Goal: Task Accomplishment & Management: Use online tool/utility

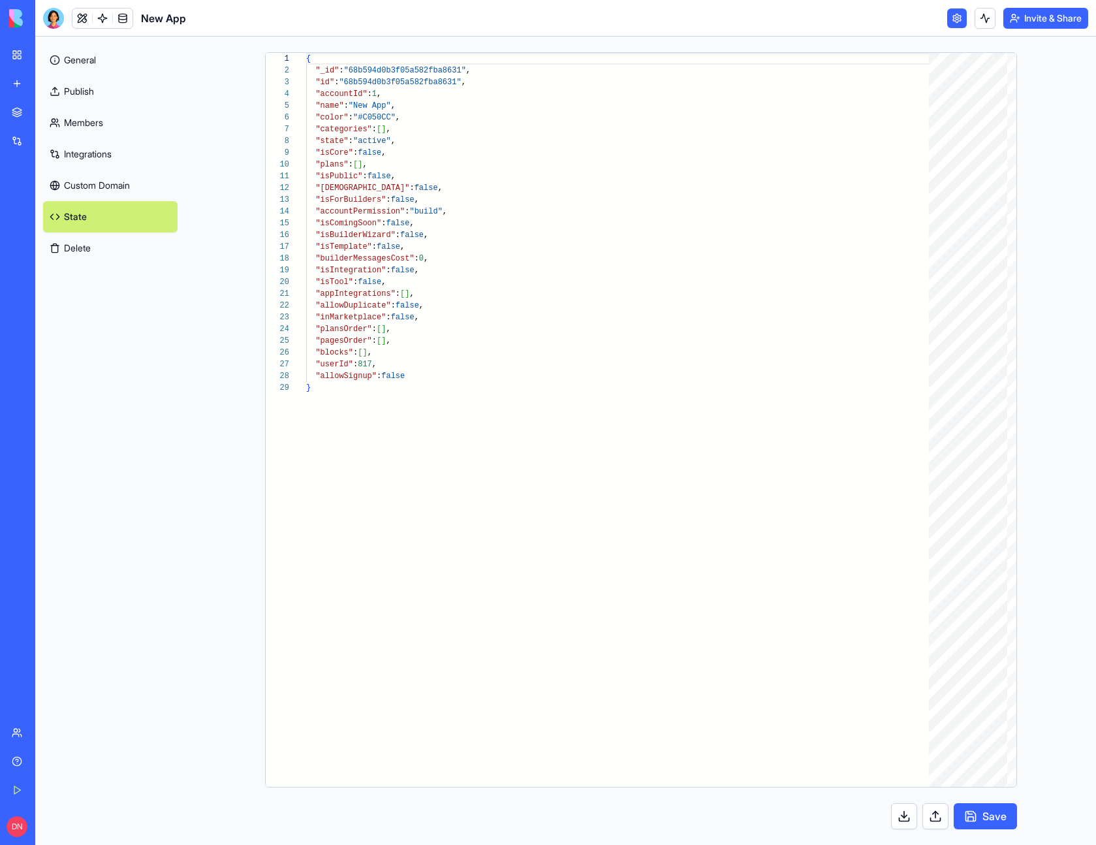
scroll to position [117, 0]
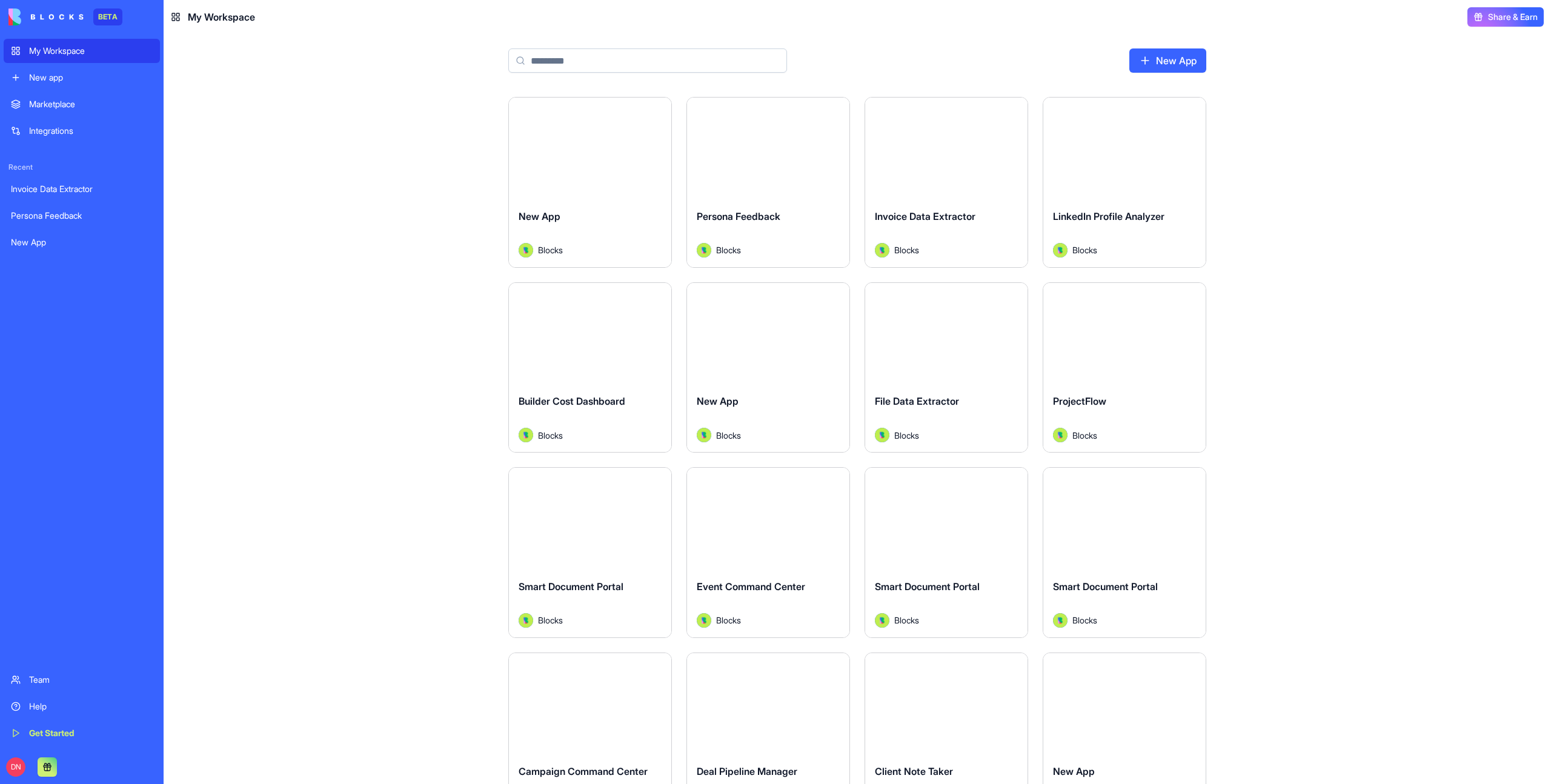
click at [62, 78] on div "New app" at bounding box center [90, 77] width 123 height 12
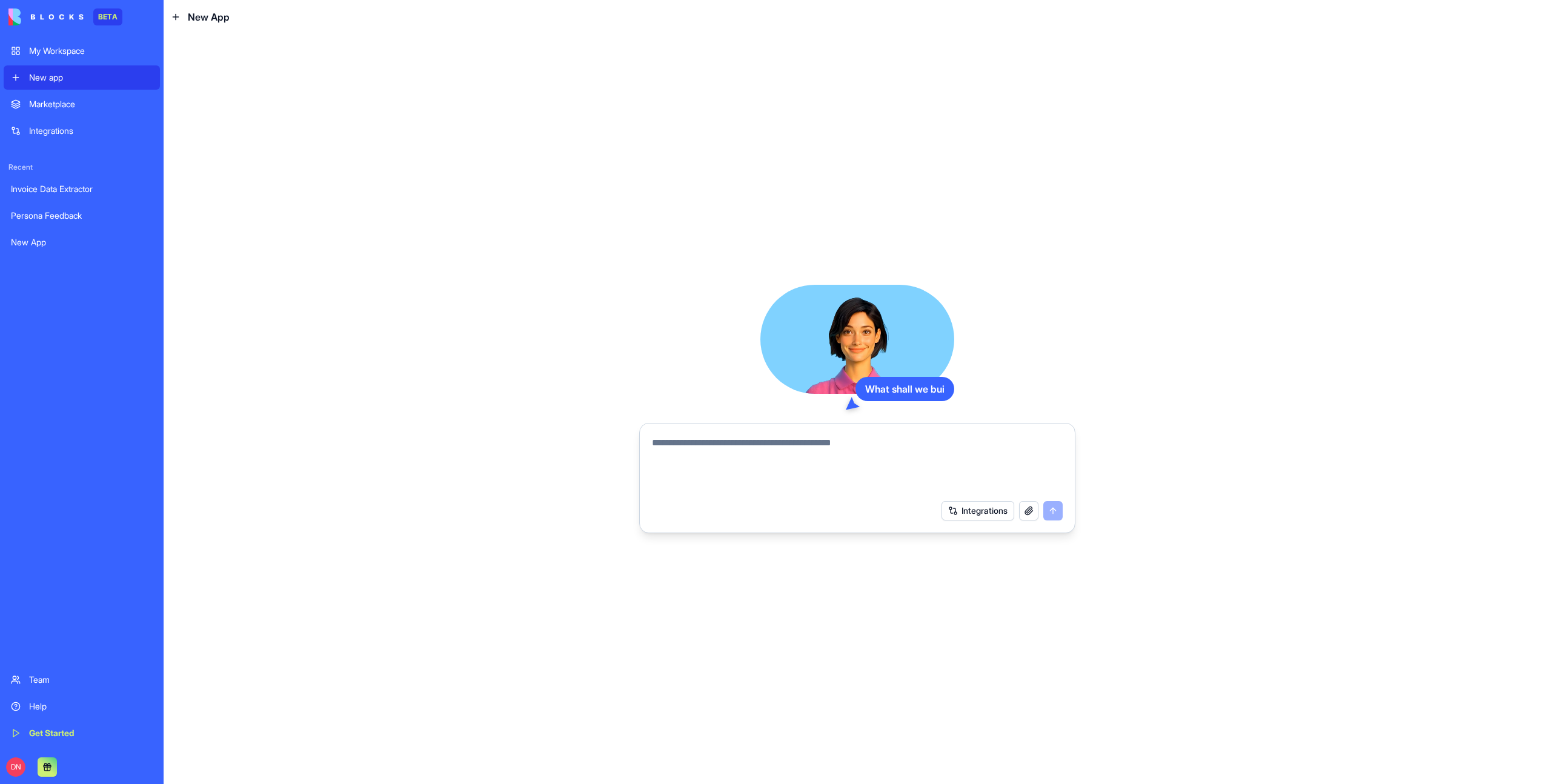
click at [681, 437] on textarea at bounding box center [857, 464] width 411 height 58
type textarea "**********"
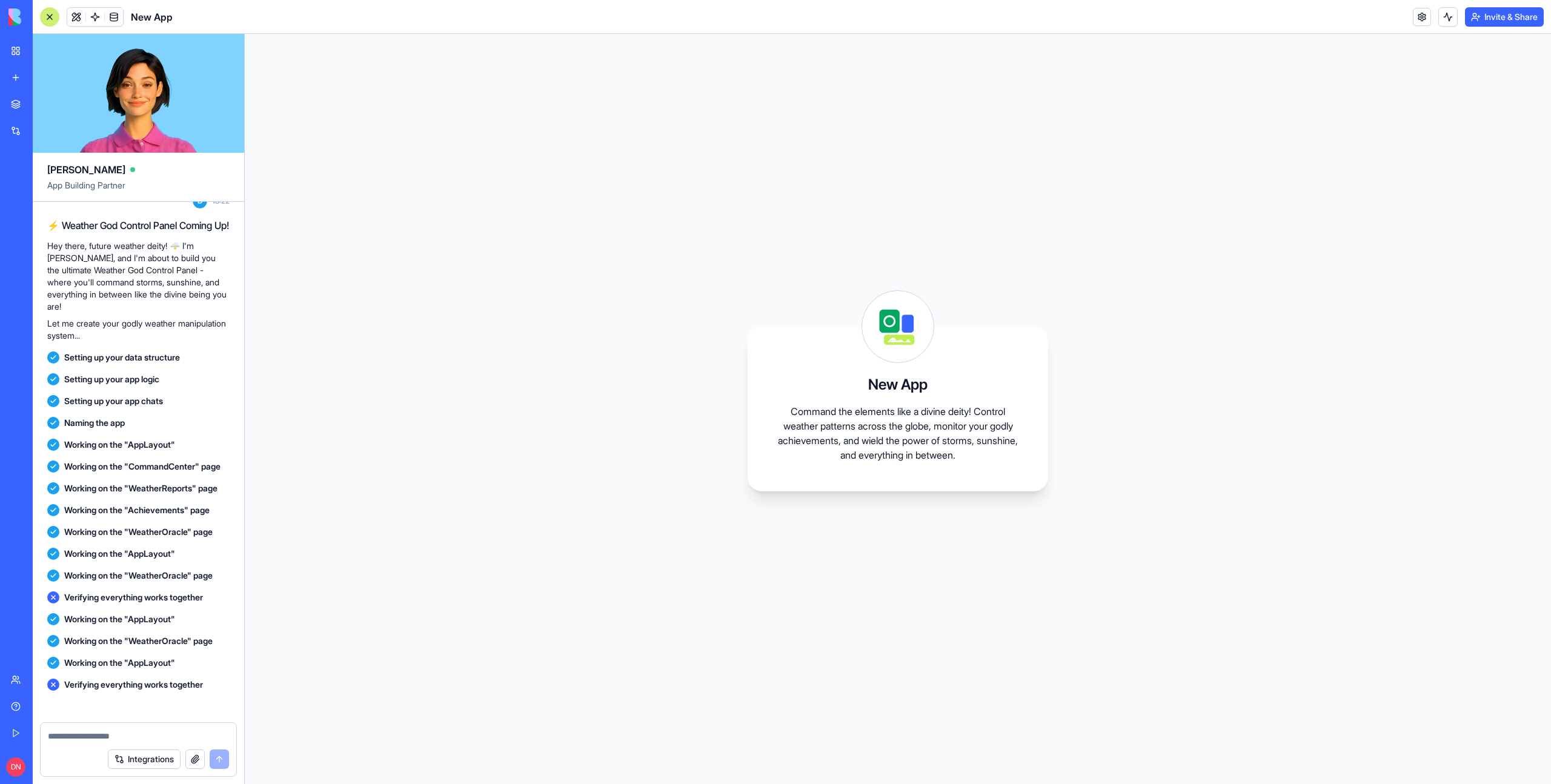
scroll to position [165, 0]
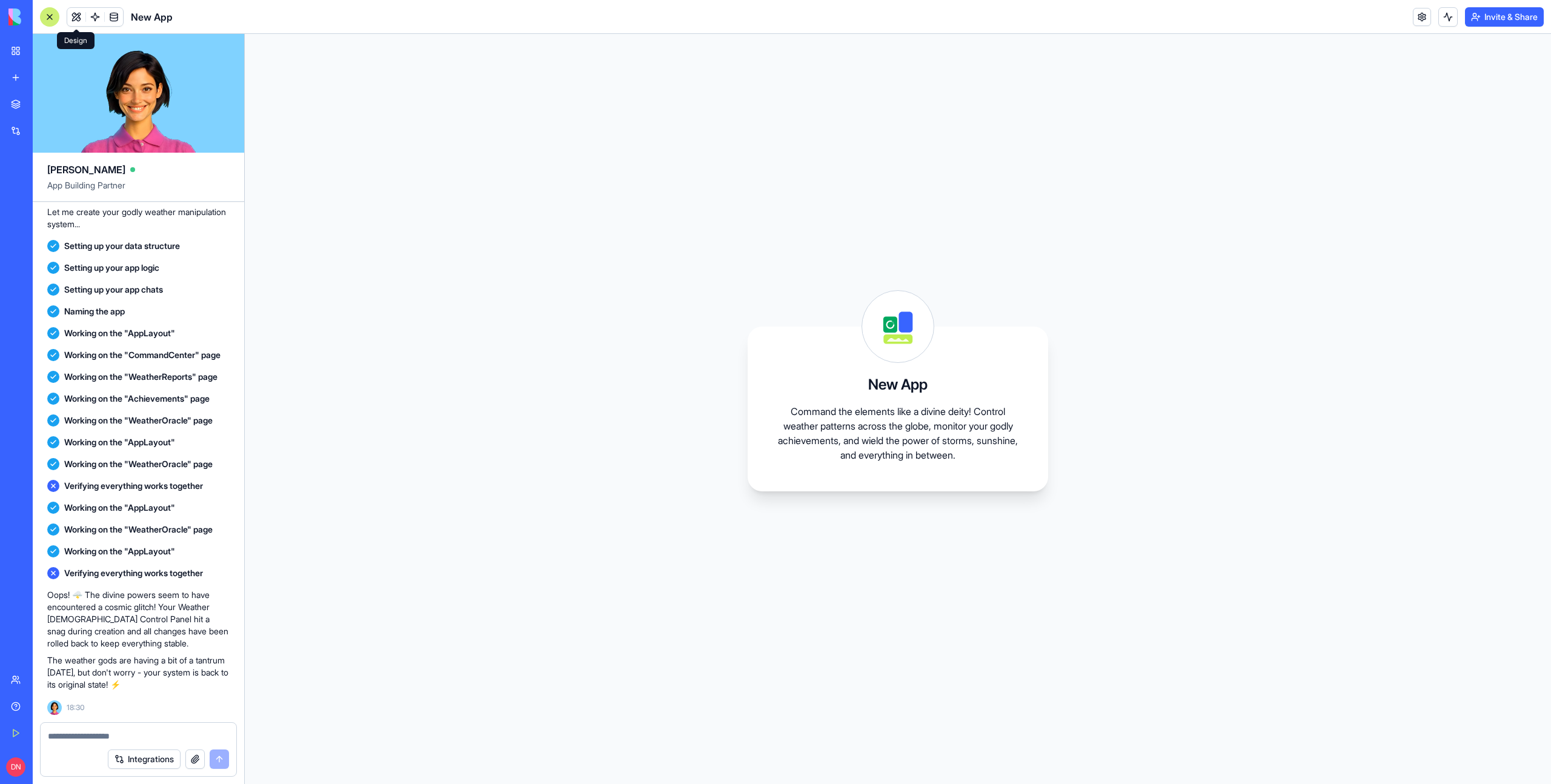
click at [76, 23] on span at bounding box center [76, 17] width 34 height 34
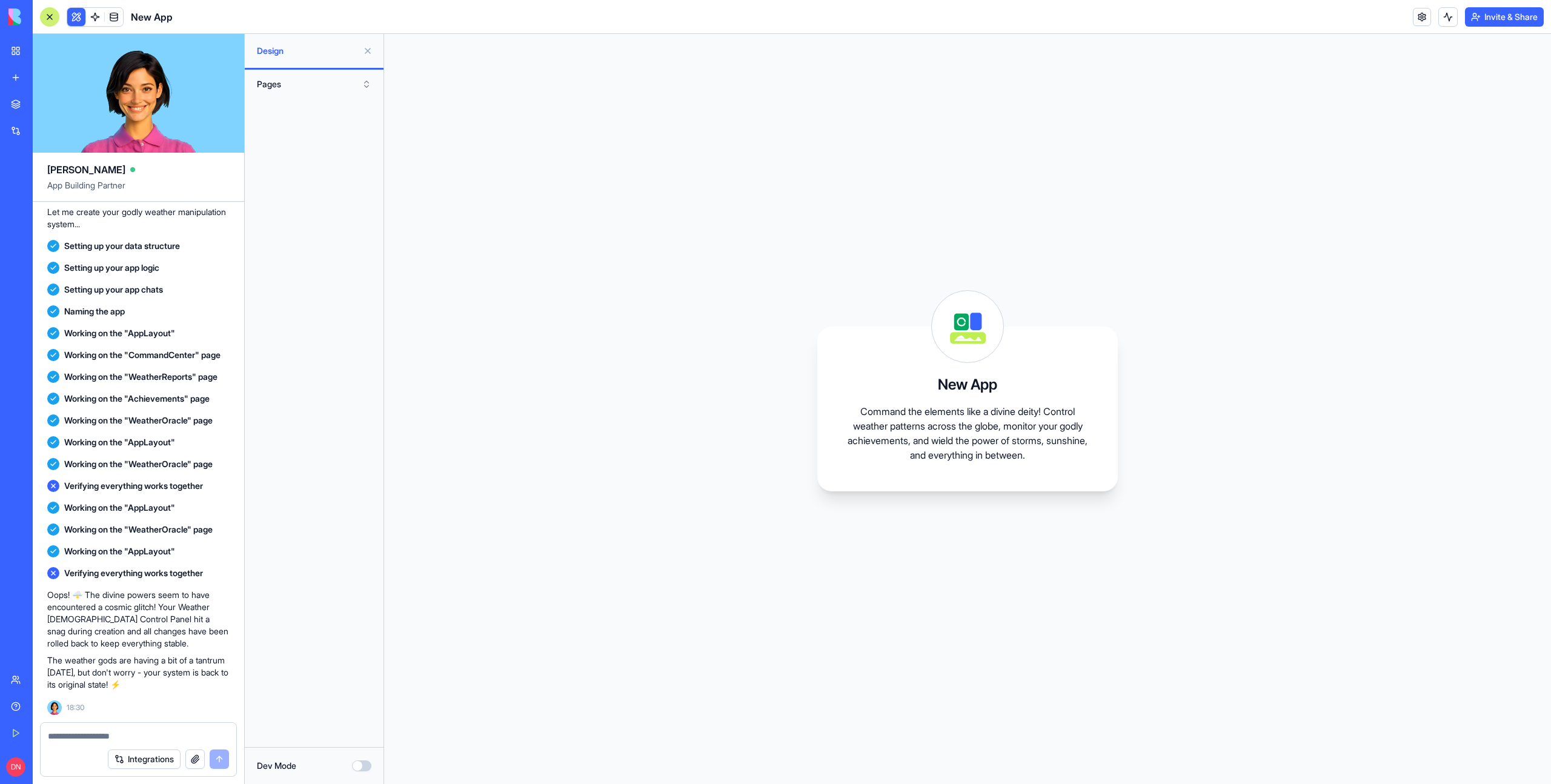
click at [327, 81] on button "Pages" at bounding box center [314, 84] width 126 height 19
click at [318, 127] on div "Components" at bounding box center [314, 128] width 121 height 19
click at [284, 87] on button "Components" at bounding box center [314, 84] width 126 height 19
click at [289, 114] on div "Pages" at bounding box center [314, 109] width 121 height 19
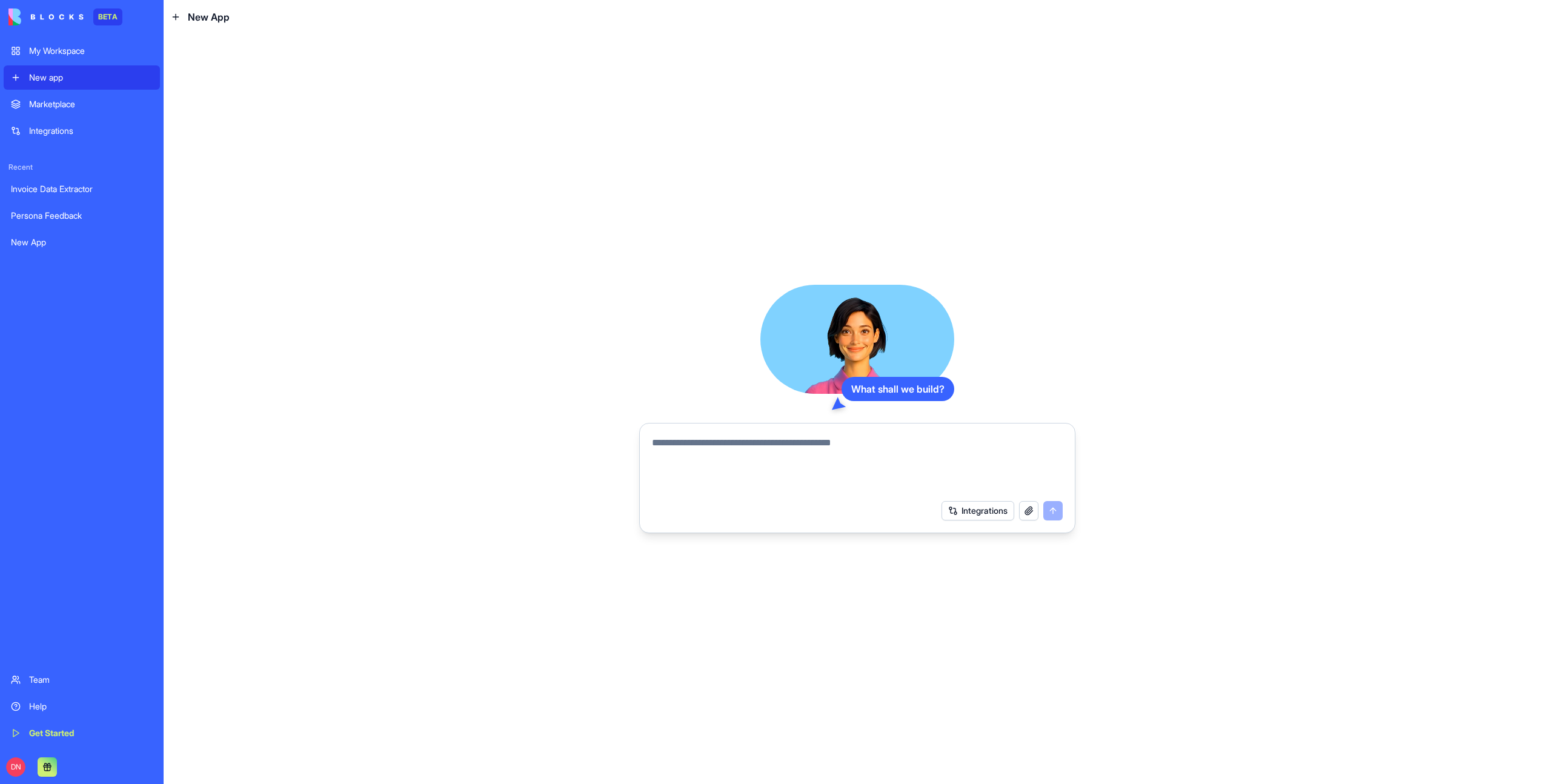
click at [743, 459] on textarea at bounding box center [857, 464] width 411 height 58
type textarea "**********"
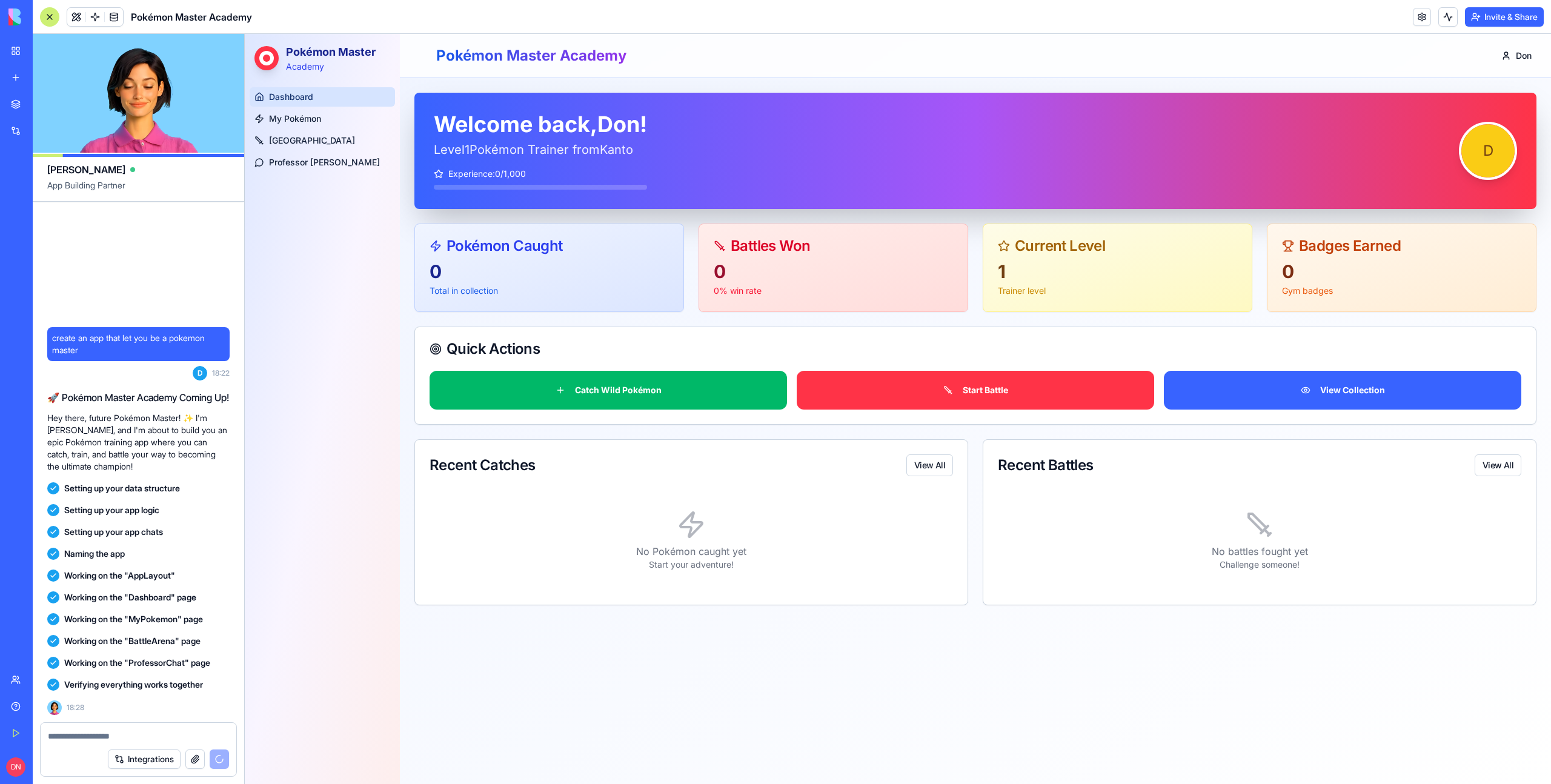
scroll to position [34, 0]
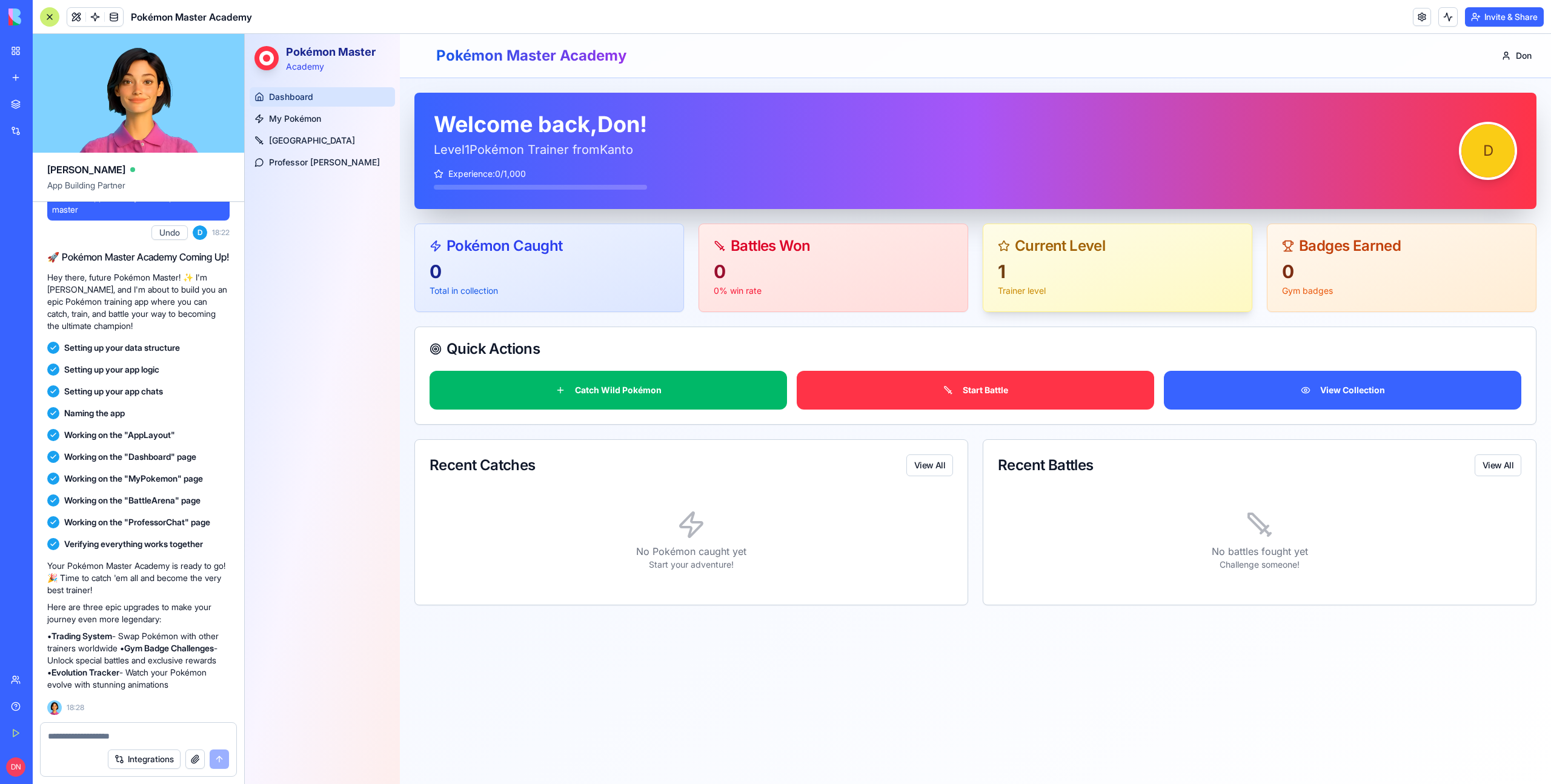
click at [1182, 247] on div "Current Level" at bounding box center [1118, 246] width 239 height 15
click at [1319, 259] on div "Badges Earned" at bounding box center [1402, 242] width 268 height 36
click at [1304, 402] on button "View Collection" at bounding box center [1342, 390] width 357 height 39
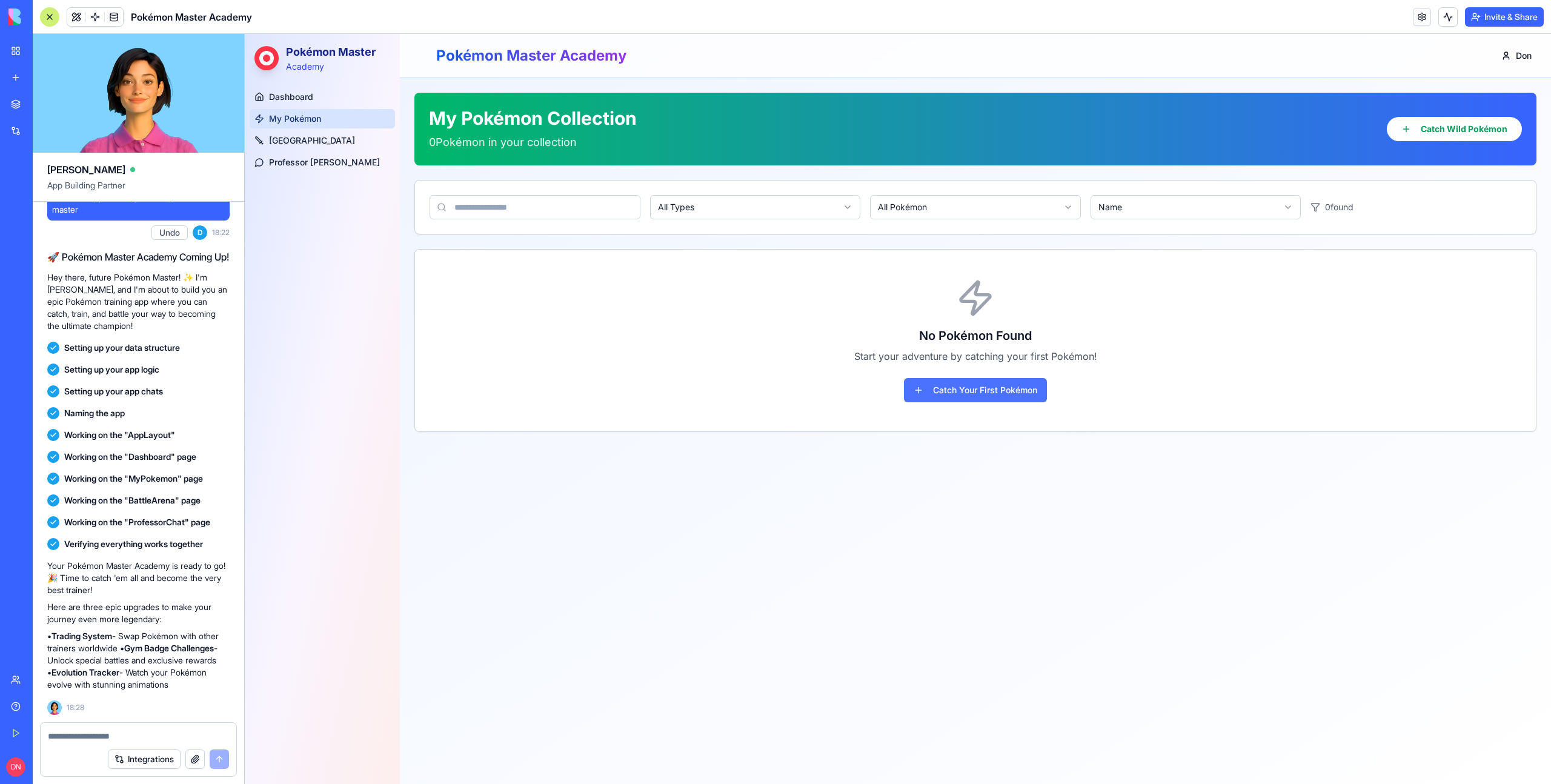
click at [989, 382] on button "Catch Your First Pokémon" at bounding box center [976, 390] width 143 height 24
click at [1442, 21] on button at bounding box center [1448, 17] width 19 height 19
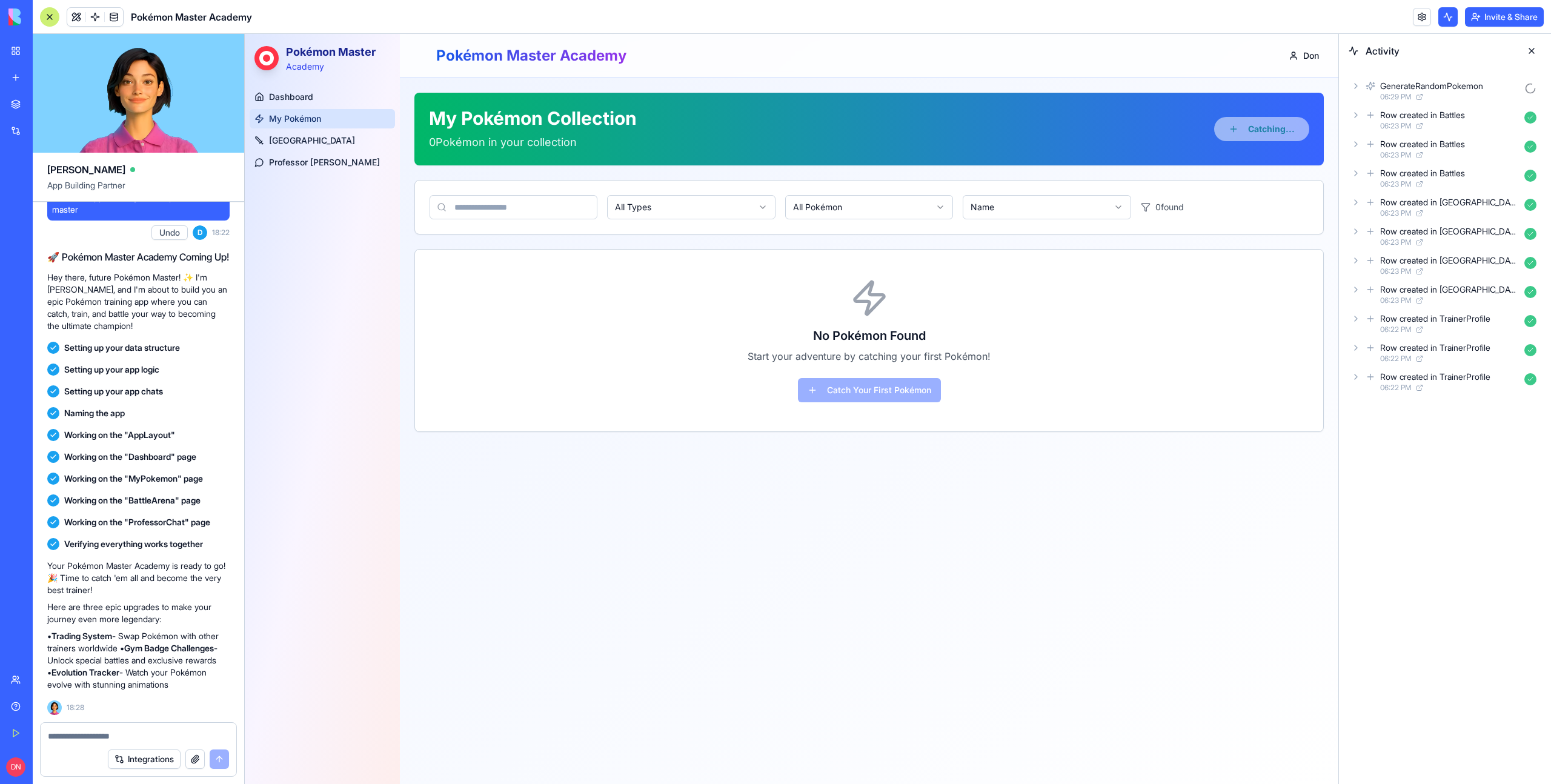
click at [1394, 88] on div "GenerateRandomPokemon" at bounding box center [1431, 85] width 103 height 12
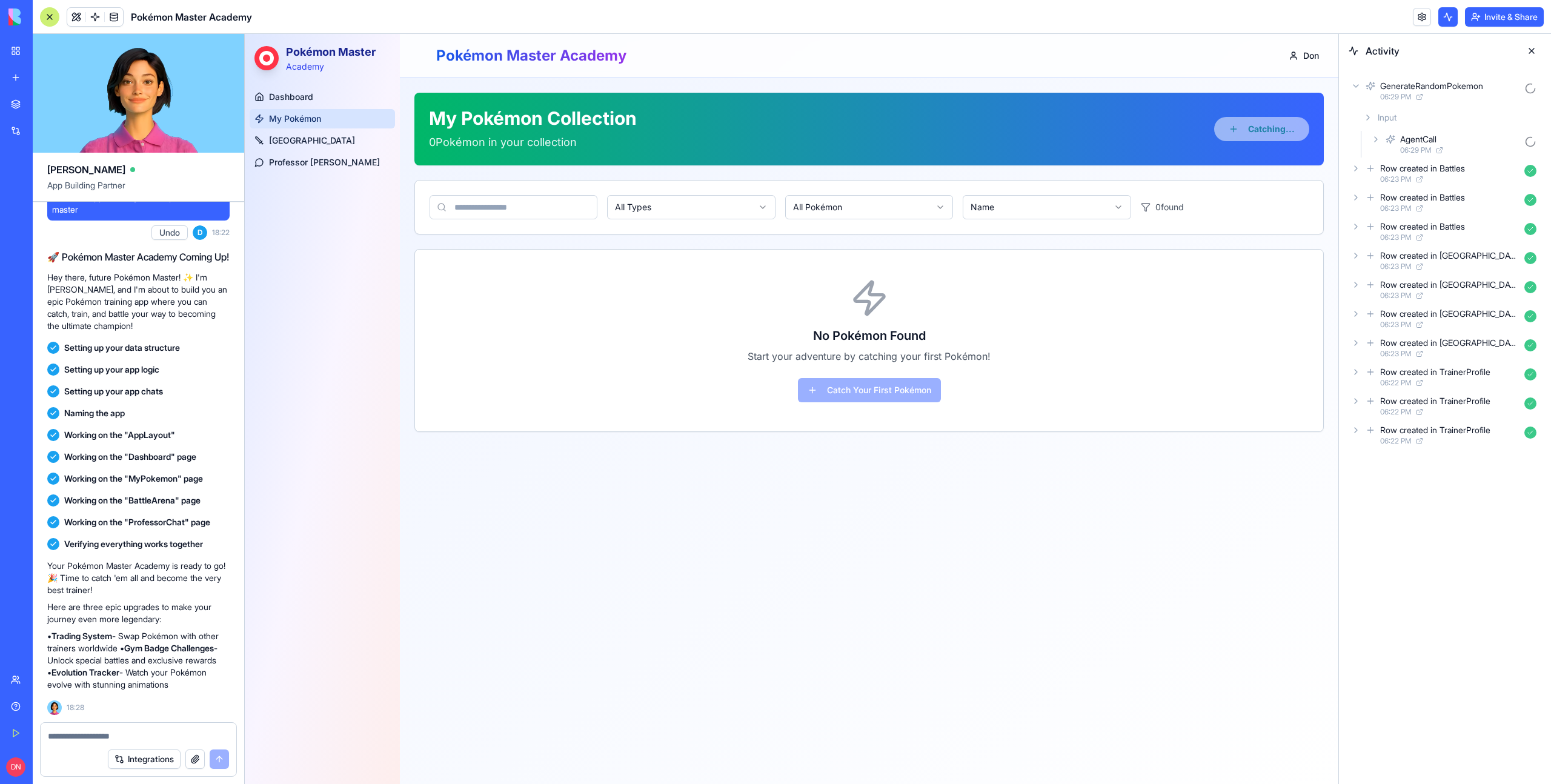
click at [1407, 135] on div "AgentCall" at bounding box center [1417, 139] width 36 height 12
click at [1406, 167] on span "Input" at bounding box center [1407, 171] width 19 height 12
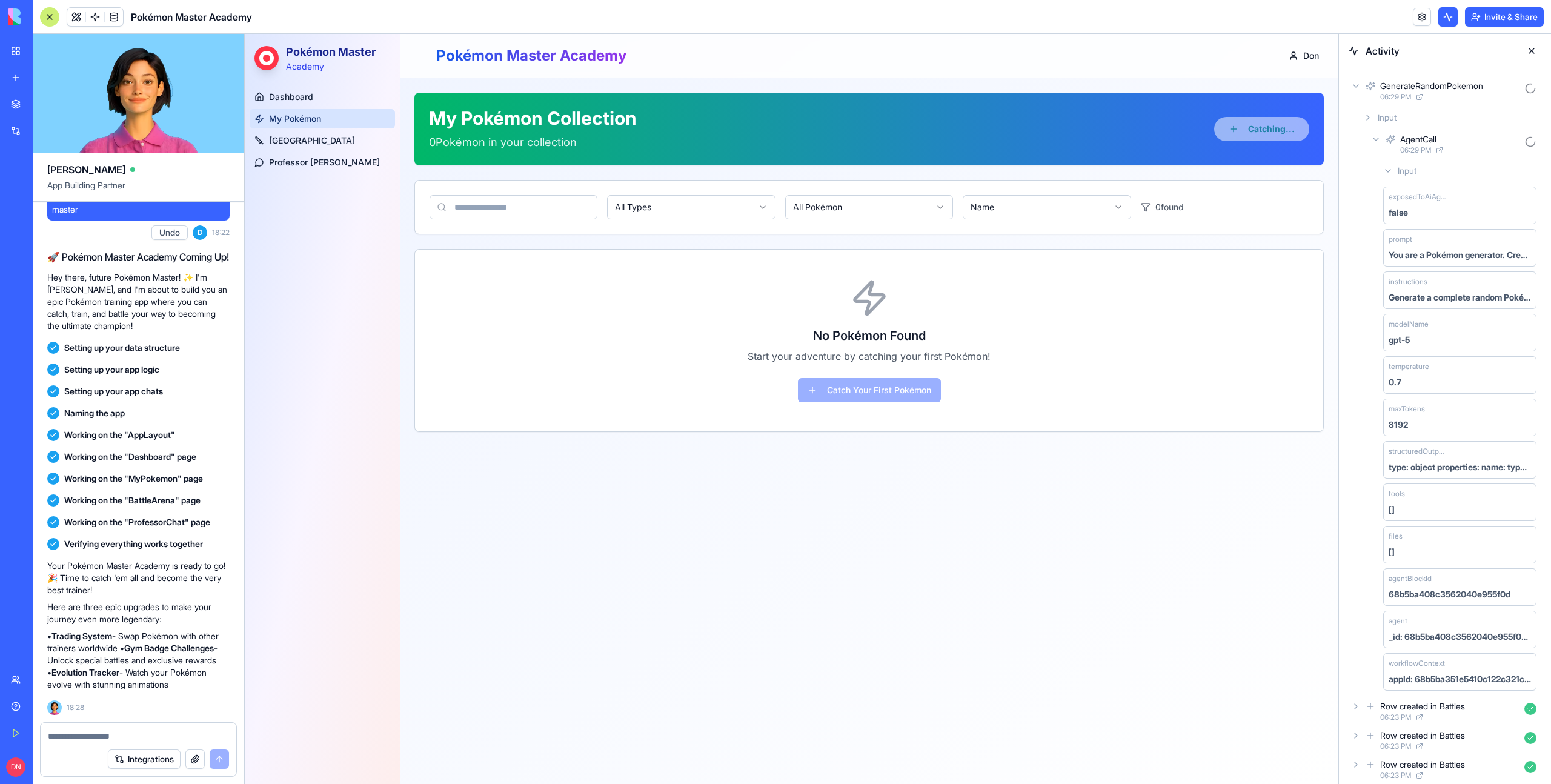
click at [1364, 118] on icon at bounding box center [1368, 117] width 9 height 9
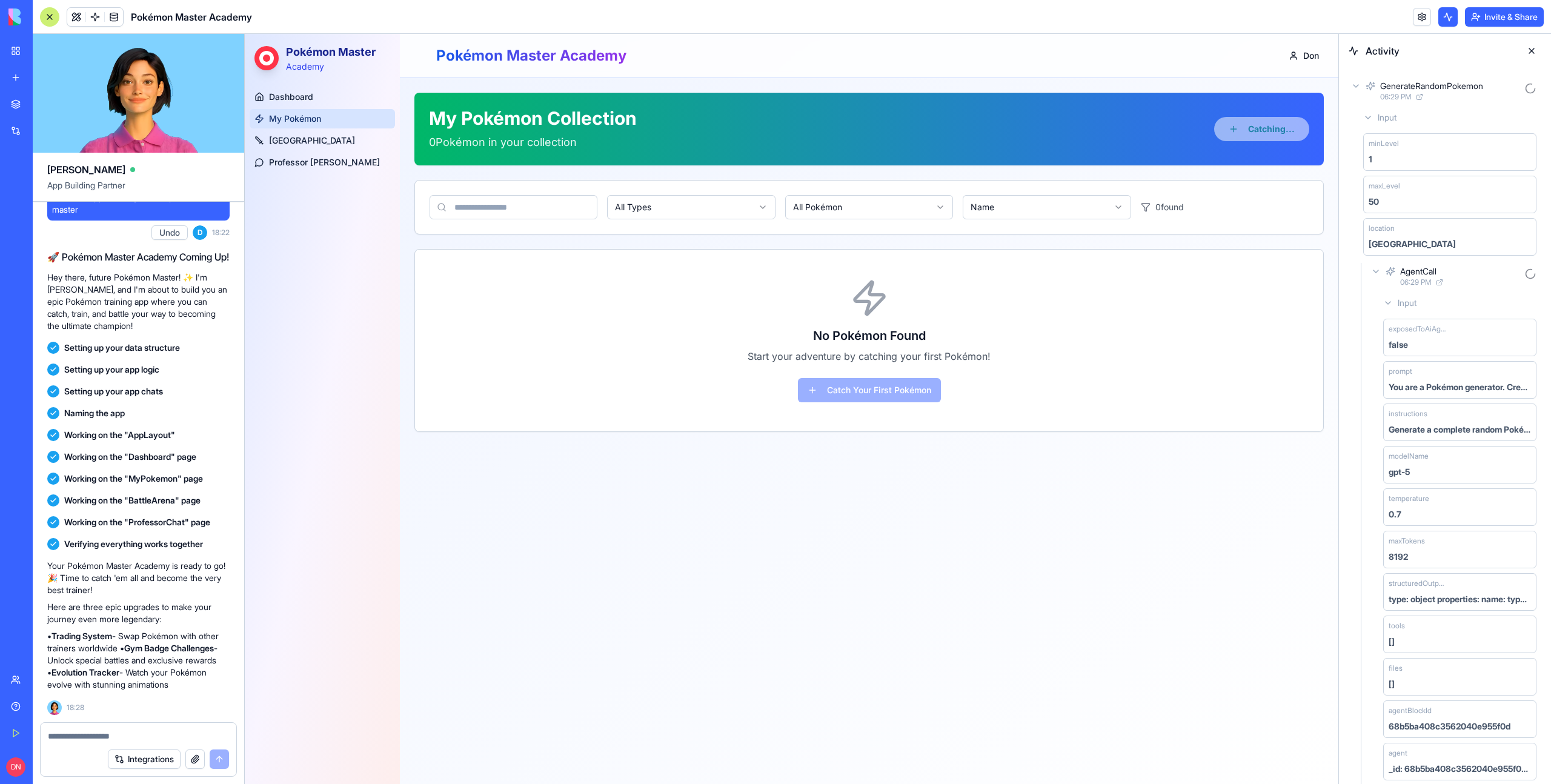
click at [1364, 117] on icon at bounding box center [1368, 117] width 9 height 9
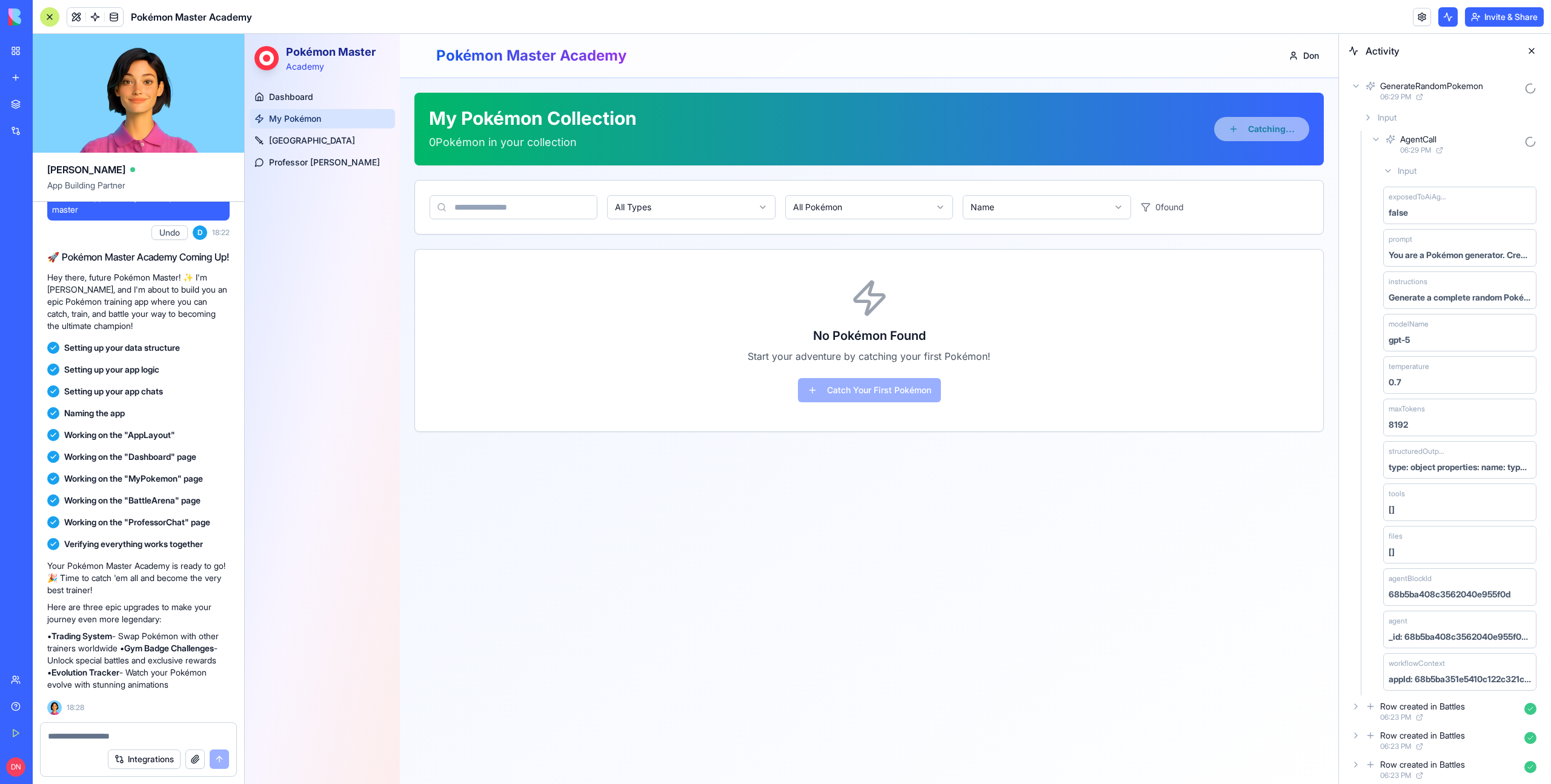
click at [1352, 92] on div "GenerateRandomPokemon 06:29 PM" at bounding box center [1445, 91] width 193 height 27
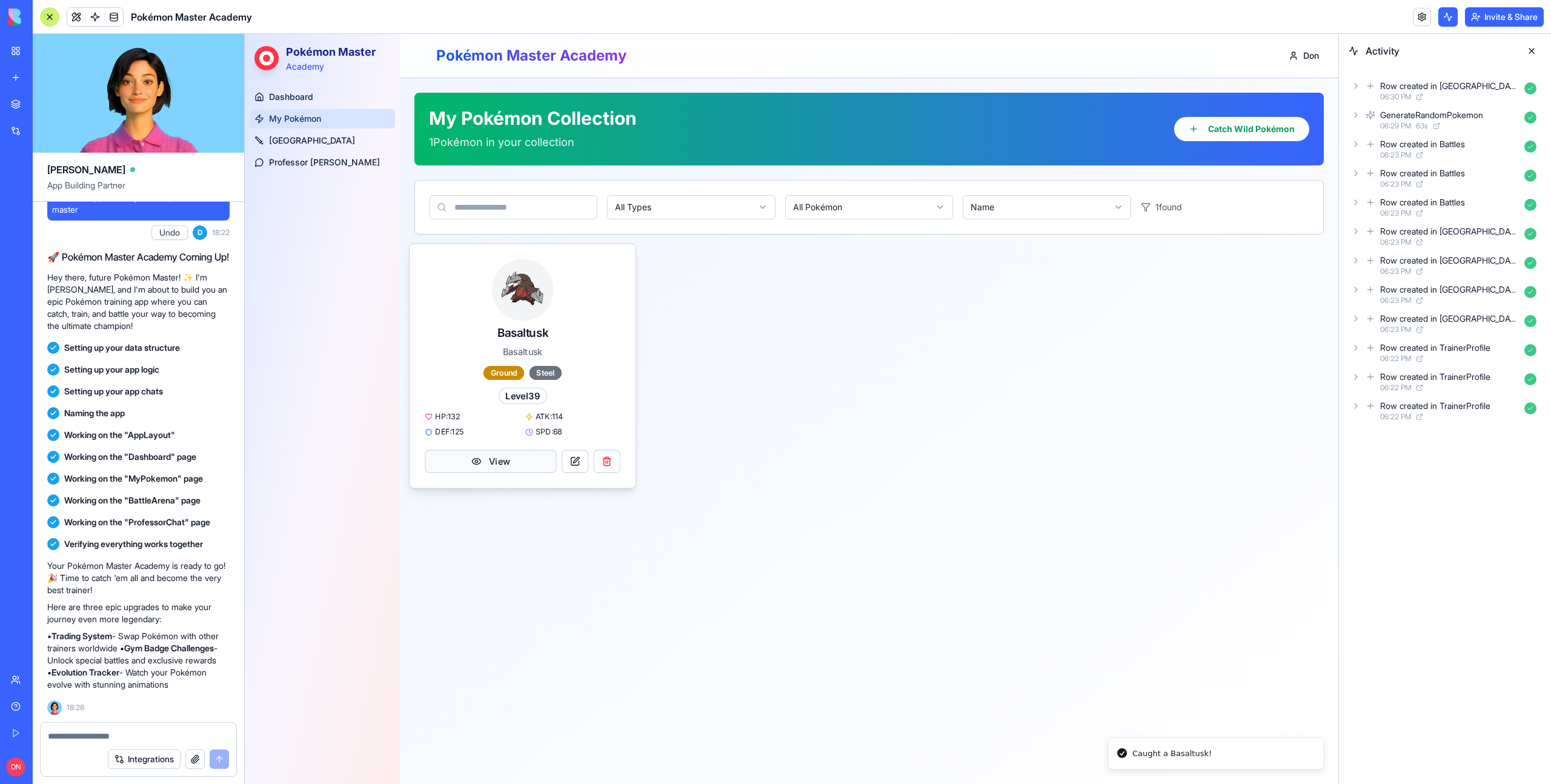
click at [516, 457] on button "View" at bounding box center [491, 461] width 132 height 23
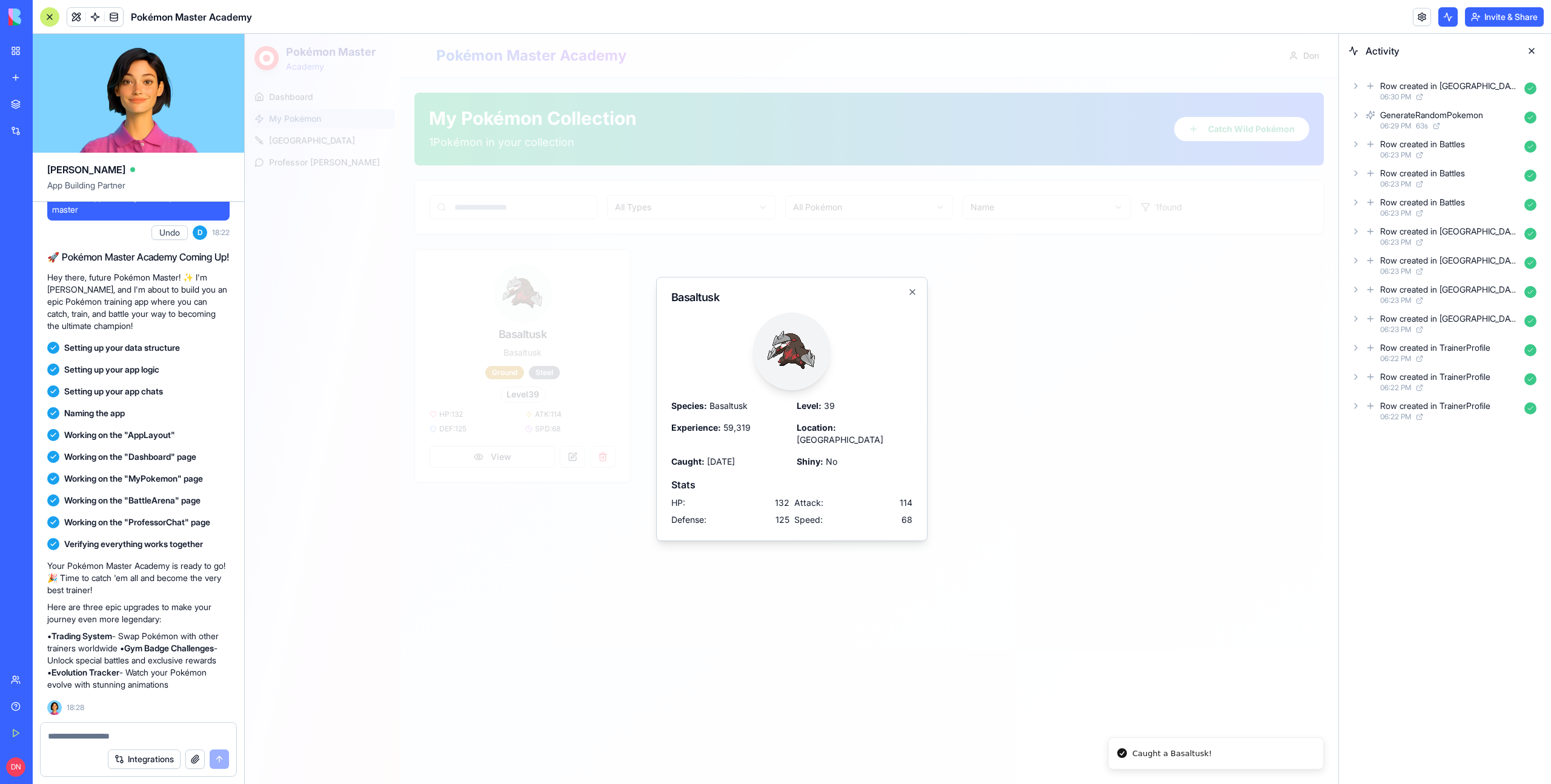
click at [936, 355] on div at bounding box center [792, 409] width 1093 height 750
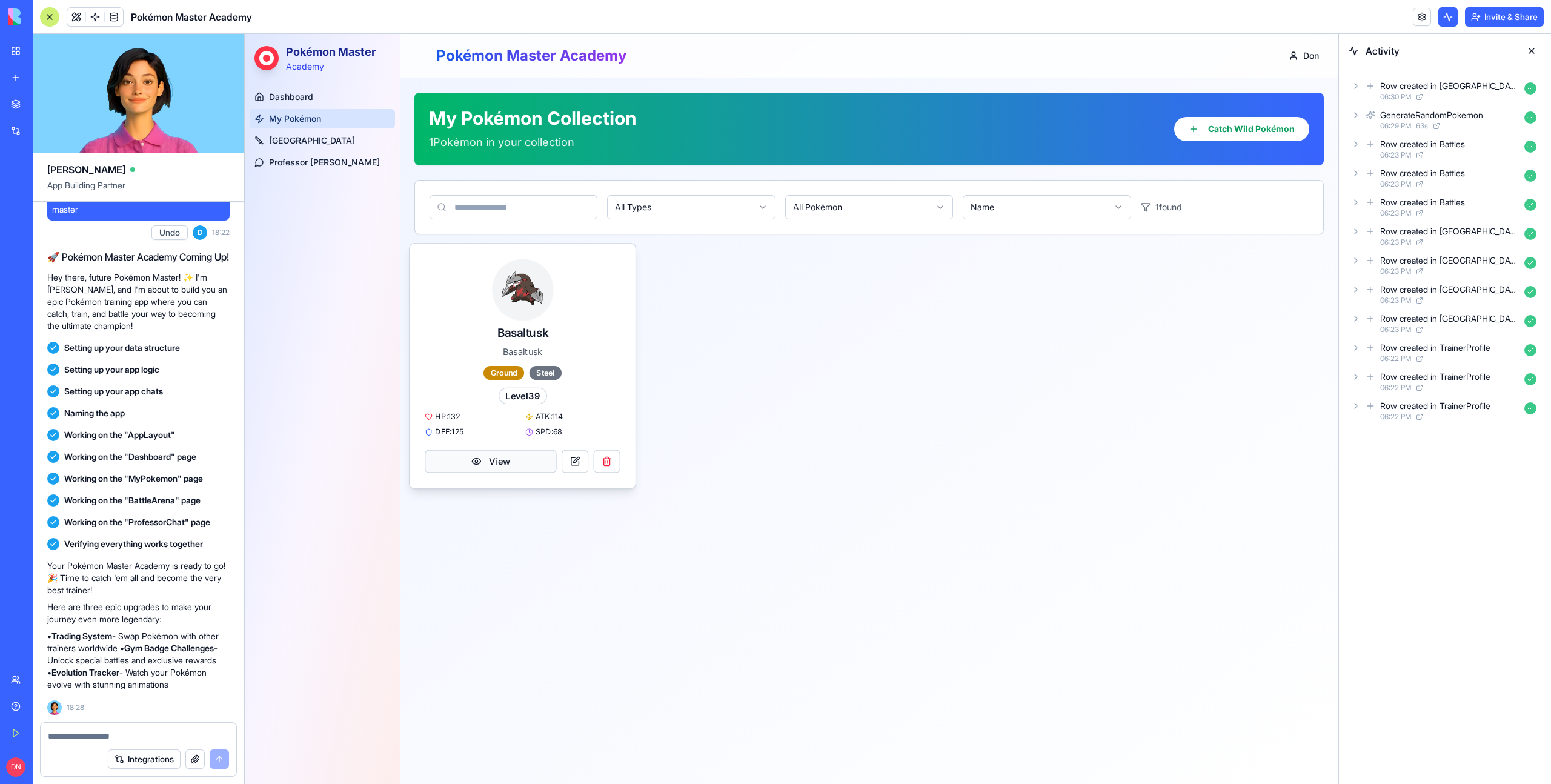
click at [477, 467] on button "View" at bounding box center [491, 461] width 132 height 23
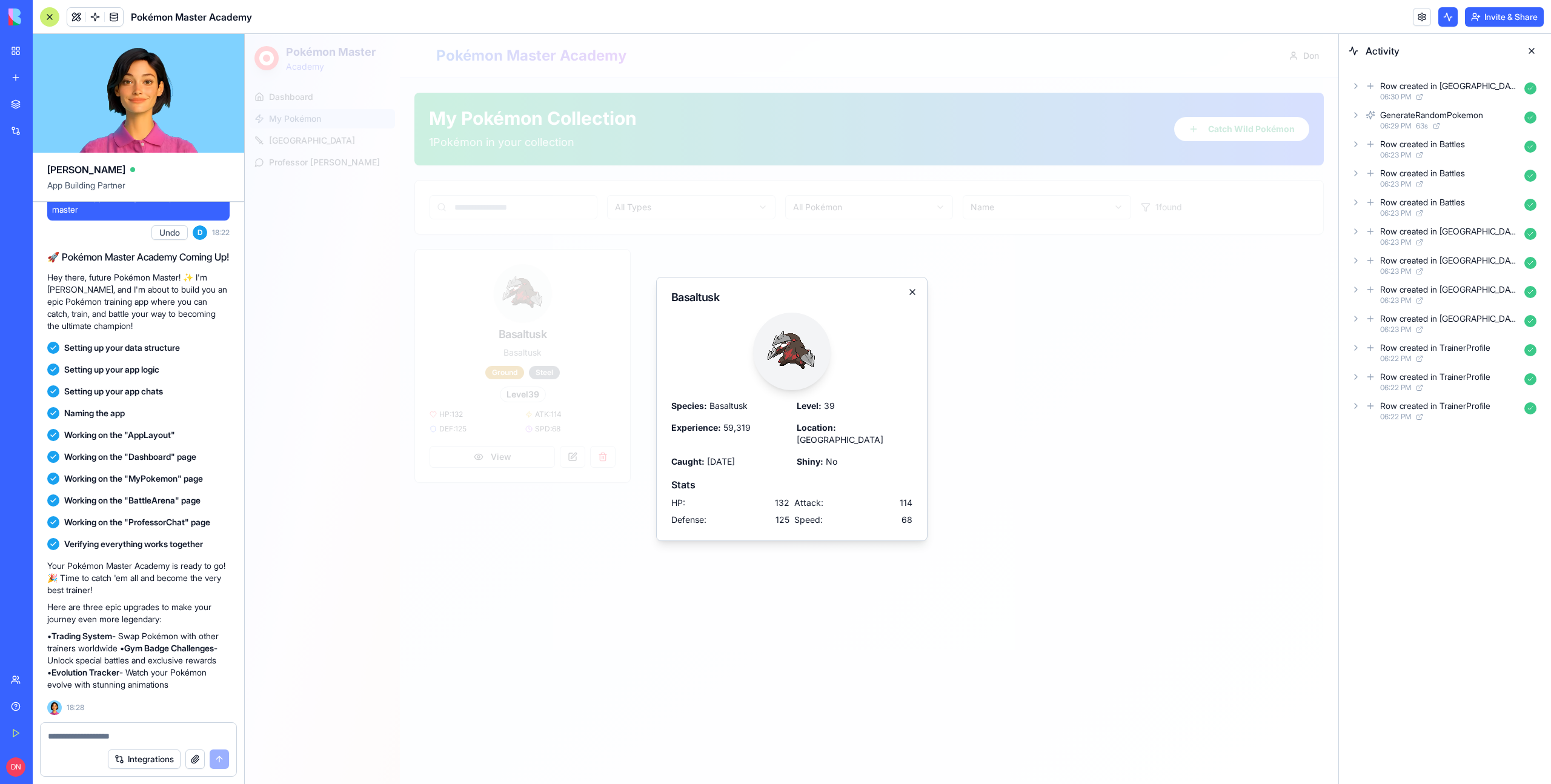
click at [911, 297] on icon "button" at bounding box center [912, 291] width 9 height 9
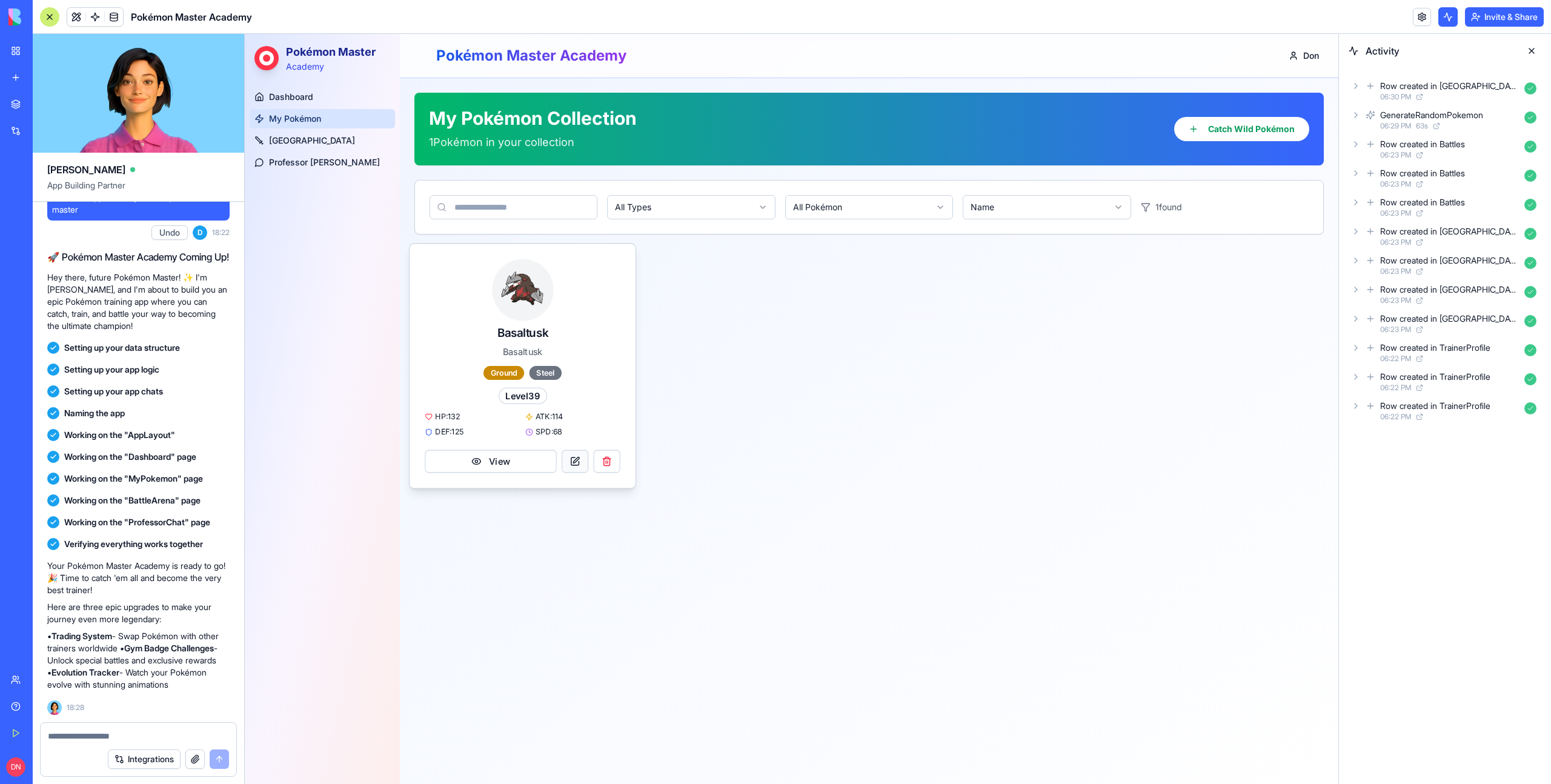
click at [572, 460] on button at bounding box center [575, 461] width 27 height 23
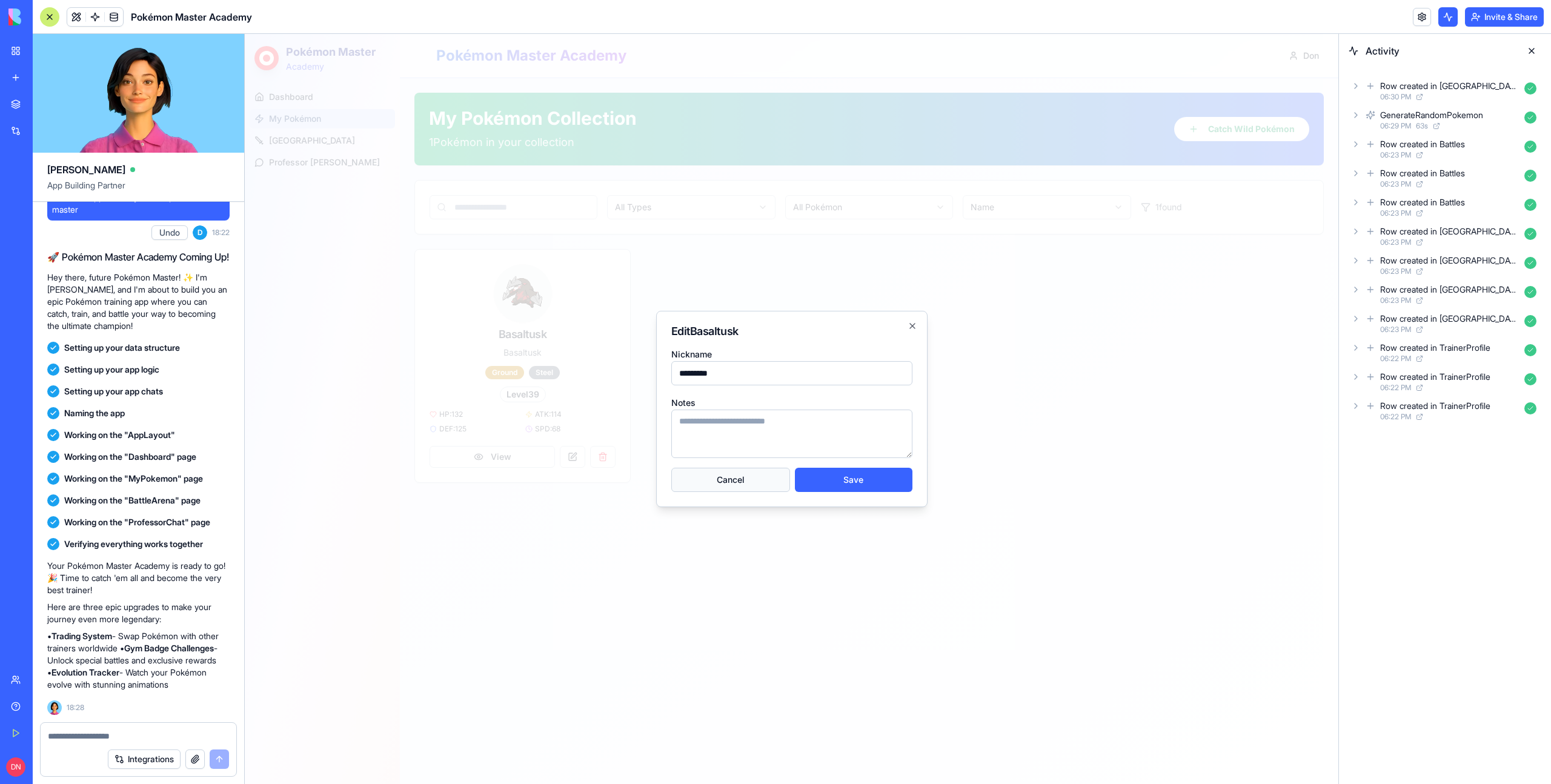
click at [726, 482] on button "Cancel" at bounding box center [730, 480] width 119 height 24
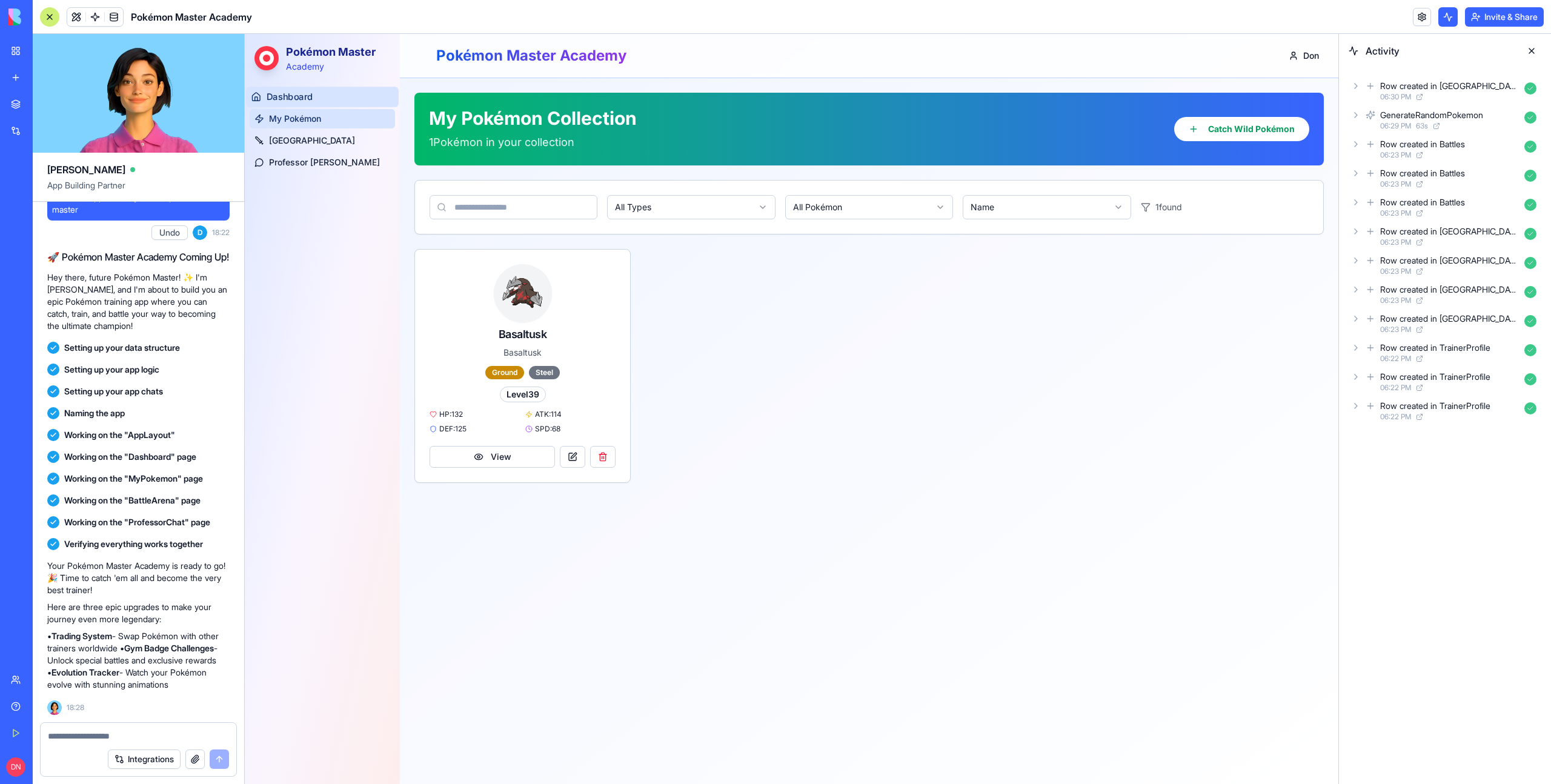
click at [290, 101] on span "Dashboard" at bounding box center [290, 97] width 46 height 13
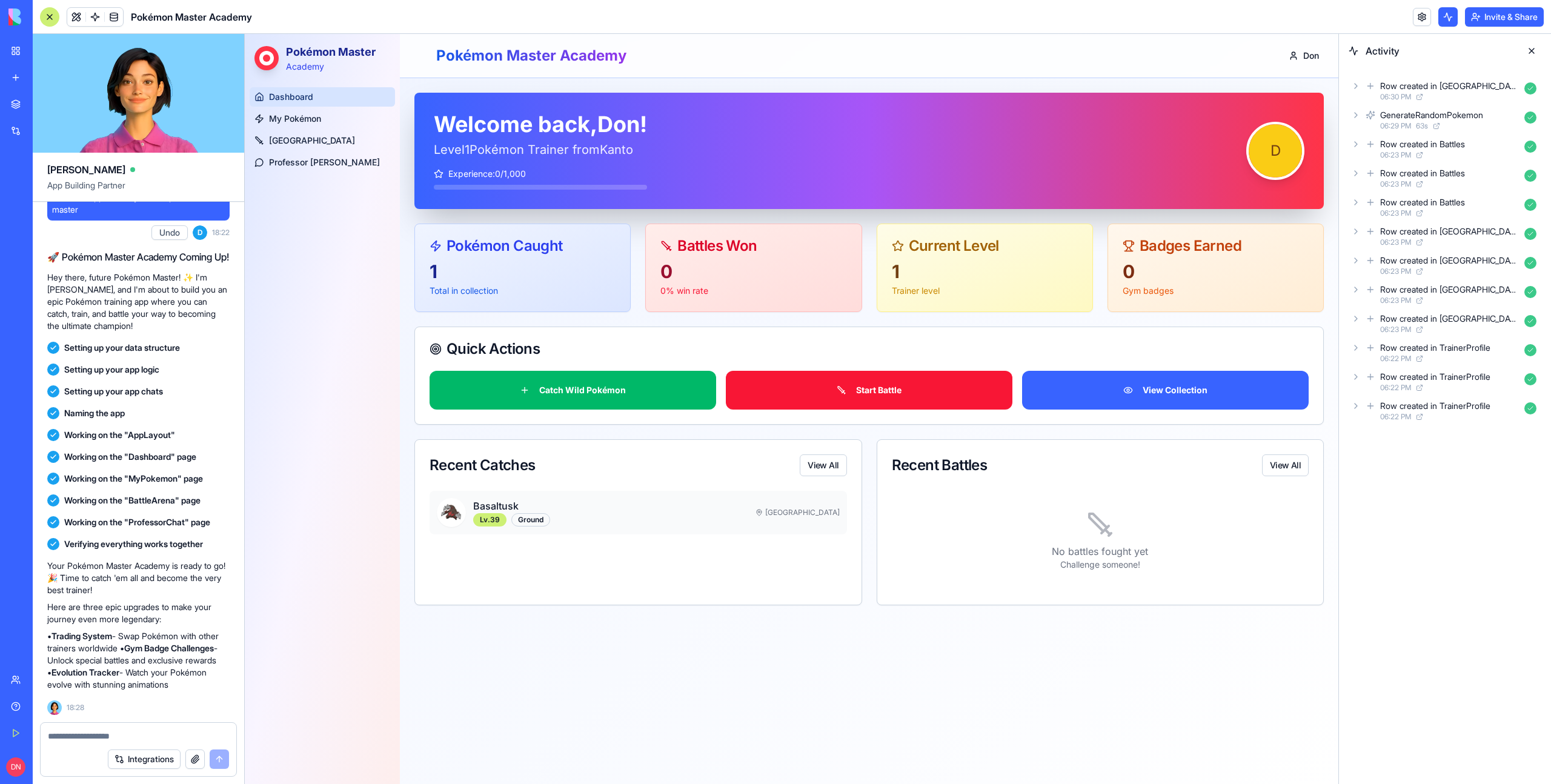
click at [925, 394] on button "Start Battle" at bounding box center [869, 390] width 287 height 39
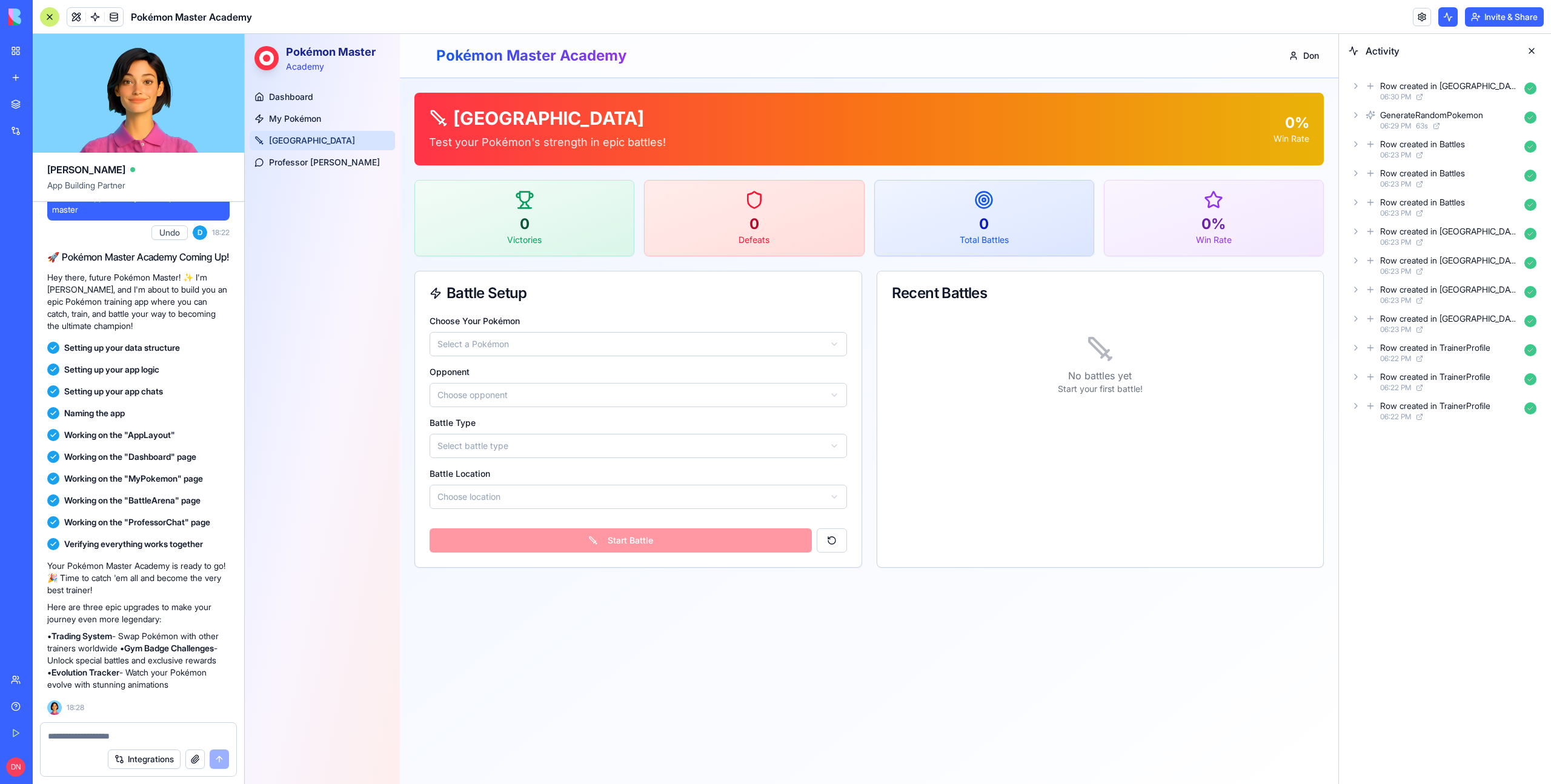
click at [495, 348] on html "Pokémon Master Academy Dashboard My Pokémon Battle Arena Professor Oak Toggle S…" at bounding box center [792, 409] width 1093 height 750
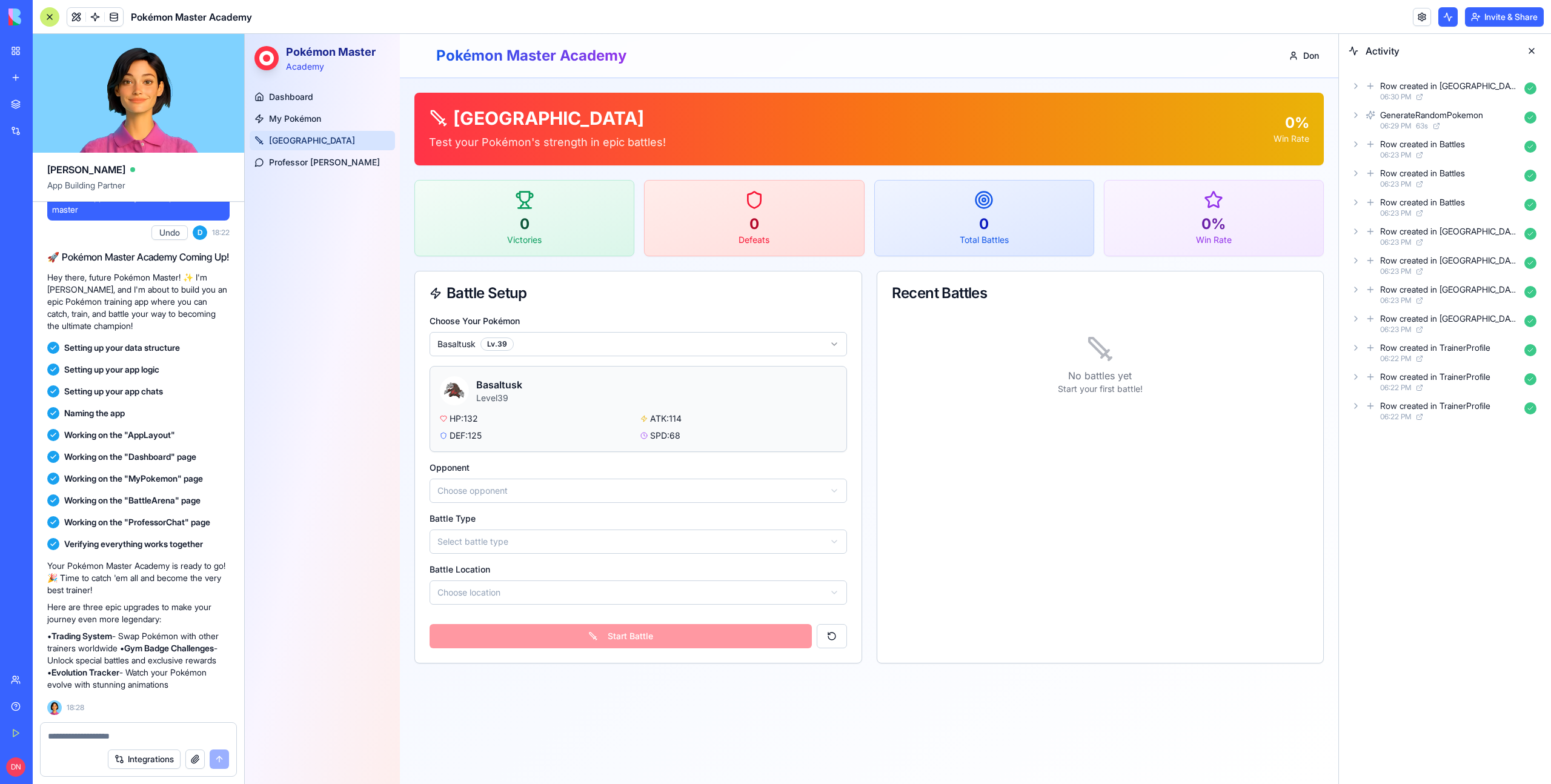
click at [519, 491] on html "Pokémon Master Academy Dashboard My Pokémon Battle Arena Professor Oak Toggle S…" at bounding box center [792, 409] width 1093 height 750
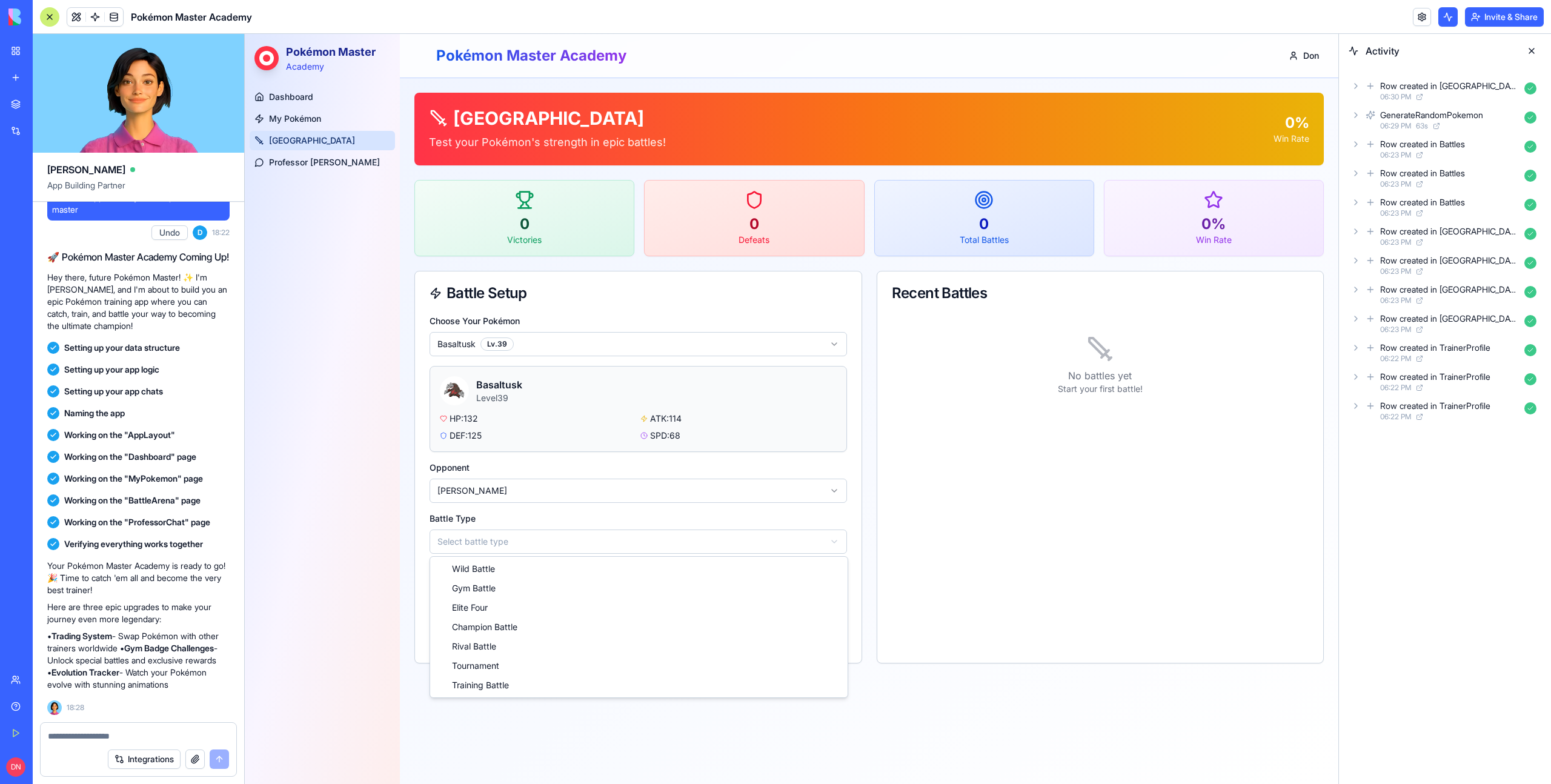
click at [506, 542] on html "Pokémon Master Academy Dashboard My Pokémon Battle Arena Professor Oak Toggle S…" at bounding box center [792, 409] width 1093 height 750
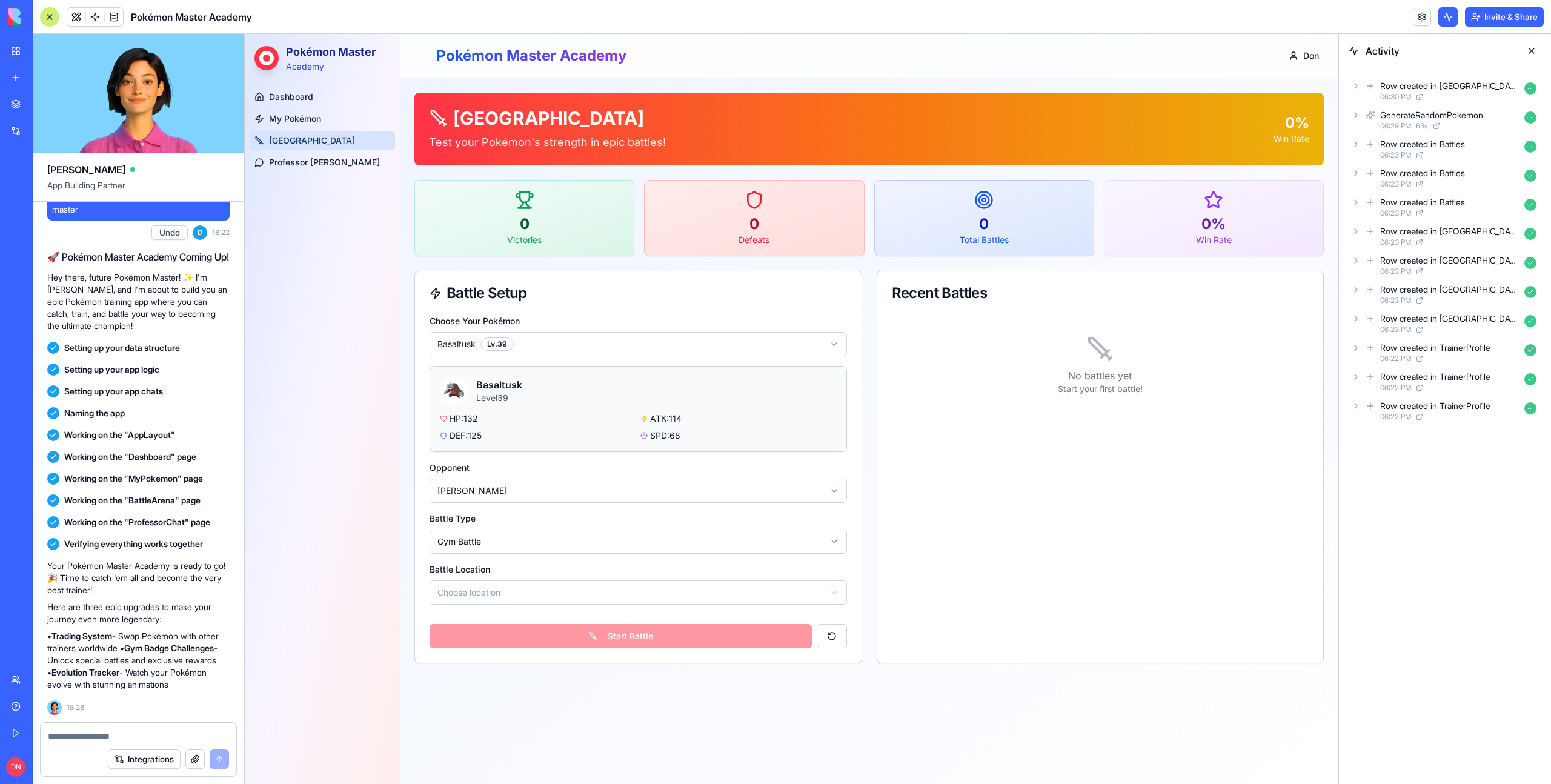
click at [487, 589] on html "Pokémon Master Academy Dashboard My Pokémon Battle Arena Professor Oak Toggle S…" at bounding box center [792, 409] width 1093 height 750
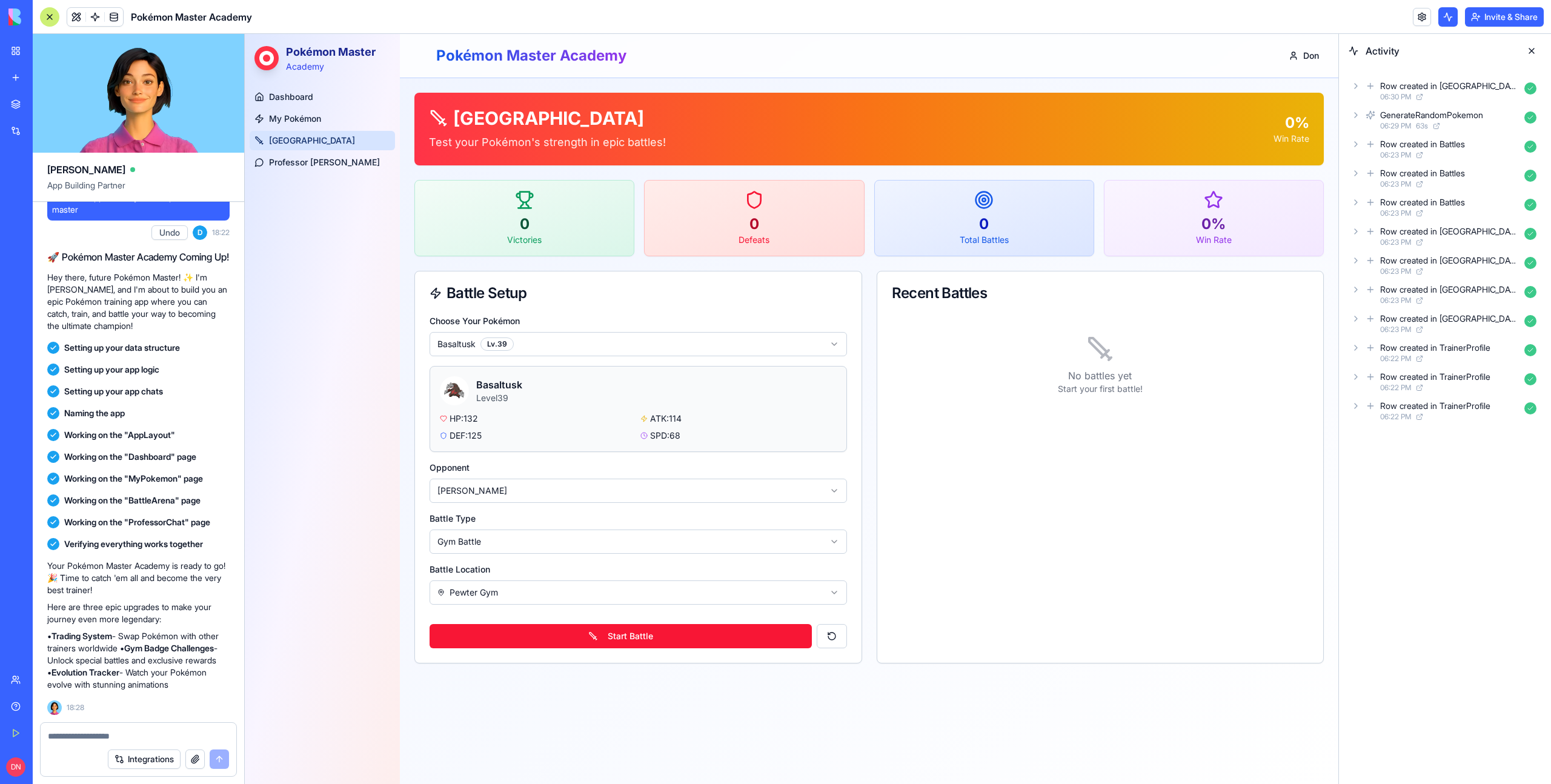
click at [603, 646] on button "Start Battle" at bounding box center [621, 636] width 382 height 24
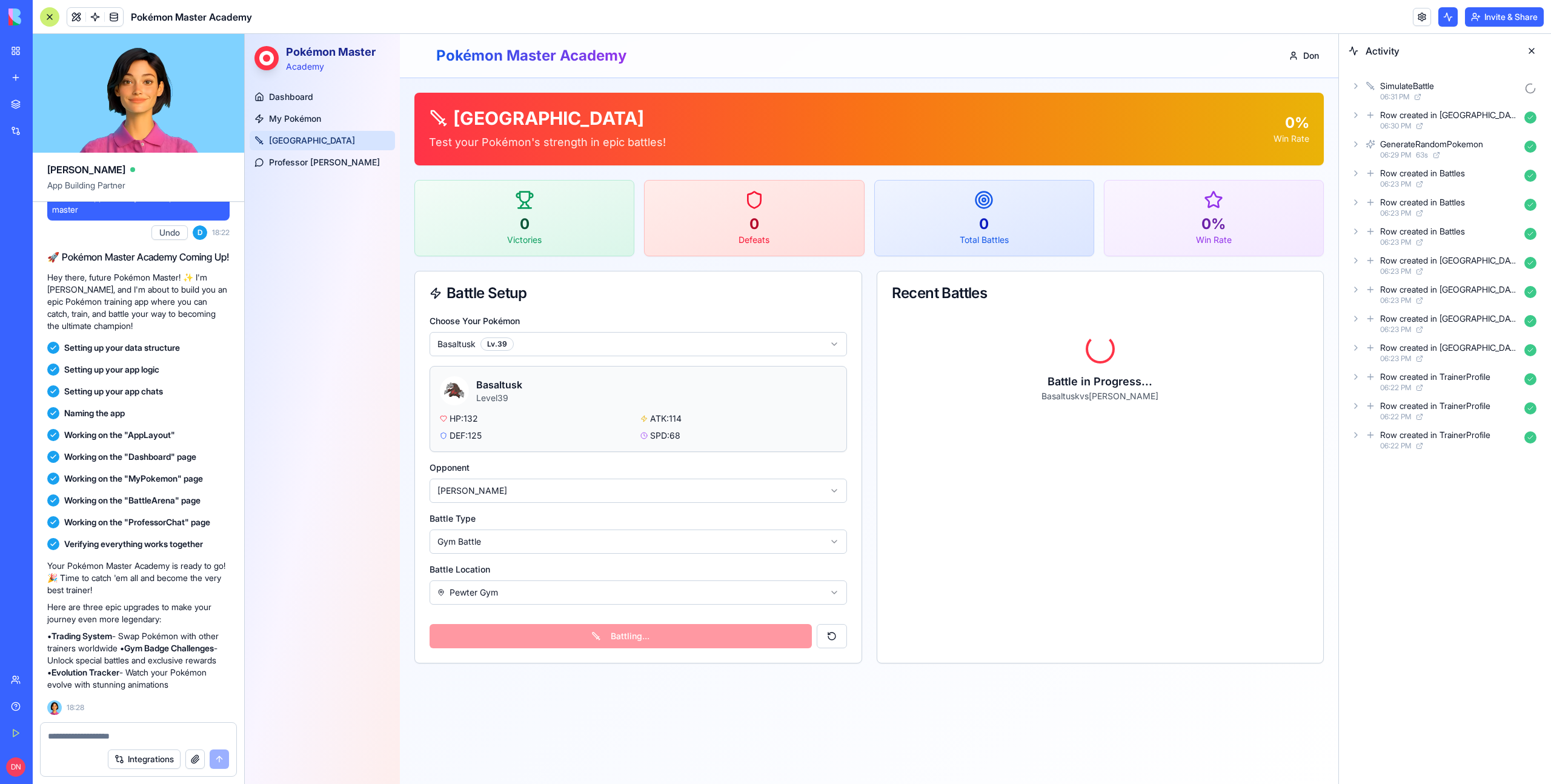
click at [1351, 92] on div "SimulateBattle 06:31 PM" at bounding box center [1445, 91] width 193 height 27
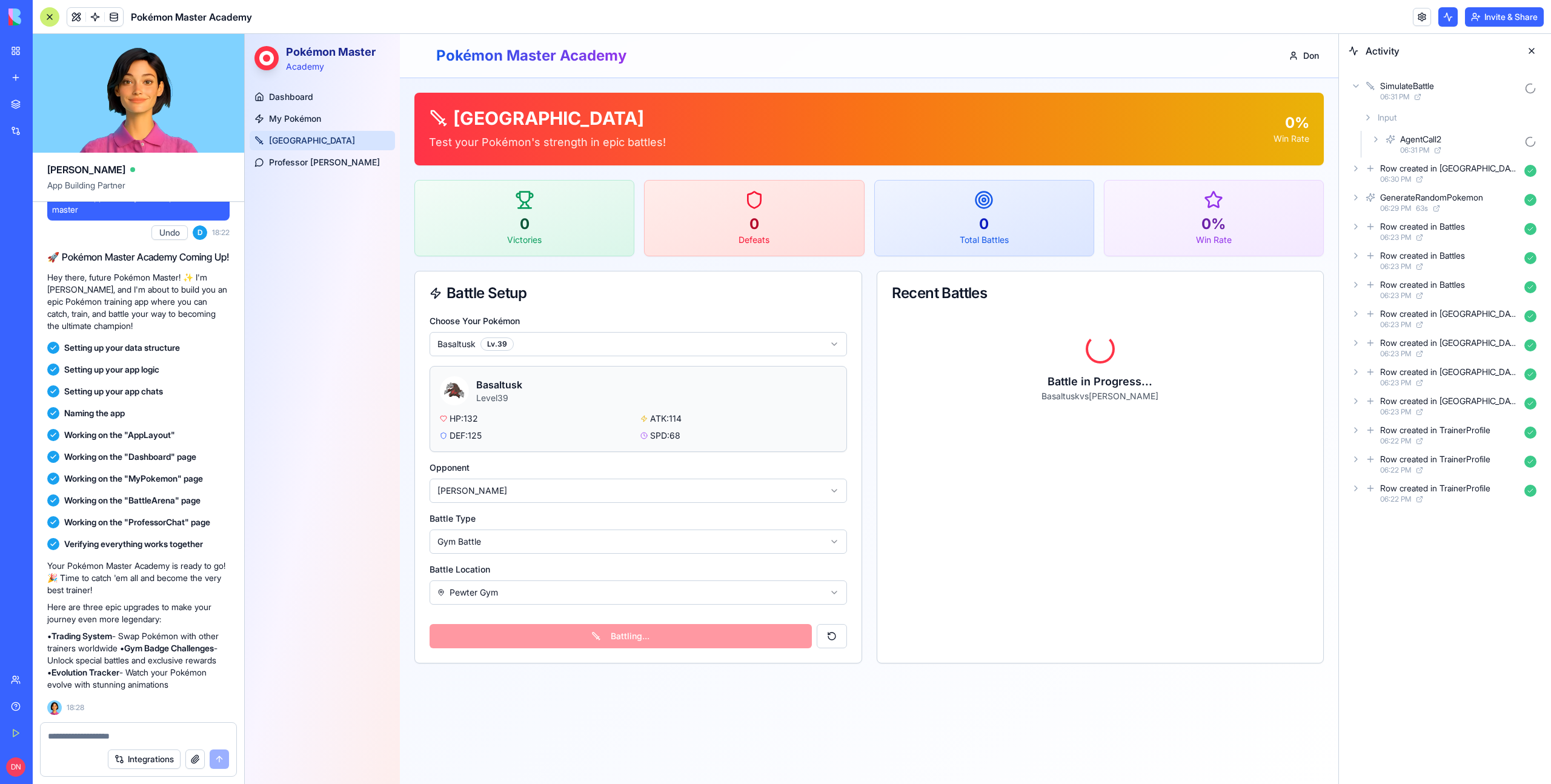
click at [1350, 90] on div "SimulateBattle 06:31 PM" at bounding box center [1445, 91] width 193 height 27
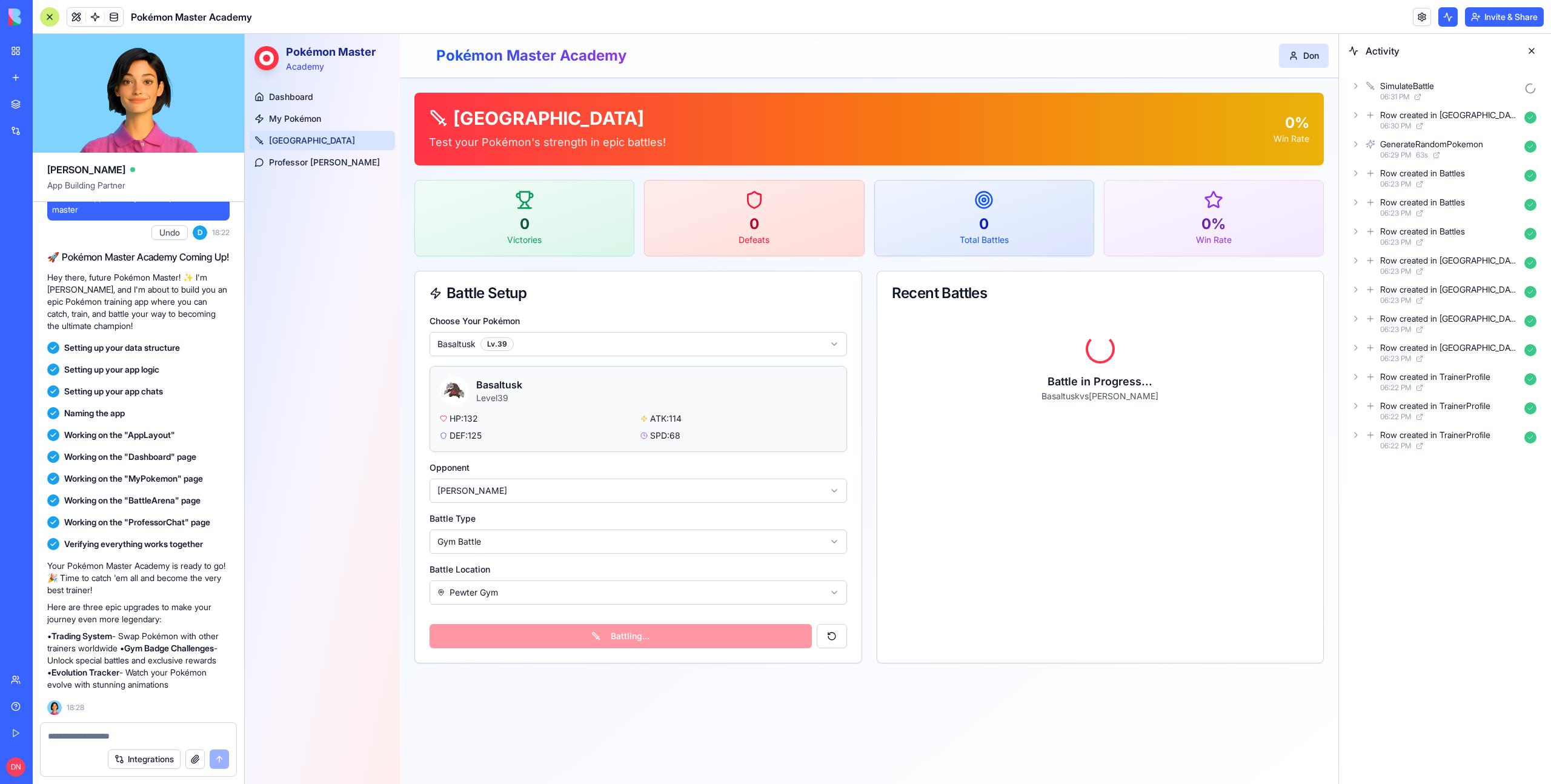
click at [1294, 53] on html "Pokémon Master Academy Dashboard My Pokémon Battle Arena Professor Oak Toggle S…" at bounding box center [792, 409] width 1093 height 750
click at [1273, 48] on html "Pokémon Master Academy Dashboard My Pokémon Battle Arena Professor Oak Toggle S…" at bounding box center [792, 409] width 1093 height 750
click at [382, 396] on div "Dashboard My Pokémon Battle Arena Professor Oak" at bounding box center [322, 423] width 155 height 682
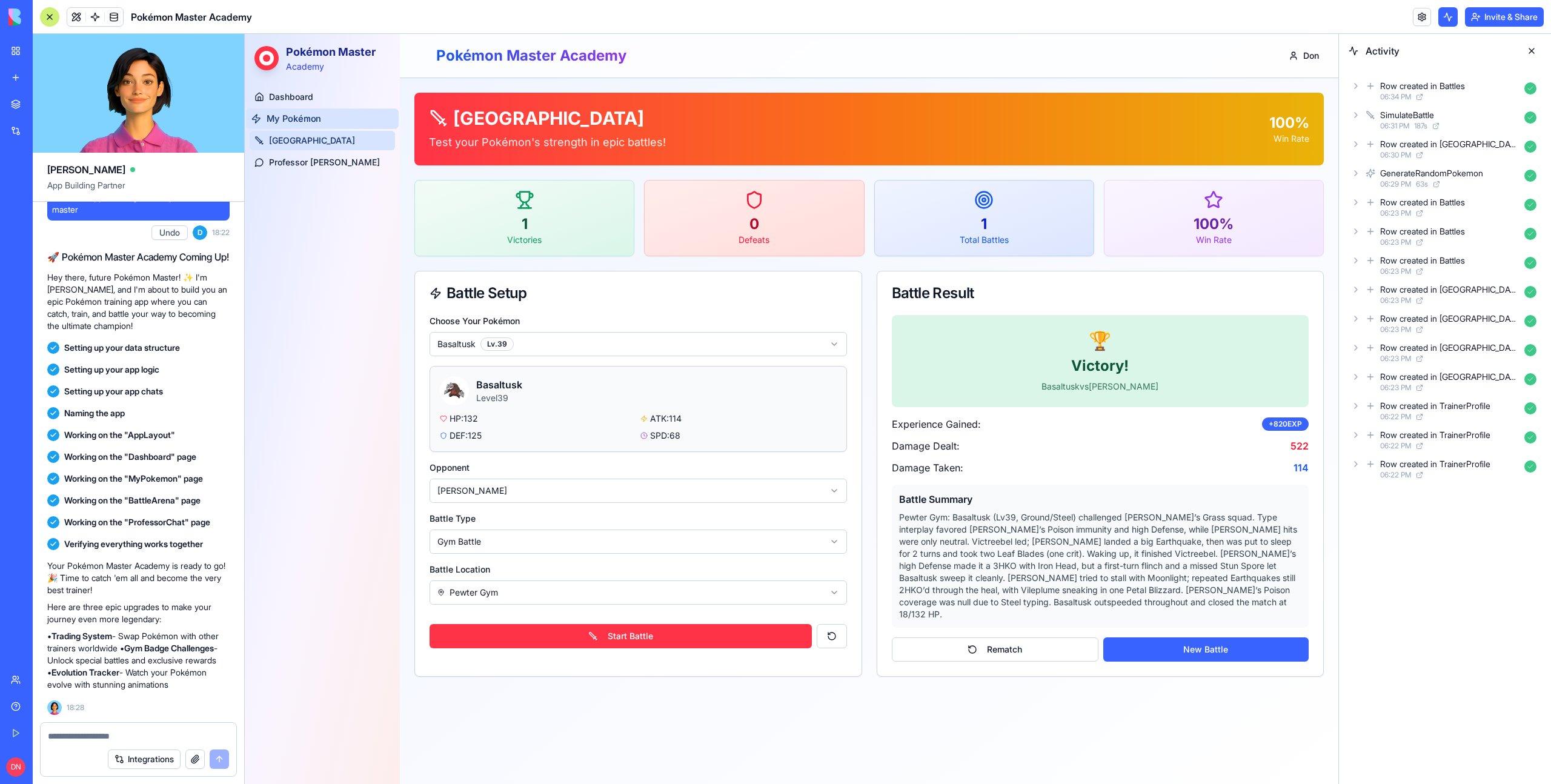
click at [308, 117] on span "My Pokémon" at bounding box center [293, 119] width 55 height 13
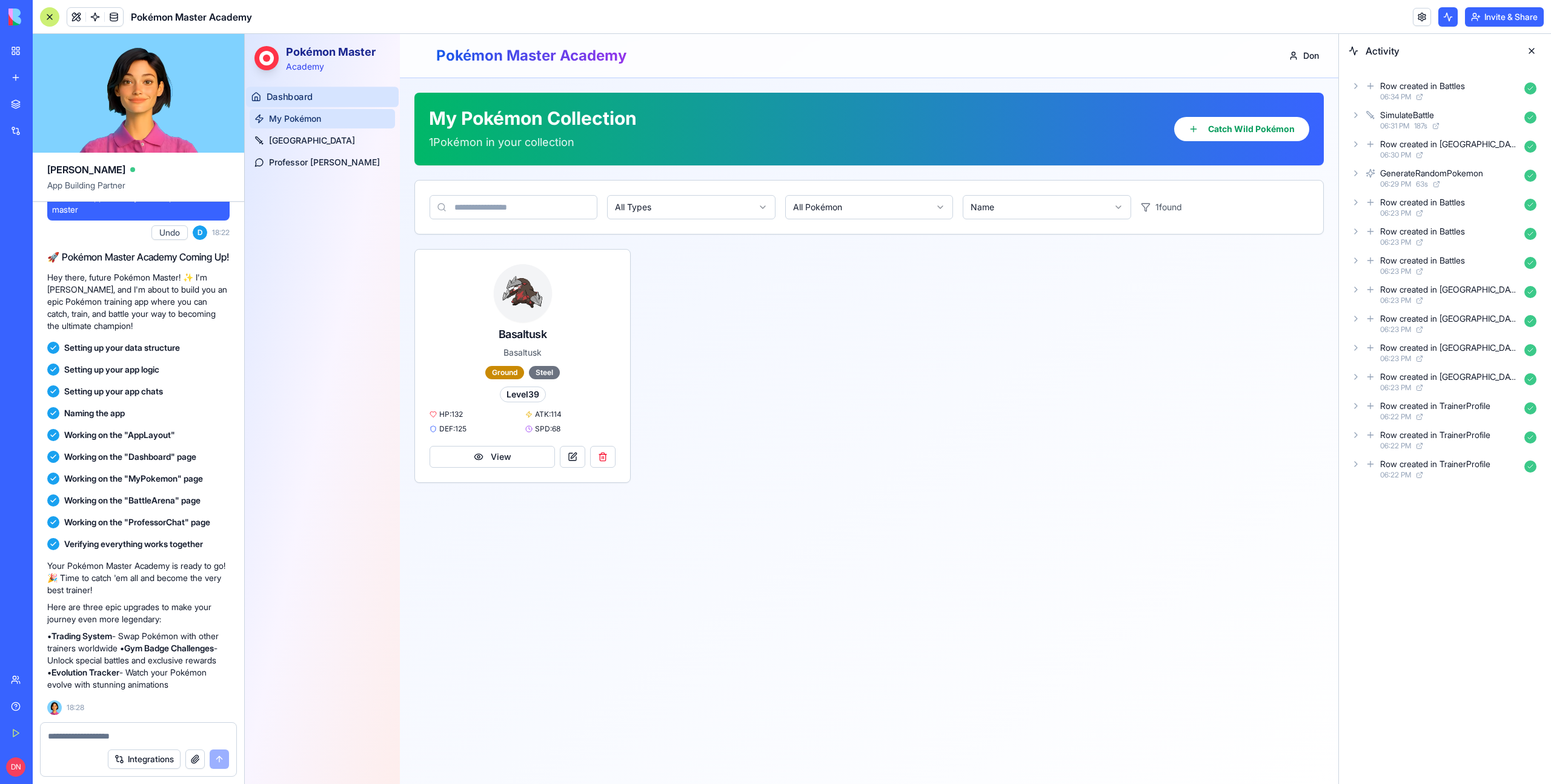
click at [306, 94] on span "Dashboard" at bounding box center [290, 97] width 46 height 13
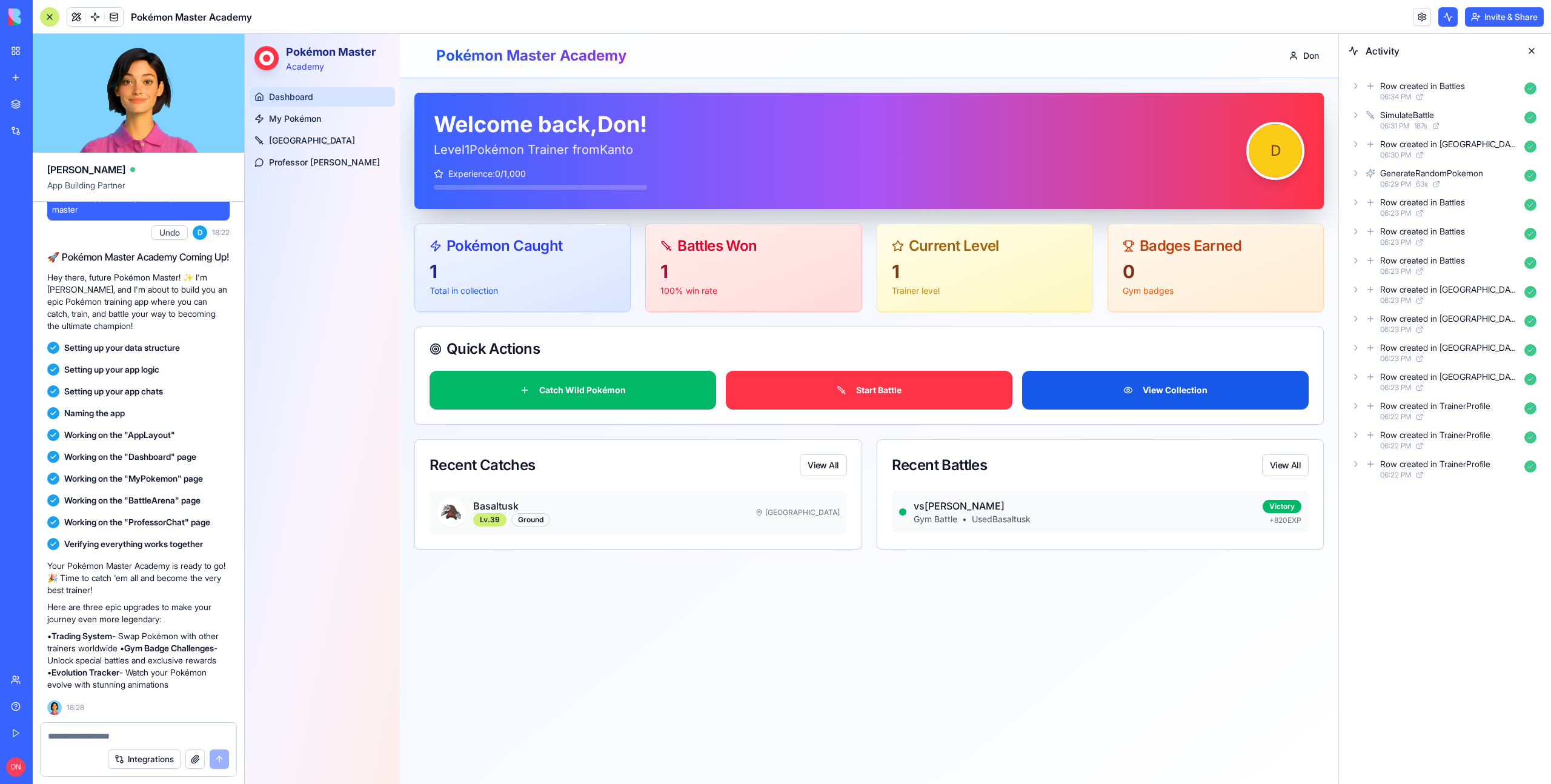
click at [1162, 396] on button "View Collection" at bounding box center [1165, 390] width 287 height 39
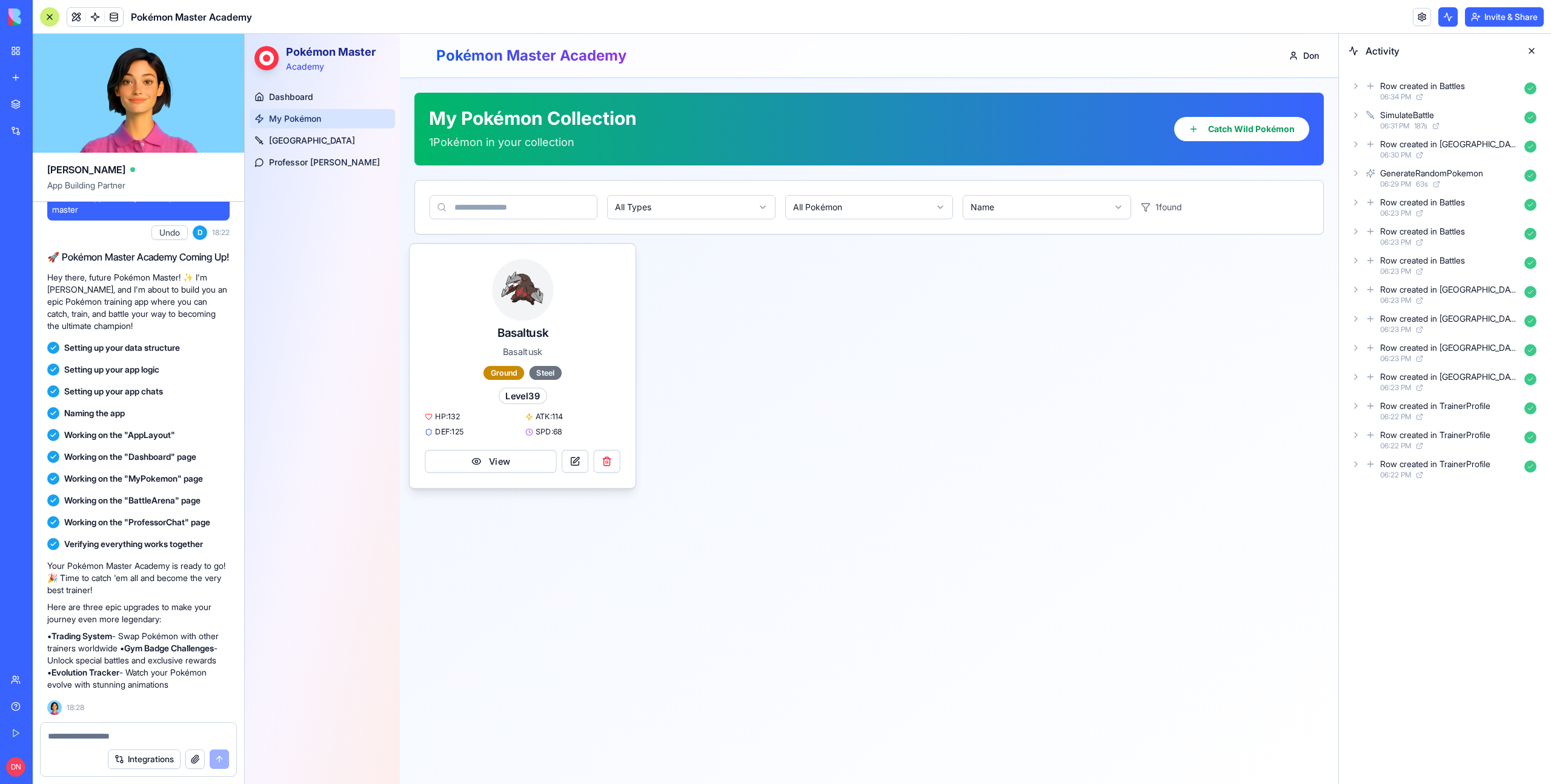
click at [553, 294] on div at bounding box center [523, 289] width 196 height 61
click at [523, 294] on img at bounding box center [523, 289] width 61 height 61
click at [316, 141] on span "Battle Arena" at bounding box center [311, 141] width 90 height 13
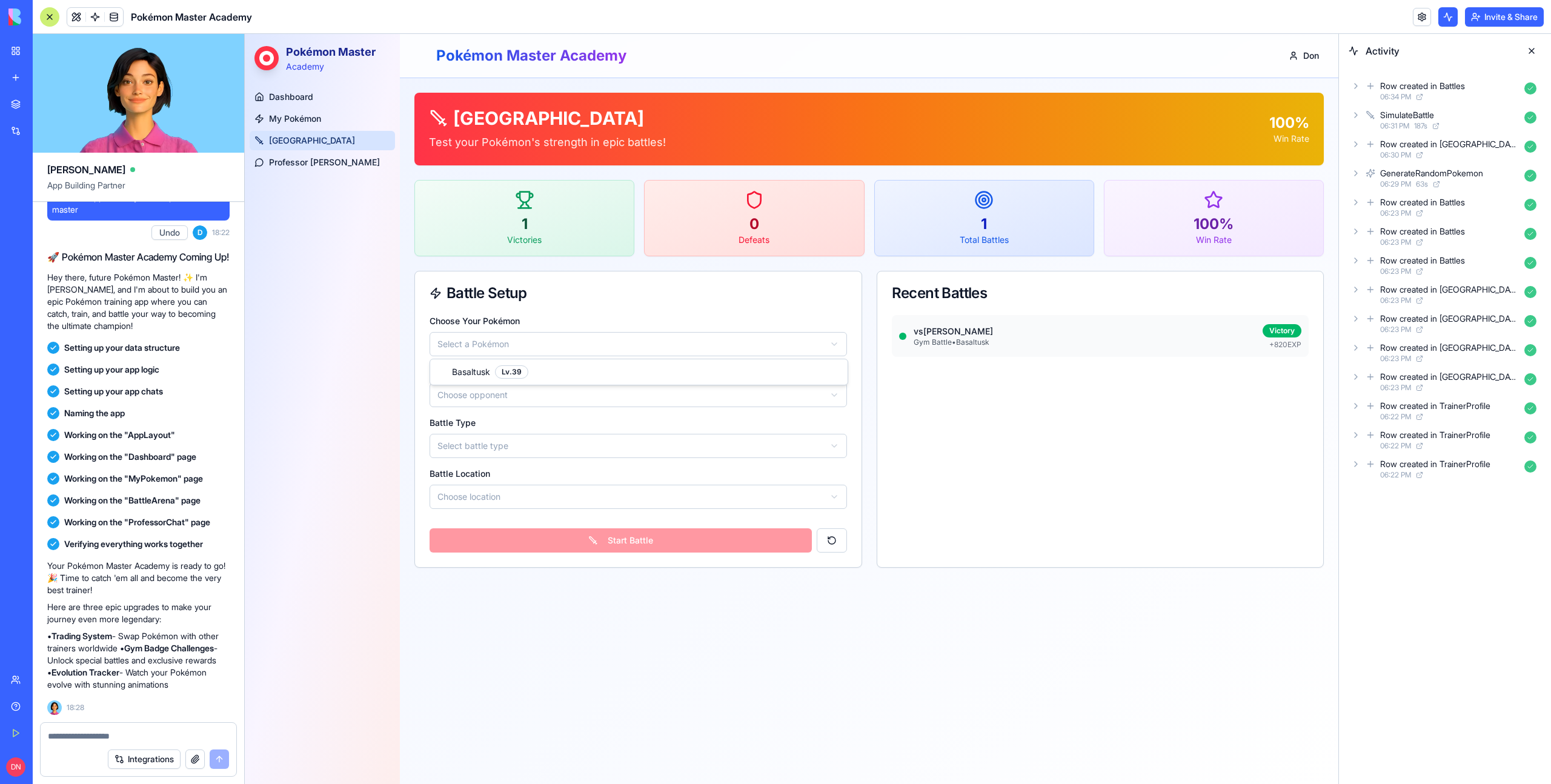
click at [483, 352] on html "Pokémon Master Academy Dashboard My Pokémon Battle Arena Professor Oak Toggle S…" at bounding box center [792, 409] width 1093 height 750
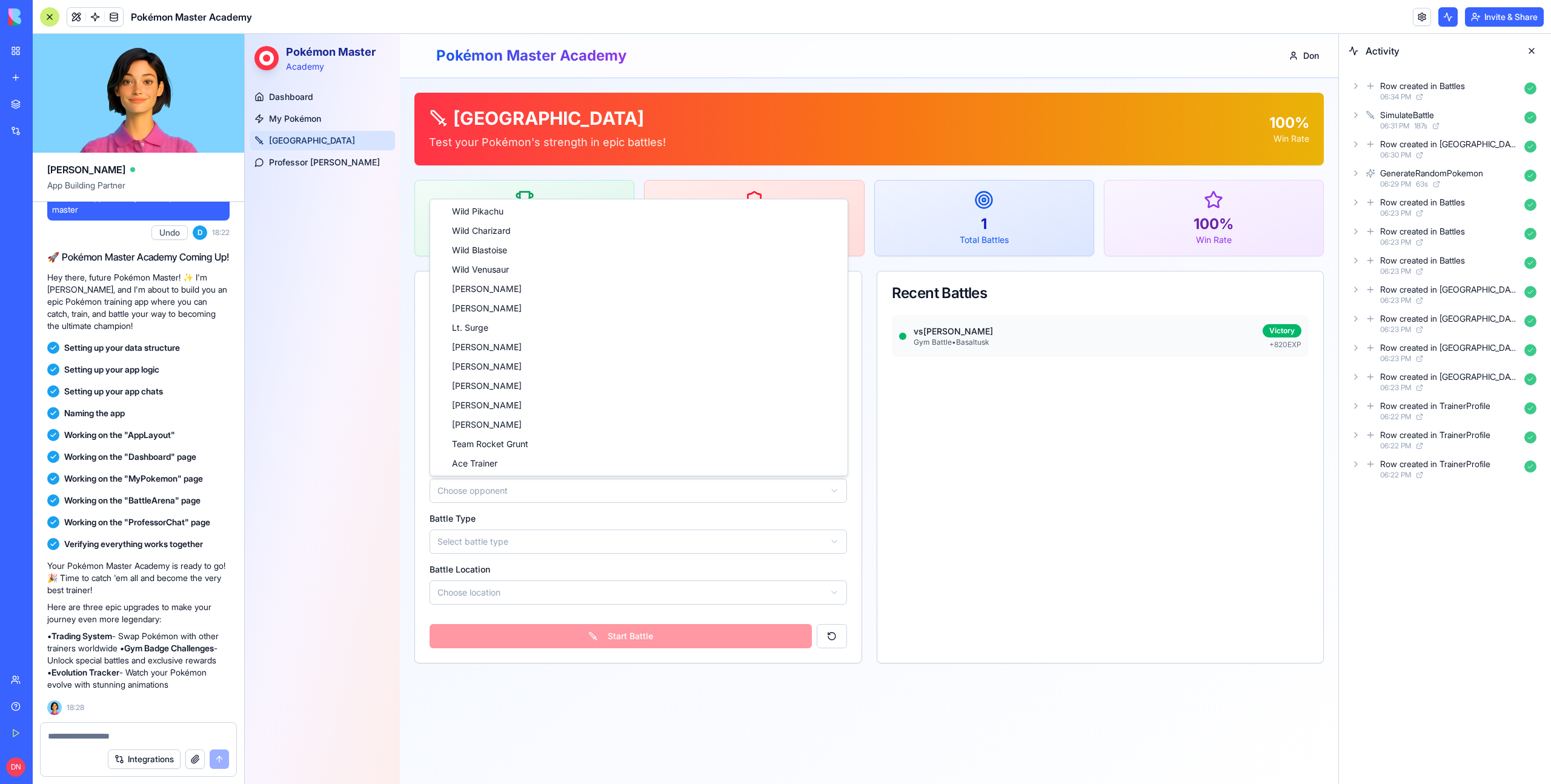
click at [502, 479] on html "Pokémon Master Academy Dashboard My Pokémon Battle Arena Professor Oak Toggle S…" at bounding box center [792, 409] width 1093 height 750
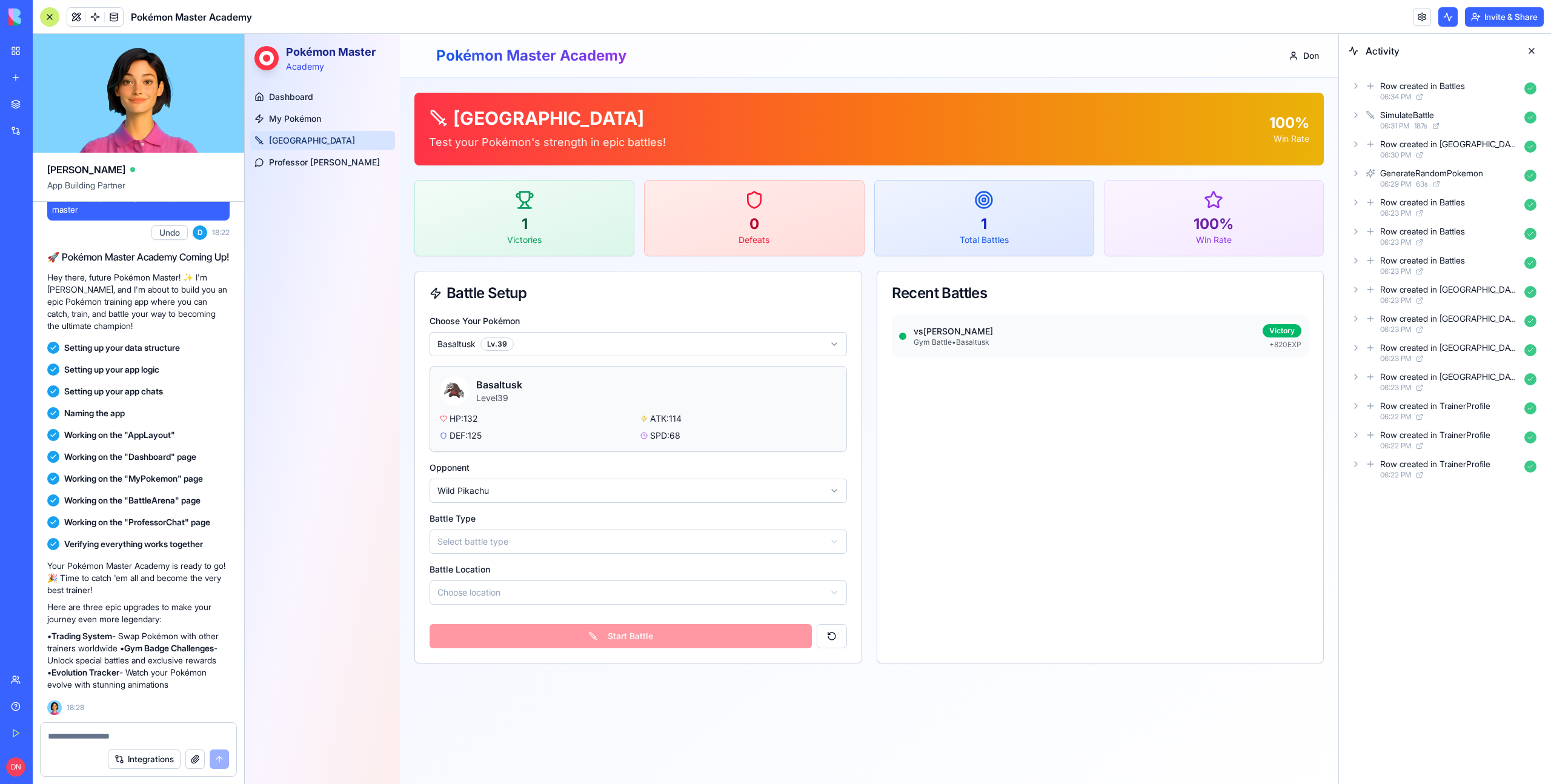
click at [490, 495] on html "Pokémon Master Academy Dashboard My Pokémon Battle Arena Professor Oak Toggle S…" at bounding box center [792, 409] width 1093 height 750
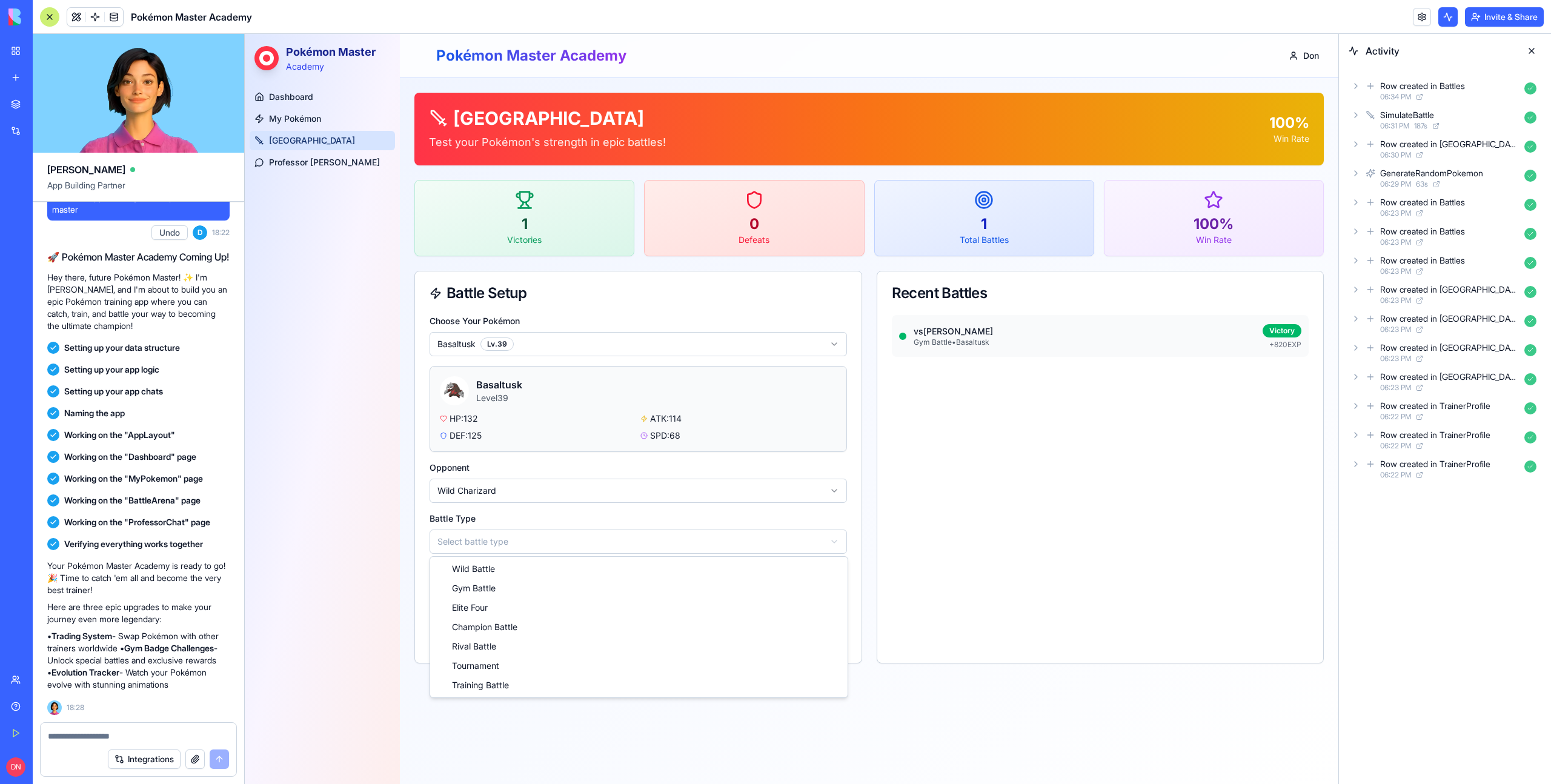
click at [477, 544] on html "Pokémon Master Academy Dashboard My Pokémon Battle Arena Professor Oak Toggle S…" at bounding box center [792, 409] width 1093 height 750
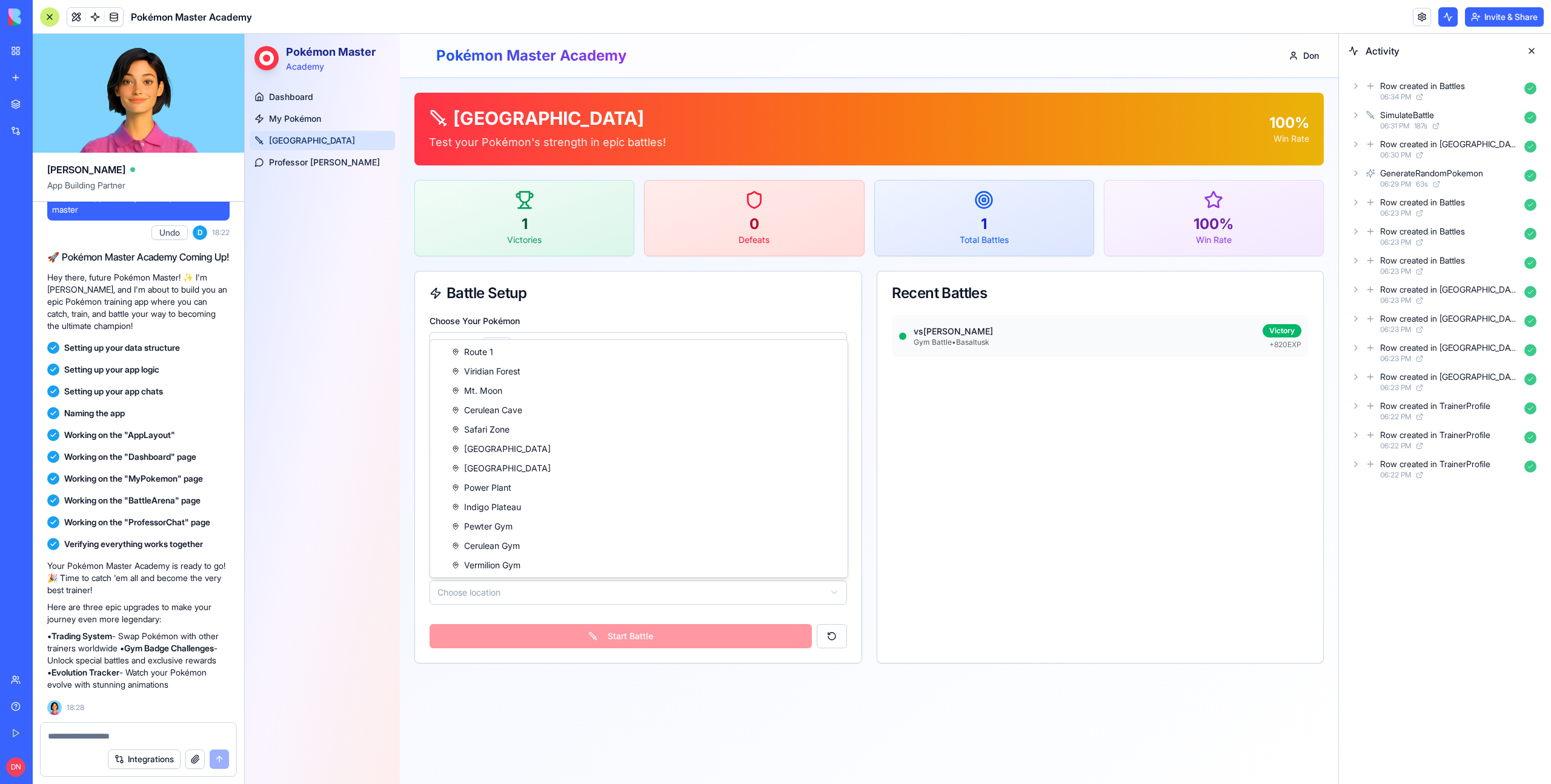
click at [466, 596] on html "Pokémon Master Academy Dashboard My Pokémon Battle Arena Professor Oak Toggle S…" at bounding box center [792, 409] width 1093 height 750
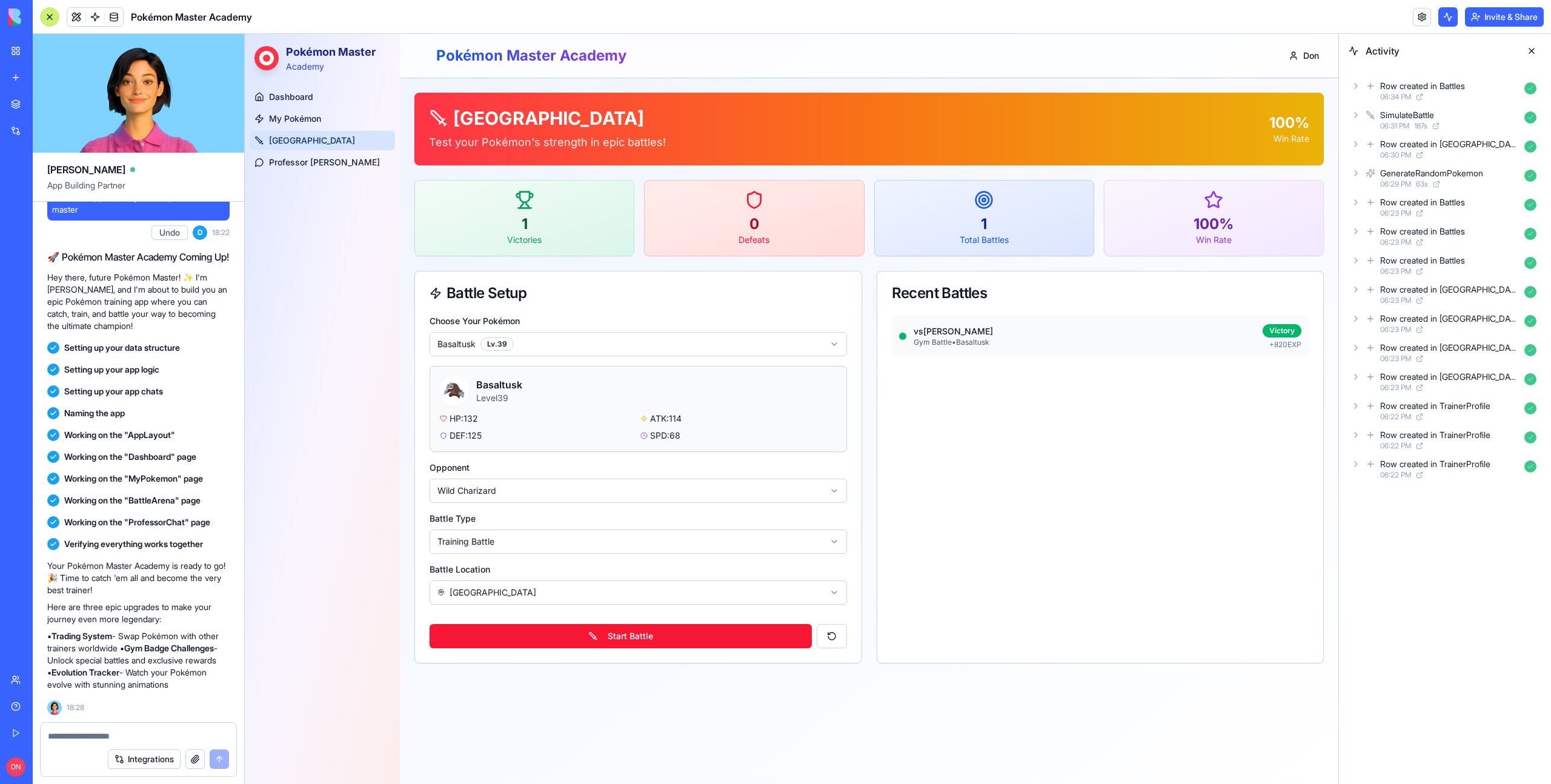
click at [627, 634] on button "Start Battle" at bounding box center [621, 636] width 382 height 24
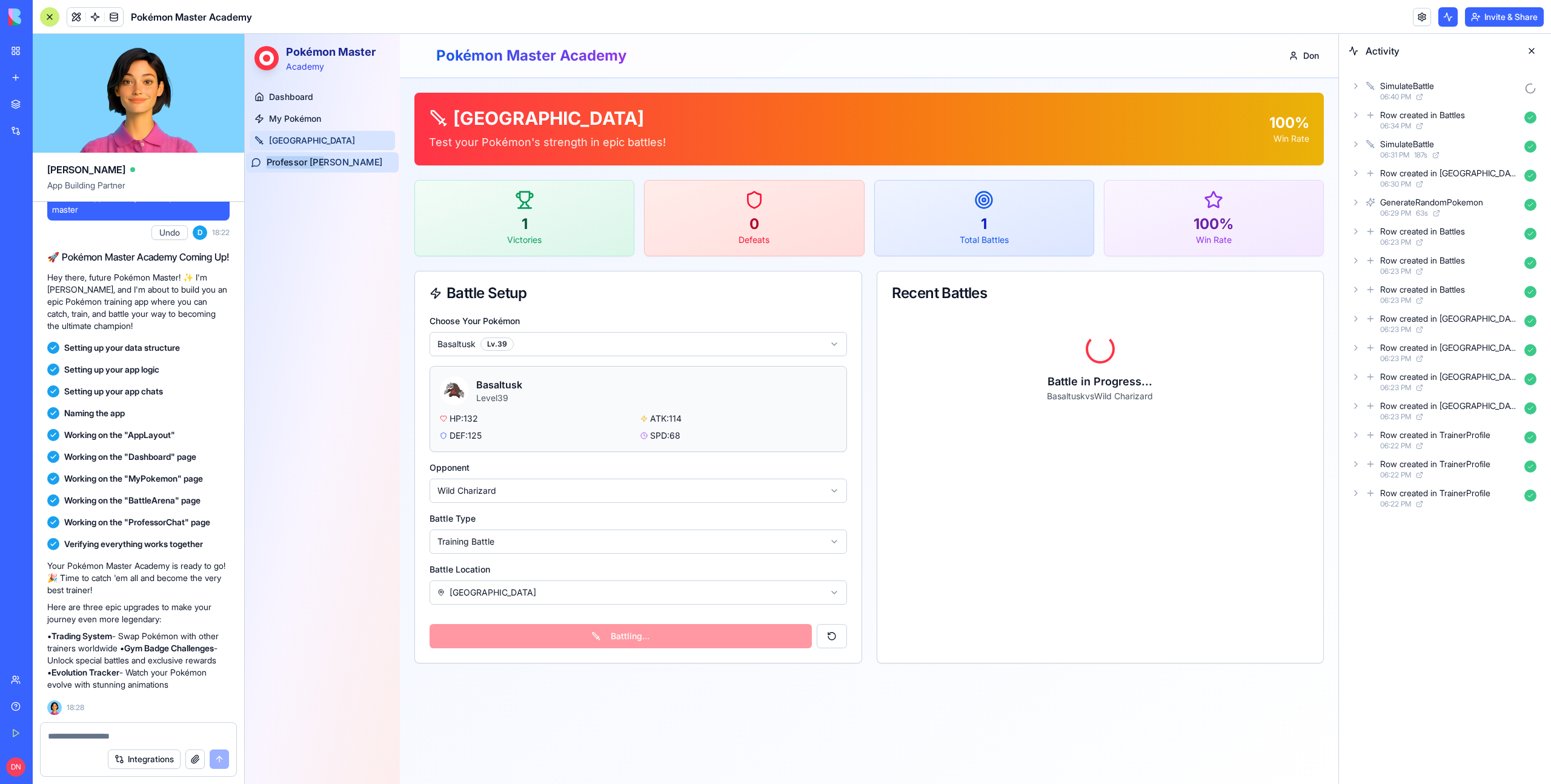
click at [303, 166] on span "Professor Oak" at bounding box center [324, 162] width 116 height 13
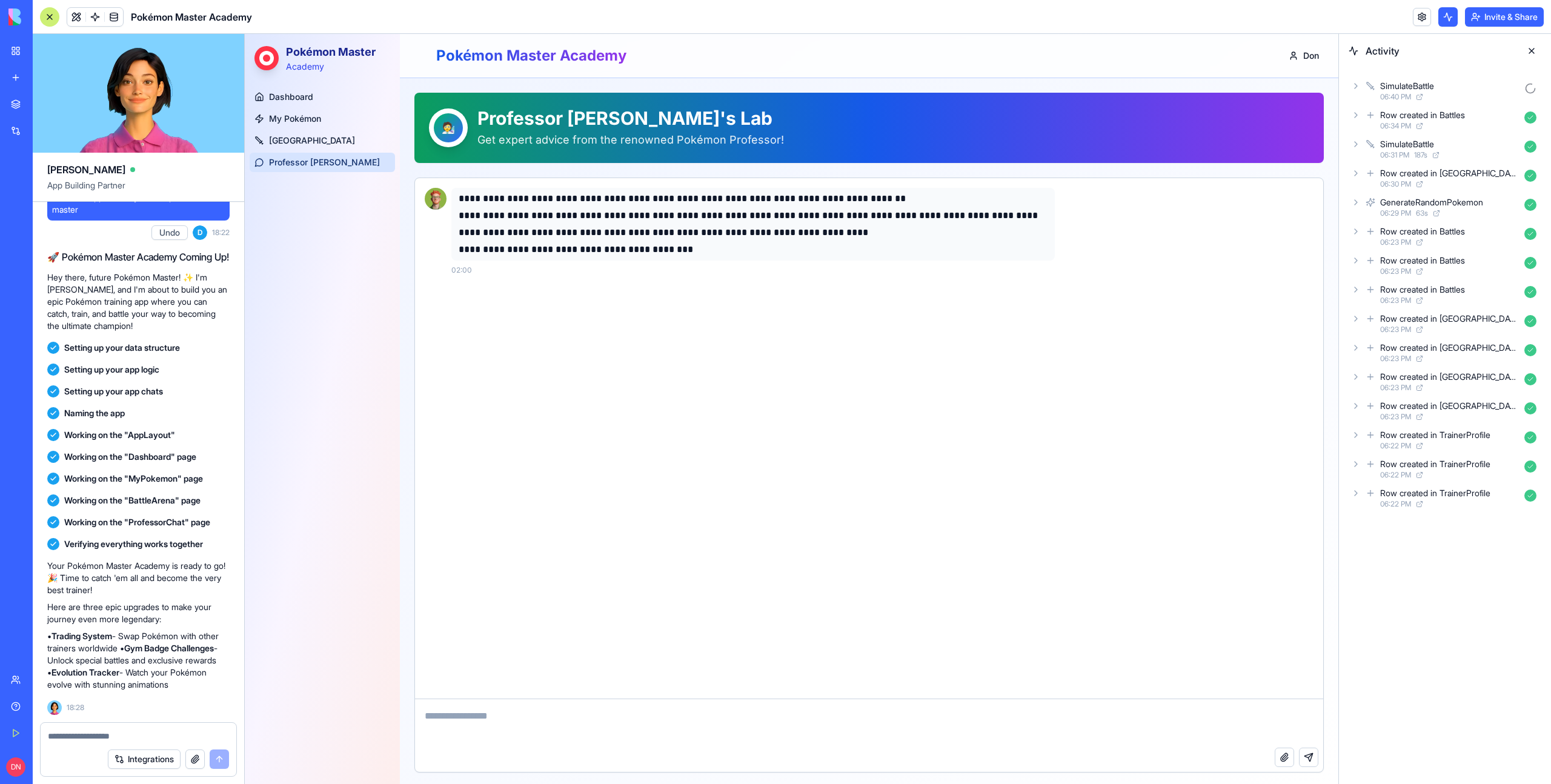
click at [499, 731] on textarea at bounding box center [869, 723] width 908 height 48
type textarea "**********"
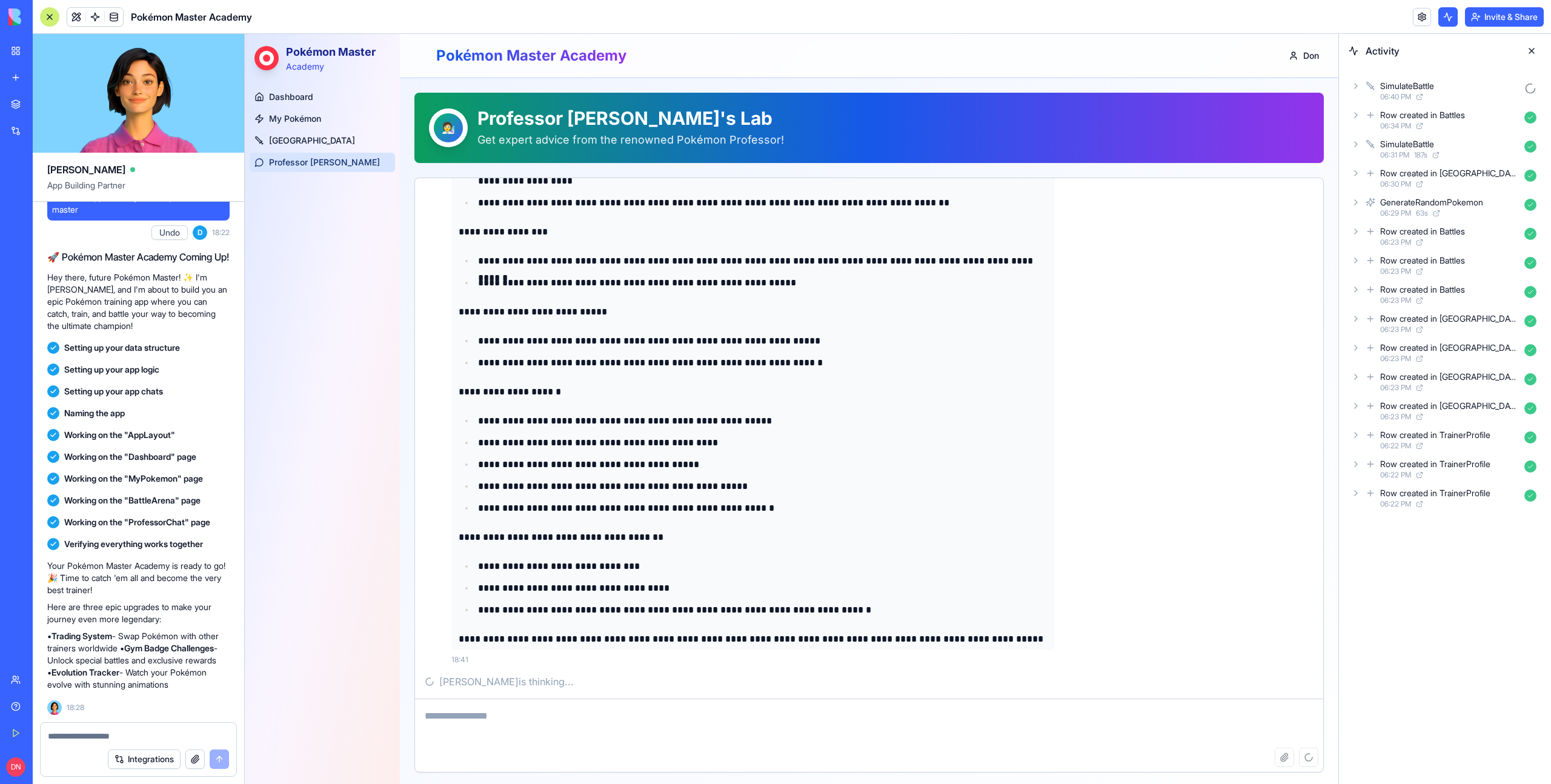
scroll to position [965, 0]
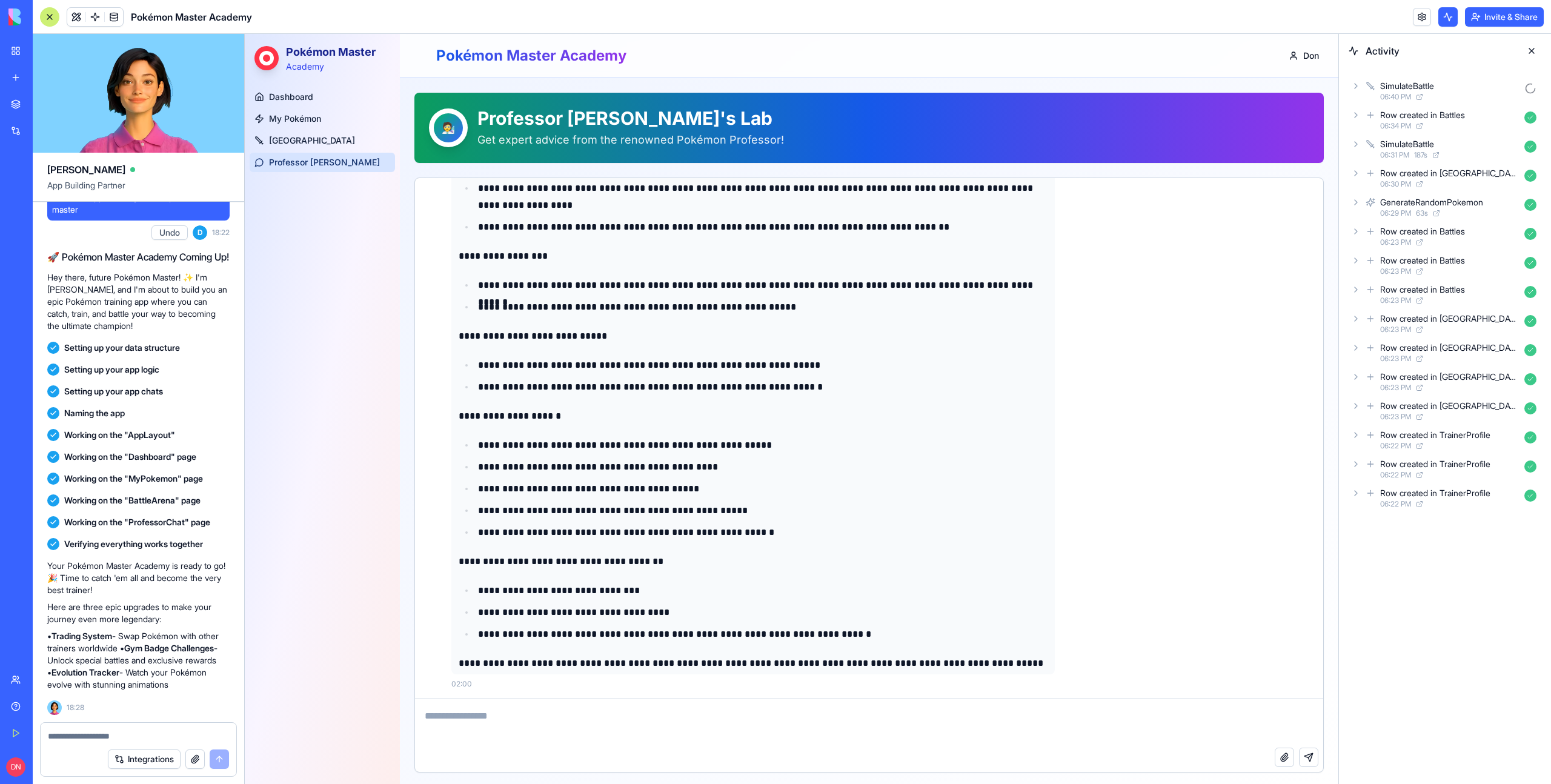
click at [561, 724] on textarea at bounding box center [869, 723] width 908 height 48
type textarea "**********"
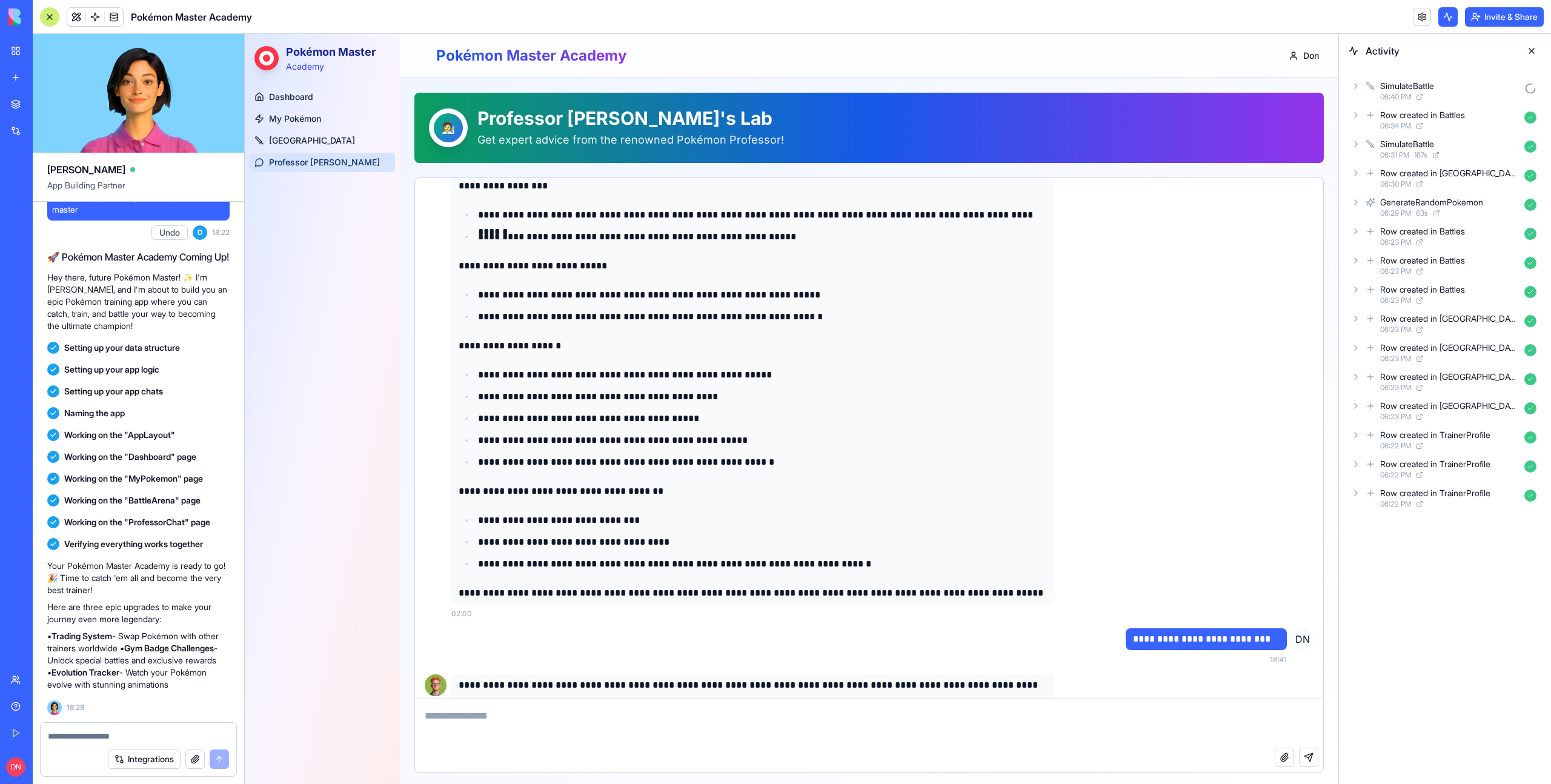
scroll to position [1430, 0]
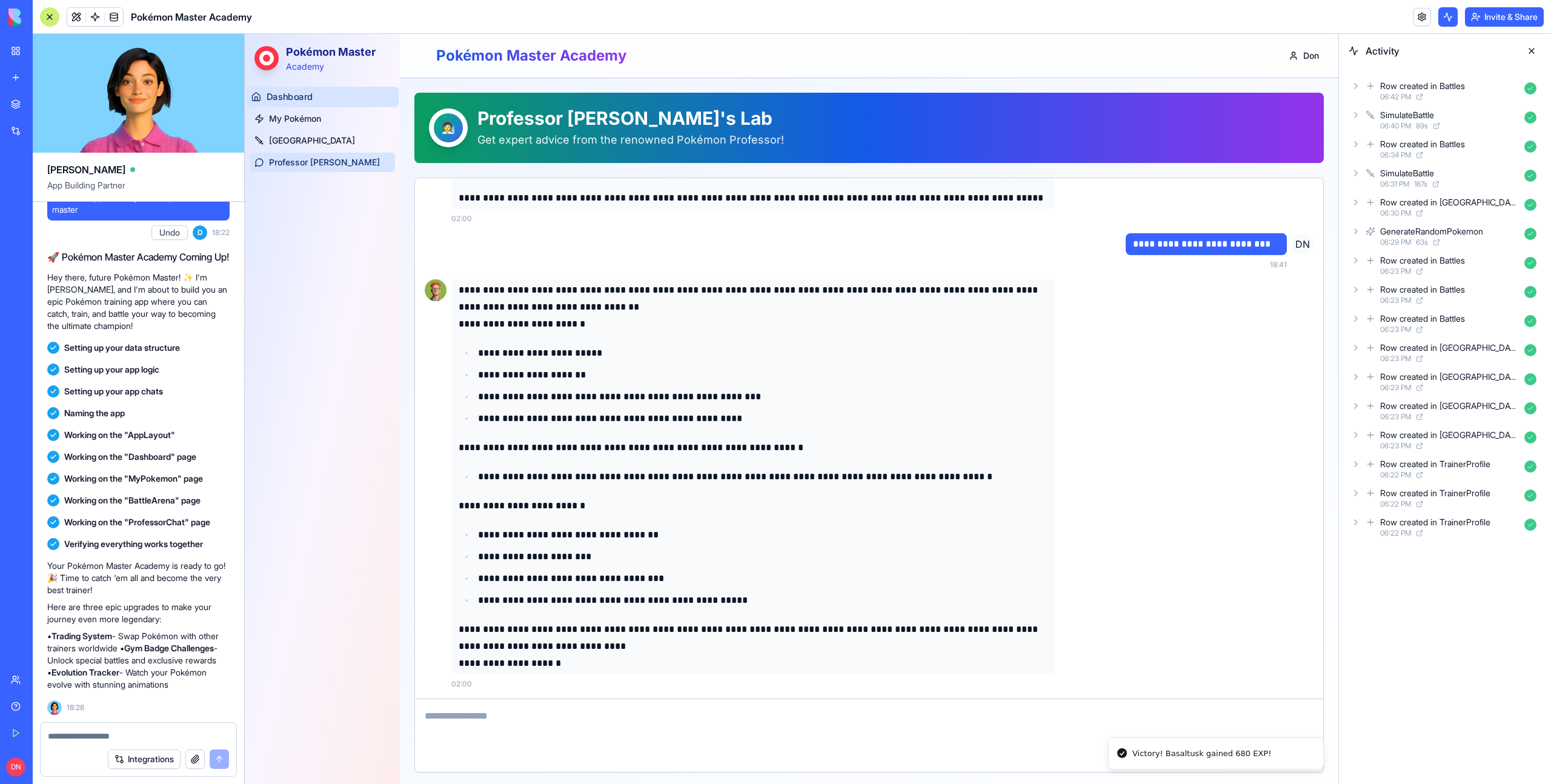
click at [299, 96] on span "Dashboard" at bounding box center [290, 97] width 46 height 13
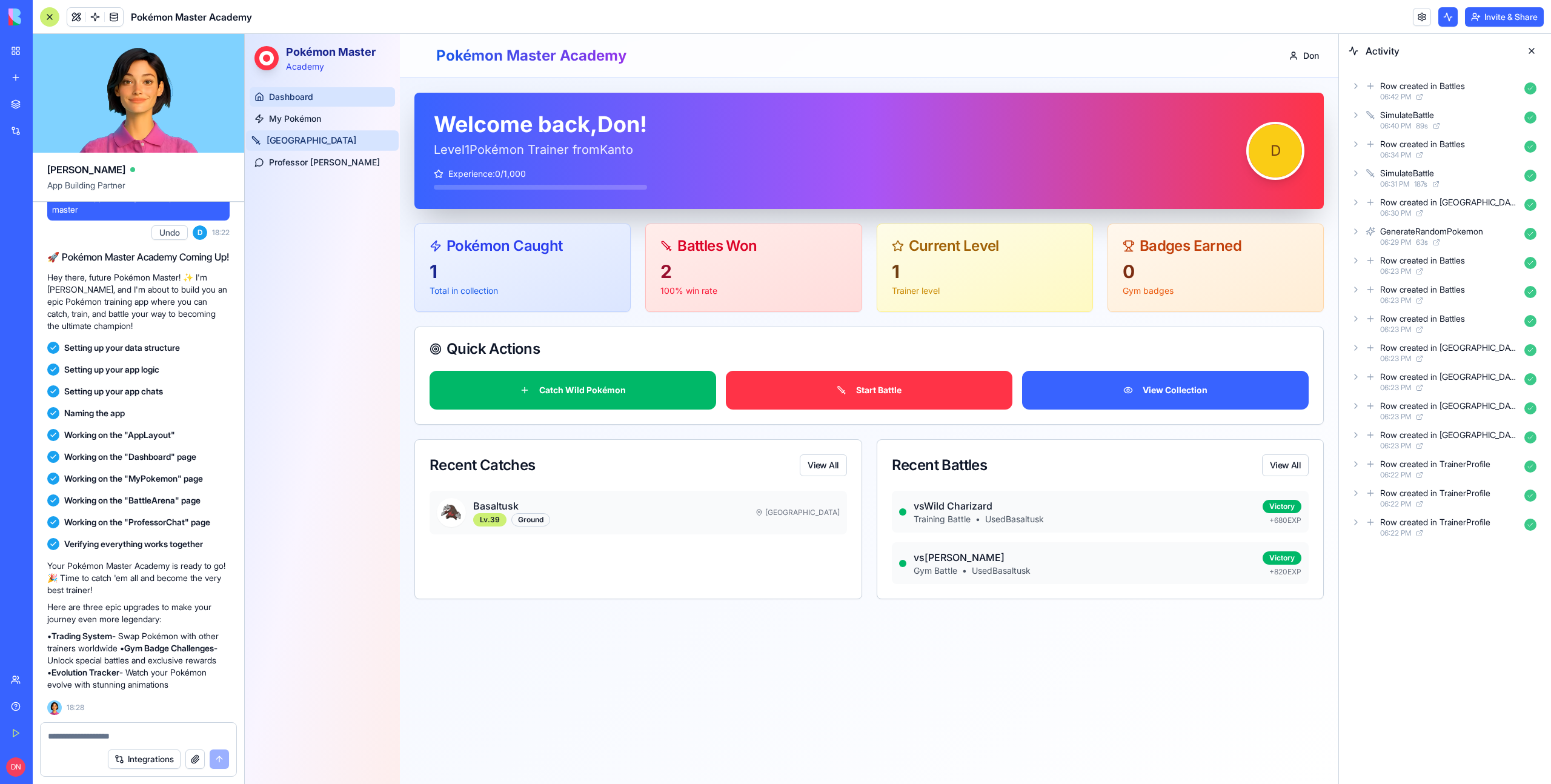
click at [318, 137] on link "Battle Arena" at bounding box center [322, 140] width 152 height 20
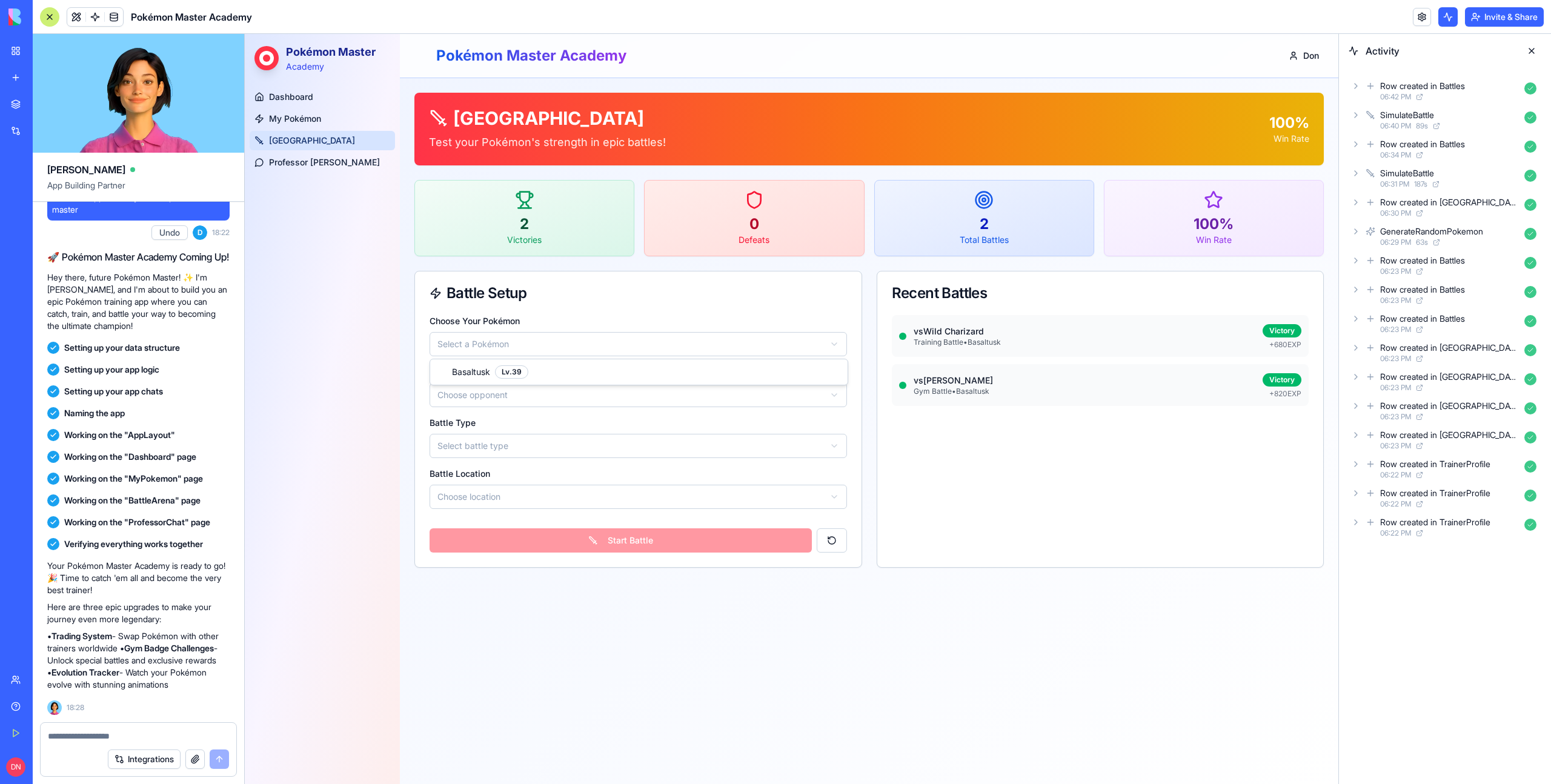
click at [489, 334] on html "Pokémon Master Academy Dashboard My Pokémon Battle Arena Professor Oak Toggle S…" at bounding box center [792, 409] width 1093 height 750
click at [587, 315] on html "Pokémon Master Academy Dashboard My Pokémon Battle Arena Professor Oak Toggle S…" at bounding box center [792, 409] width 1093 height 750
click at [955, 341] on p "Training Battle • Basaltusk" at bounding box center [1084, 342] width 343 height 9
click at [1264, 334] on div "Victory" at bounding box center [1282, 330] width 39 height 13
click at [1268, 371] on div "Victory + 820 EXP" at bounding box center [1282, 384] width 39 height 27
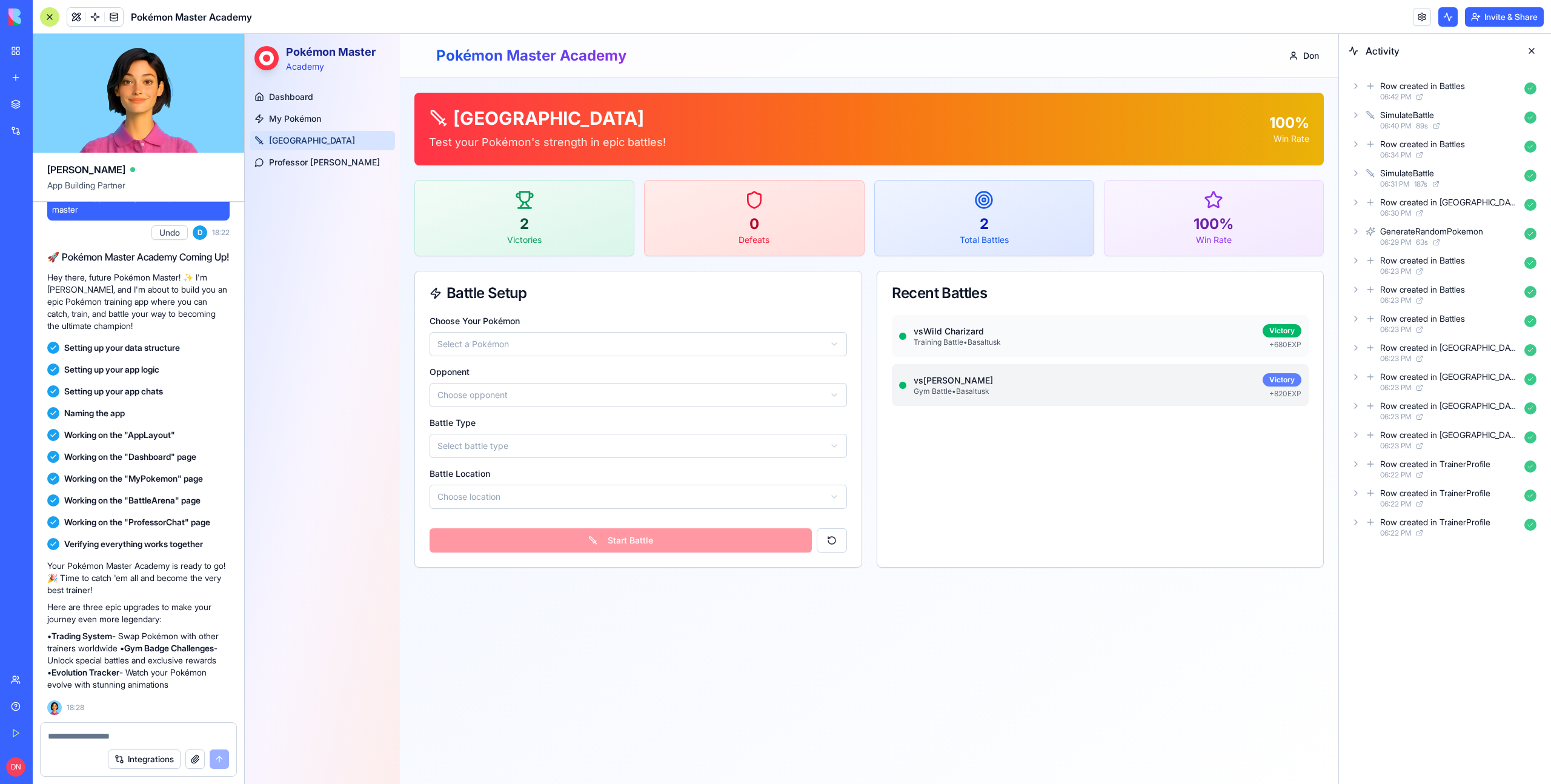
click at [1286, 379] on div "Victory" at bounding box center [1282, 379] width 39 height 13
click at [1289, 325] on div "Victory" at bounding box center [1282, 330] width 39 height 13
click at [322, 113] on link "My Pokémon" at bounding box center [322, 119] width 152 height 20
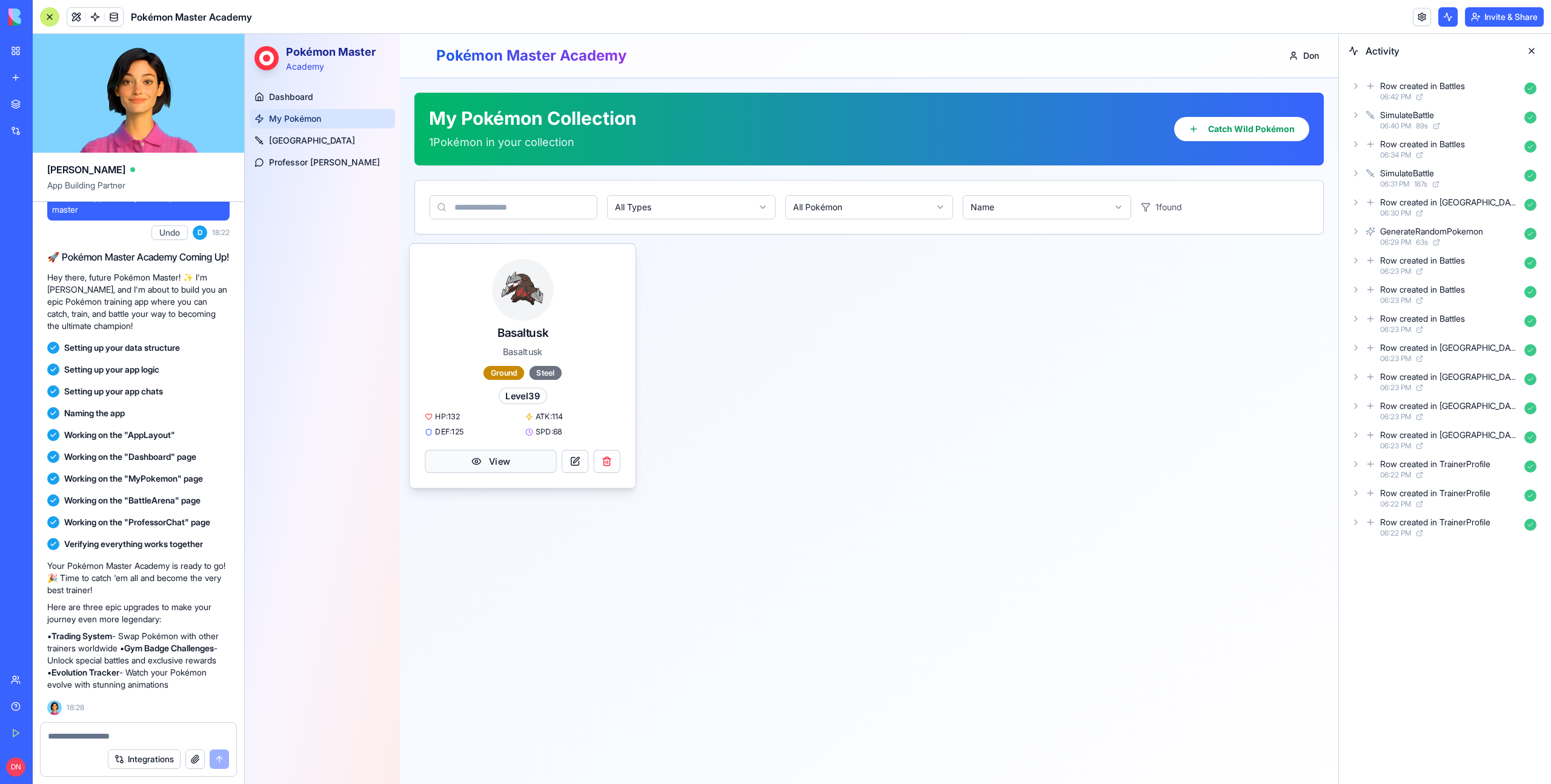
click at [505, 468] on button "View" at bounding box center [491, 461] width 132 height 23
click at [304, 91] on span "Dashboard" at bounding box center [290, 97] width 46 height 13
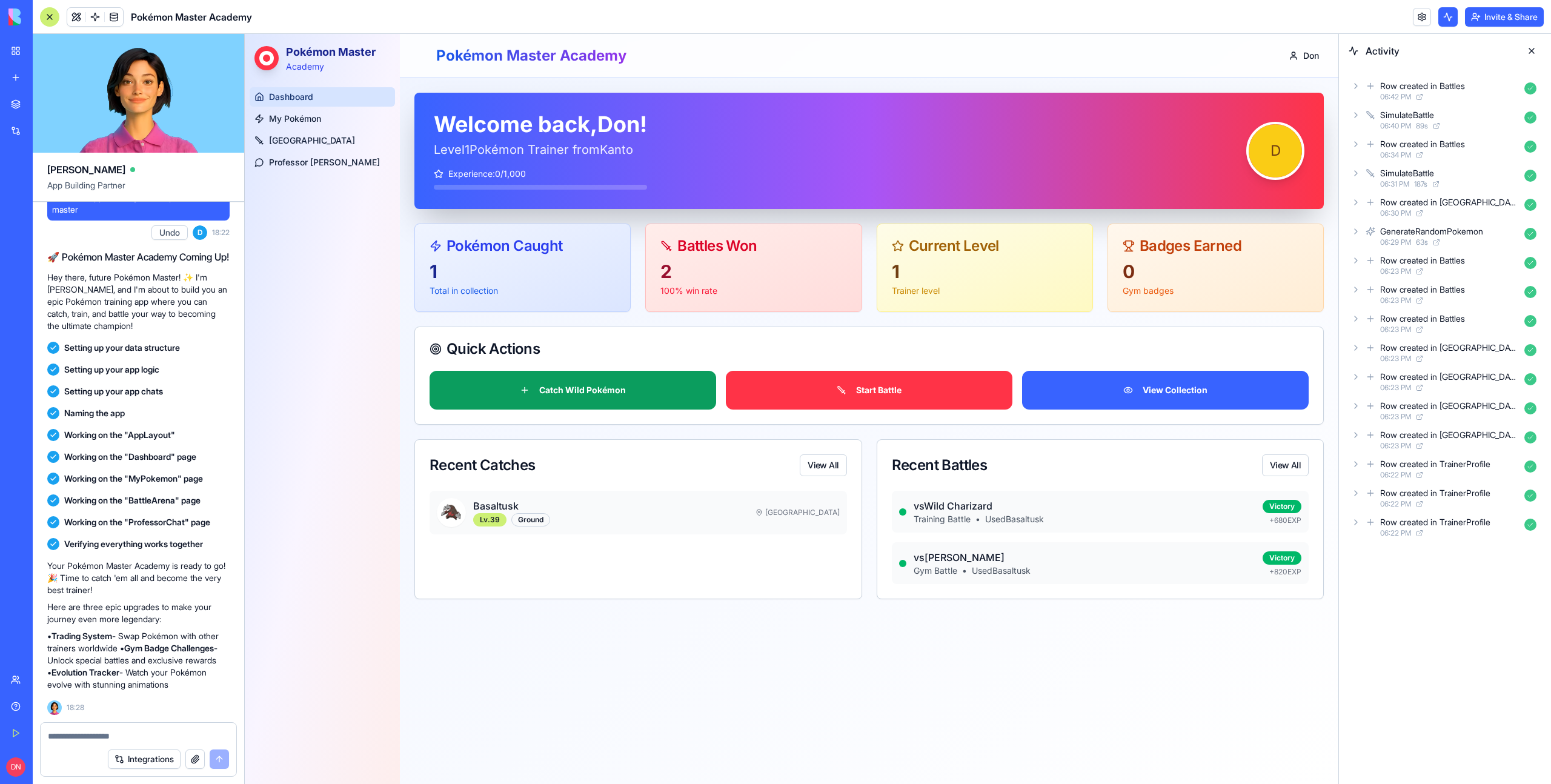
click at [622, 382] on button "Catch Wild Pokémon" at bounding box center [573, 390] width 287 height 39
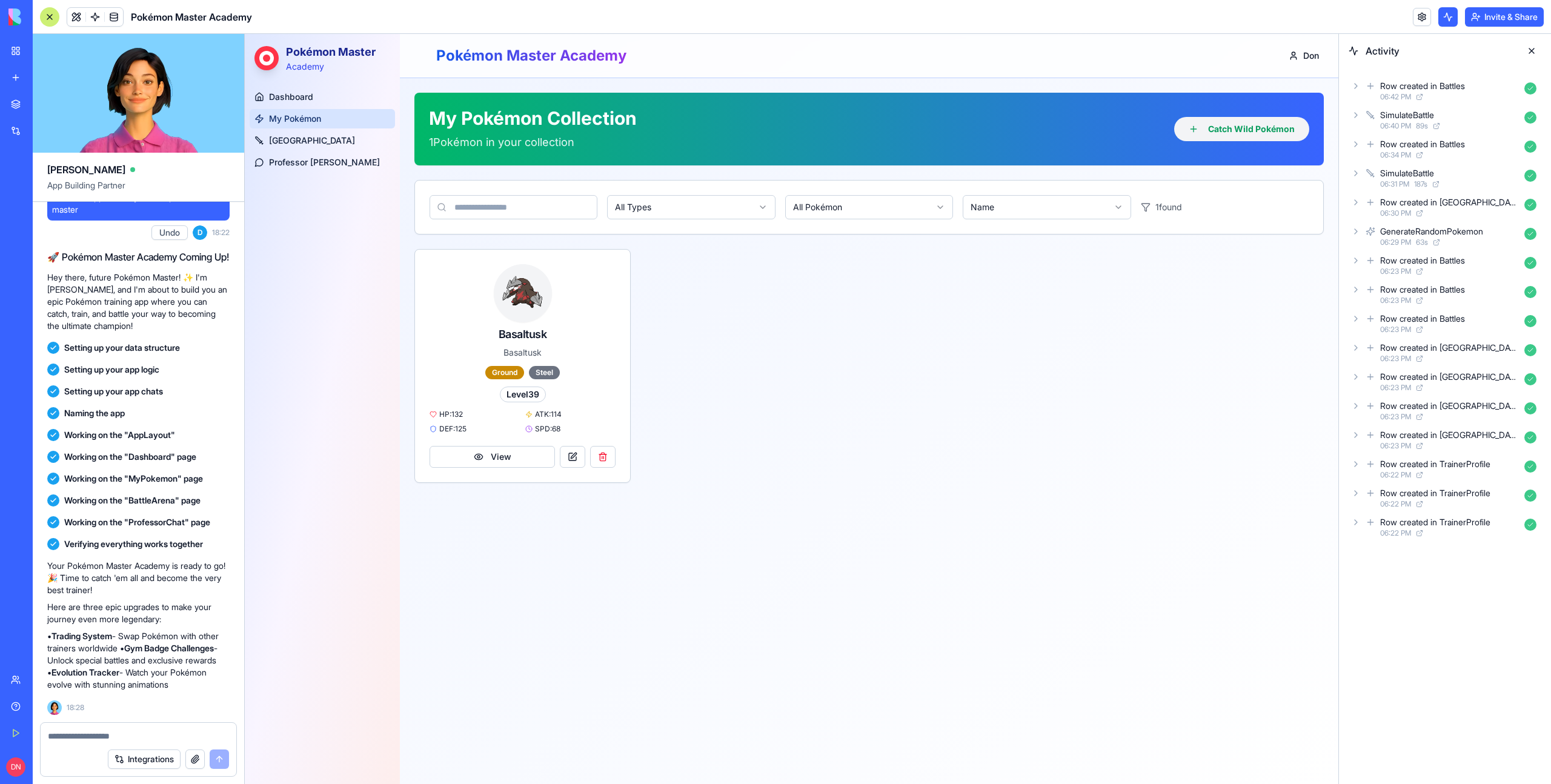
click at [1231, 137] on button "Catch Wild Pokémon" at bounding box center [1242, 129] width 136 height 24
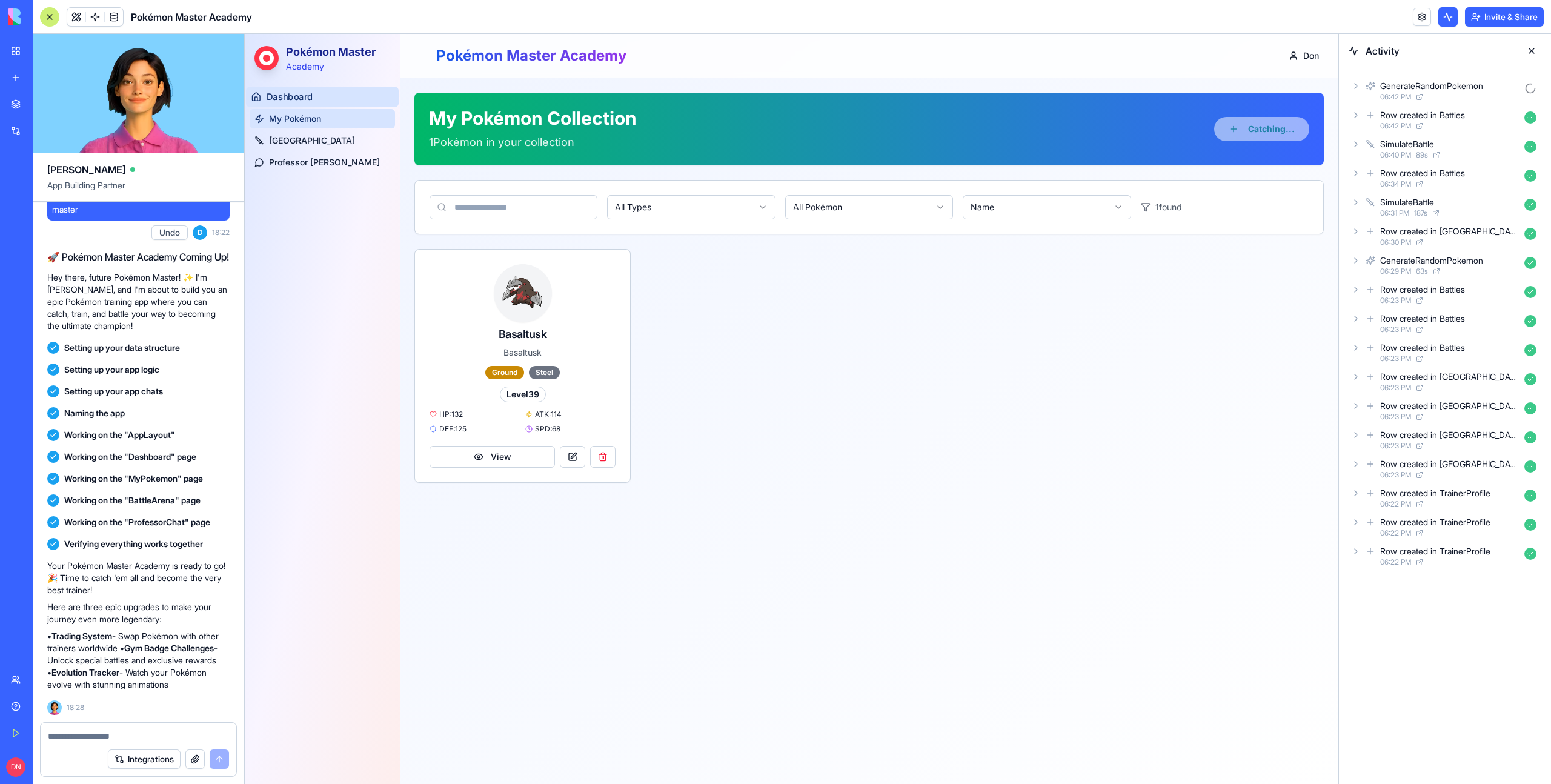
click at [299, 98] on span "Dashboard" at bounding box center [290, 97] width 46 height 13
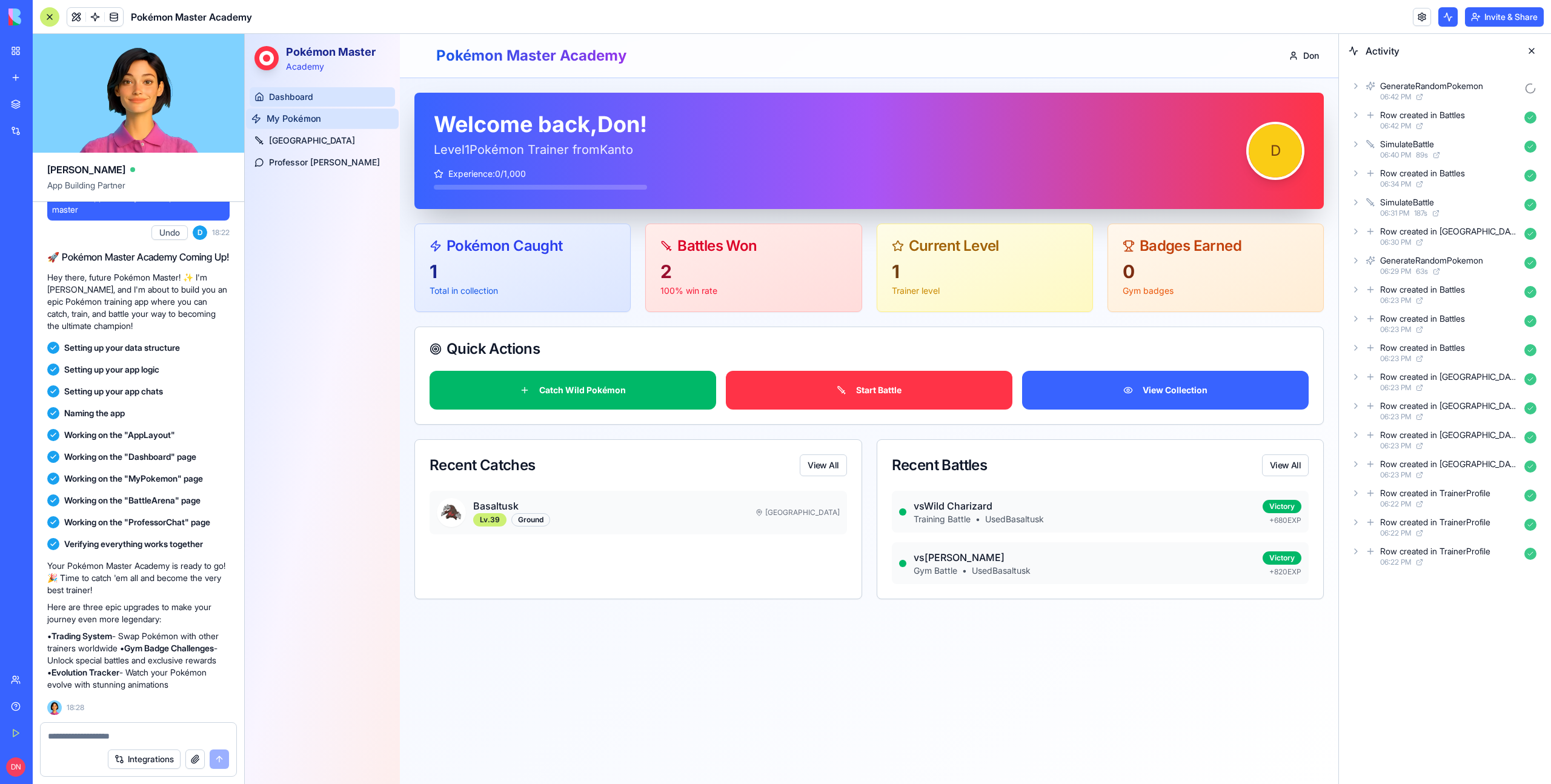
click at [303, 114] on span "My Pokémon" at bounding box center [293, 119] width 55 height 13
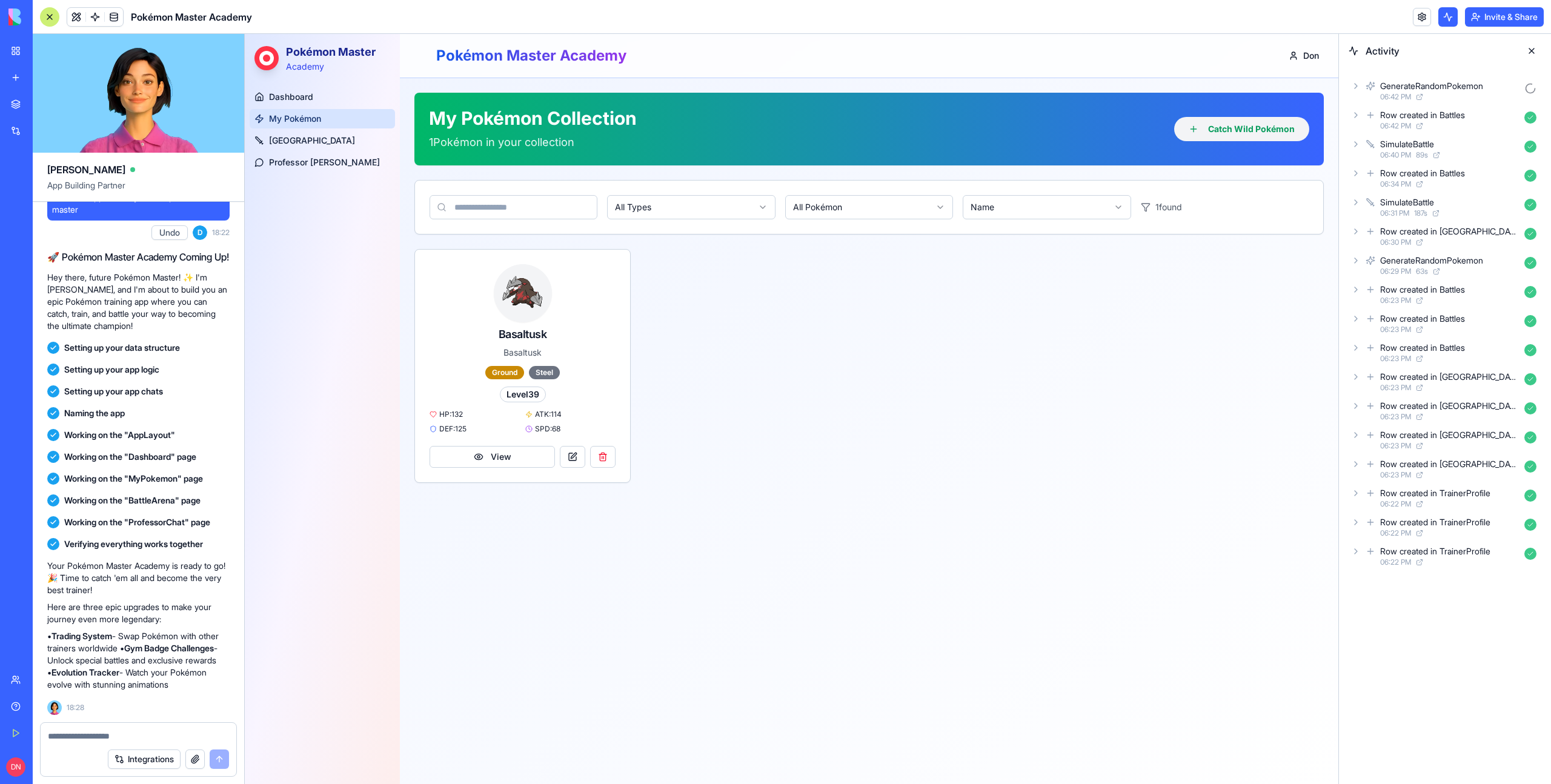
click at [1248, 132] on button "Catch Wild Pokémon" at bounding box center [1242, 129] width 136 height 24
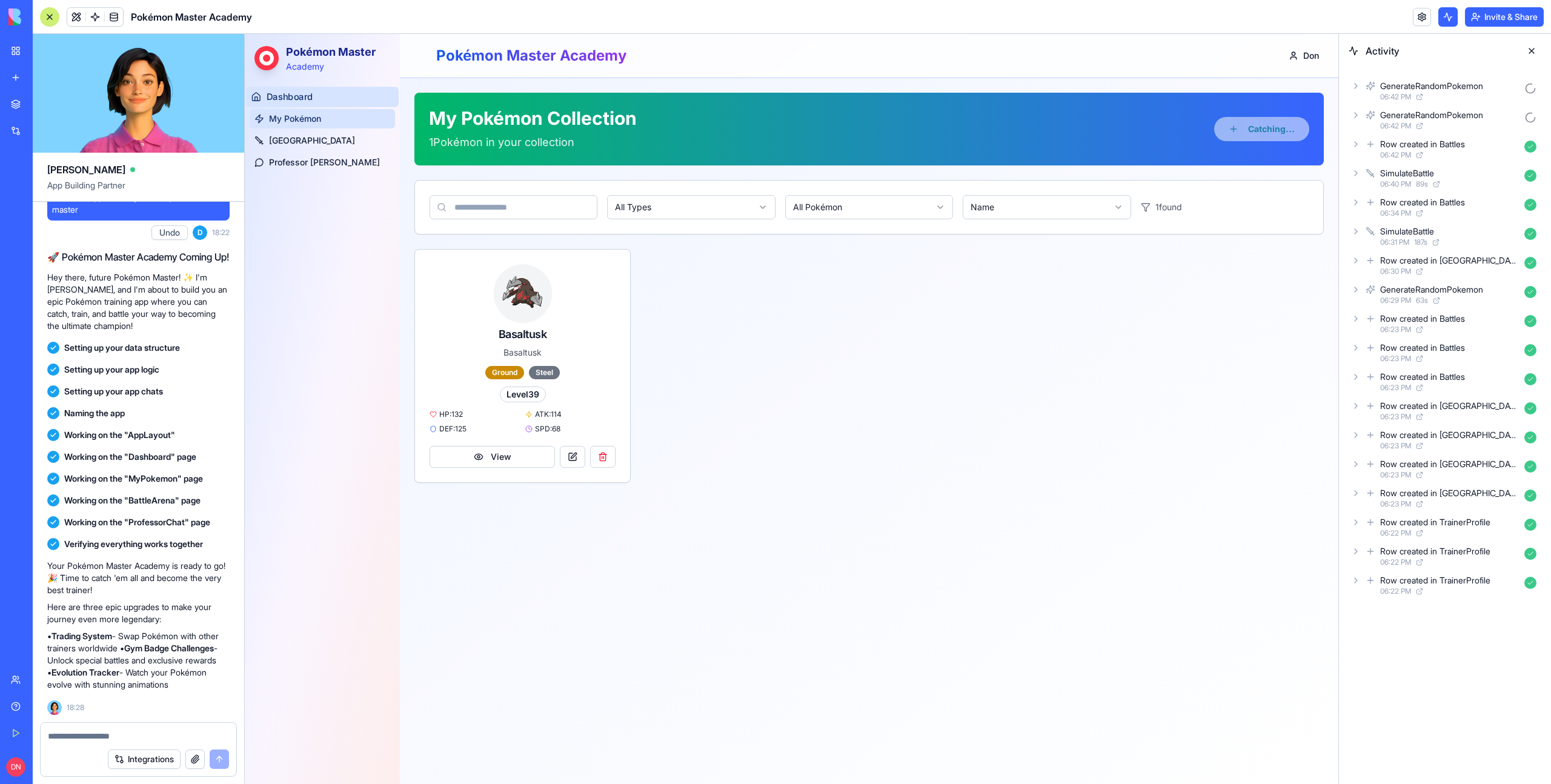
click at [294, 95] on span "Dashboard" at bounding box center [290, 97] width 46 height 13
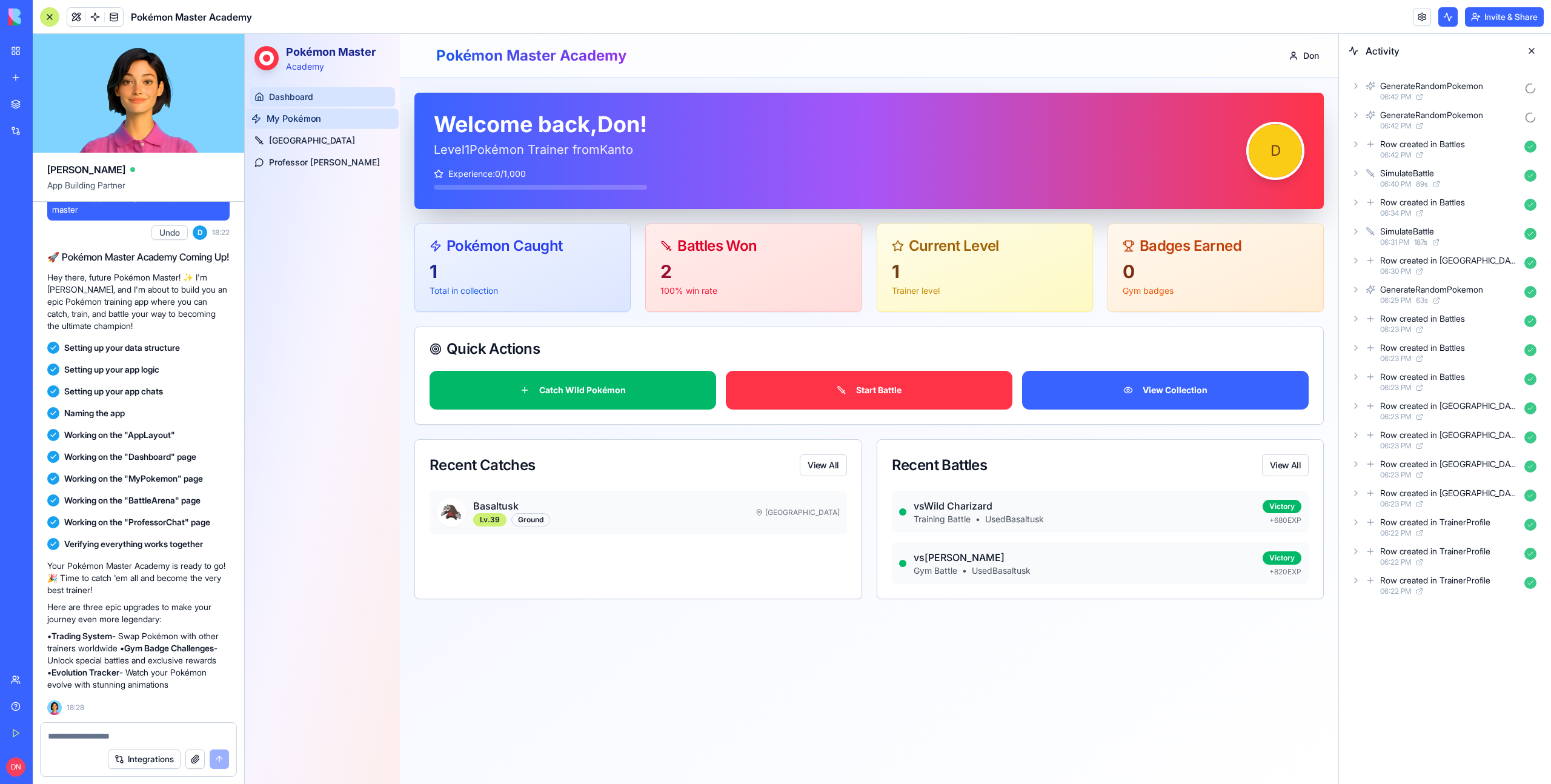
click at [304, 118] on span "My Pokémon" at bounding box center [293, 119] width 55 height 13
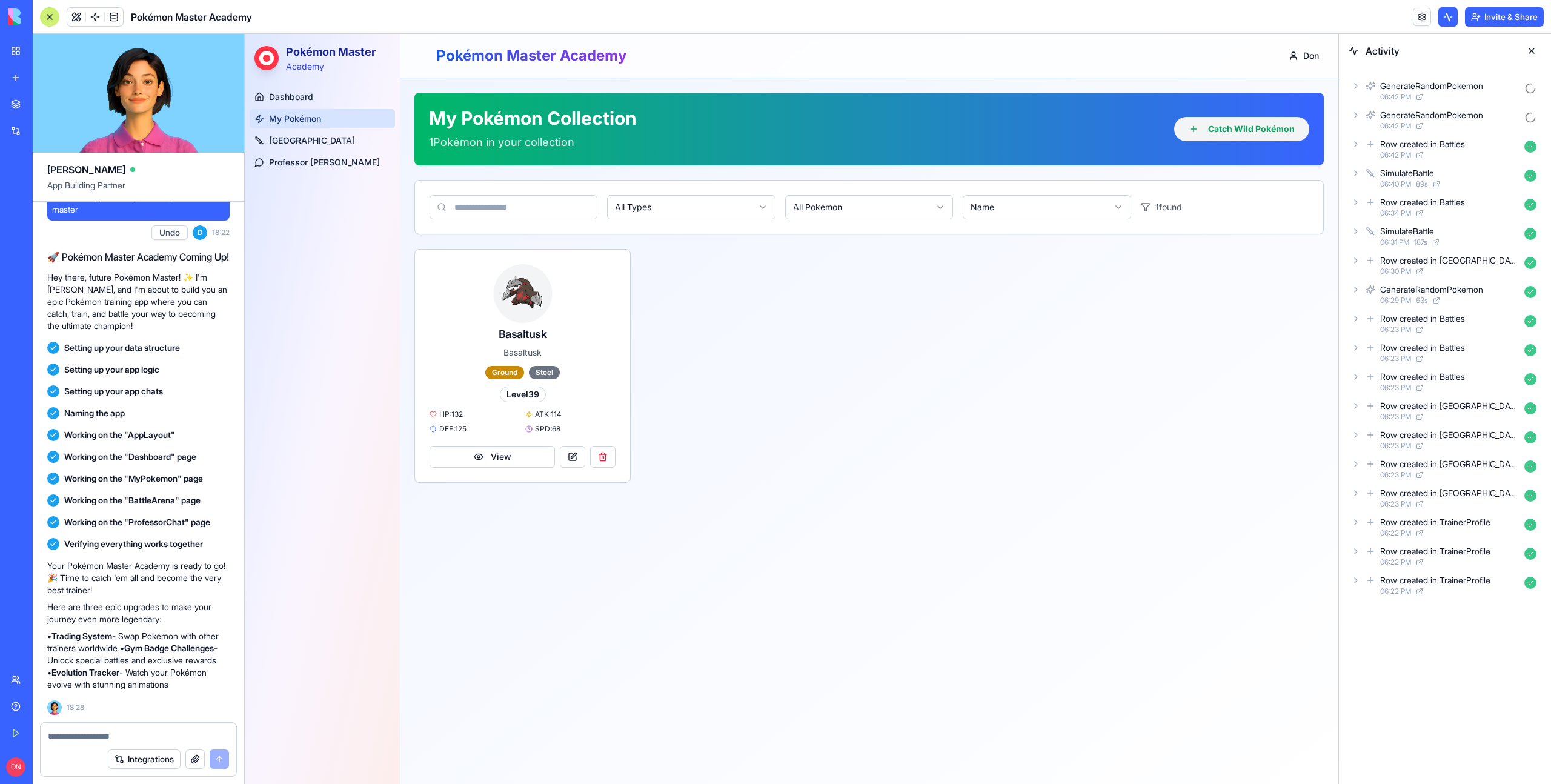
click at [1234, 126] on button "Catch Wild Pokémon" at bounding box center [1242, 129] width 136 height 24
click at [97, 22] on span at bounding box center [95, 17] width 34 height 34
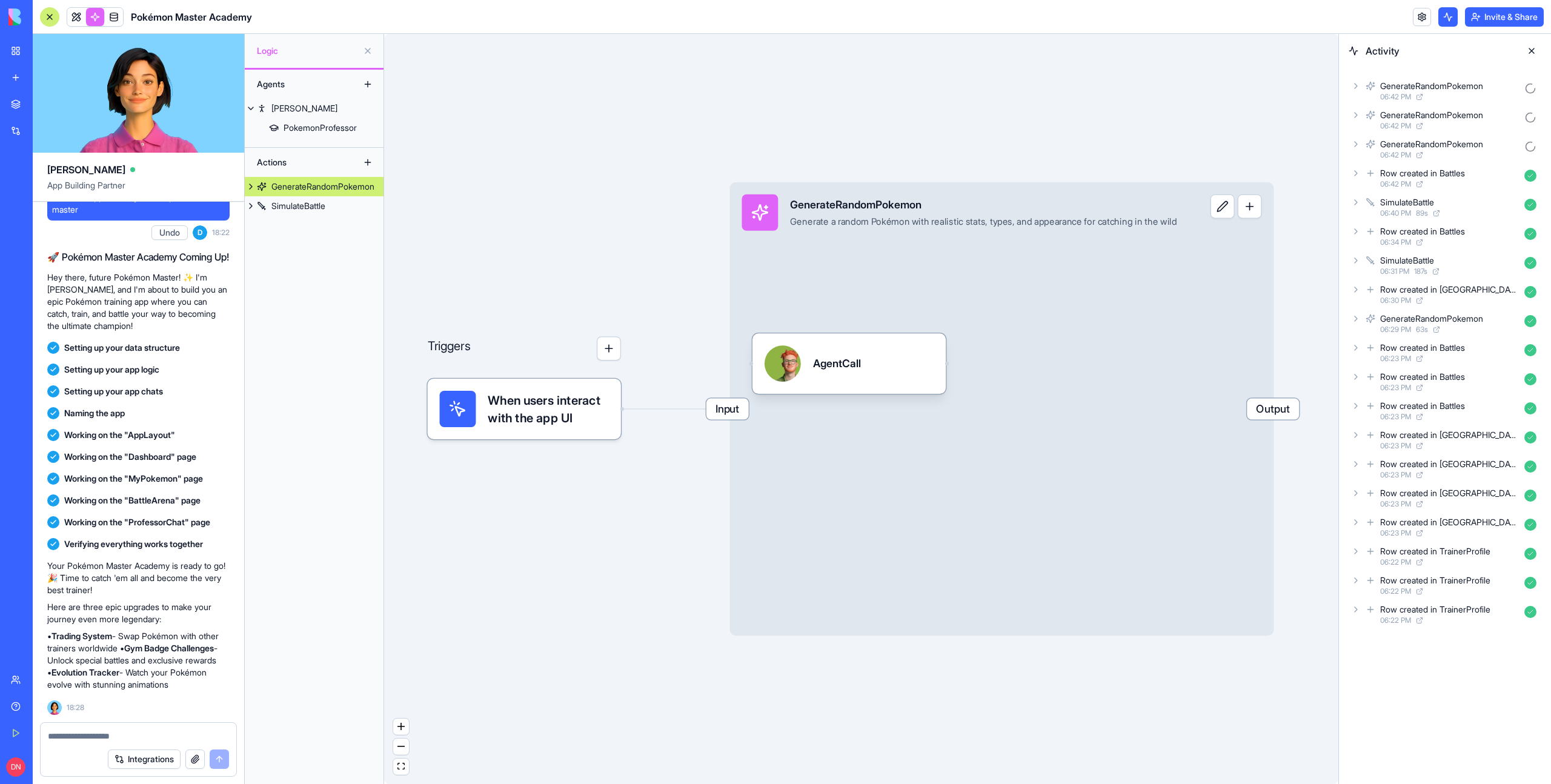
click at [882, 257] on div "Input GenerateRandomPokemon Generate a random Pokémon with realistic stats, typ…" at bounding box center [1002, 408] width 544 height 453
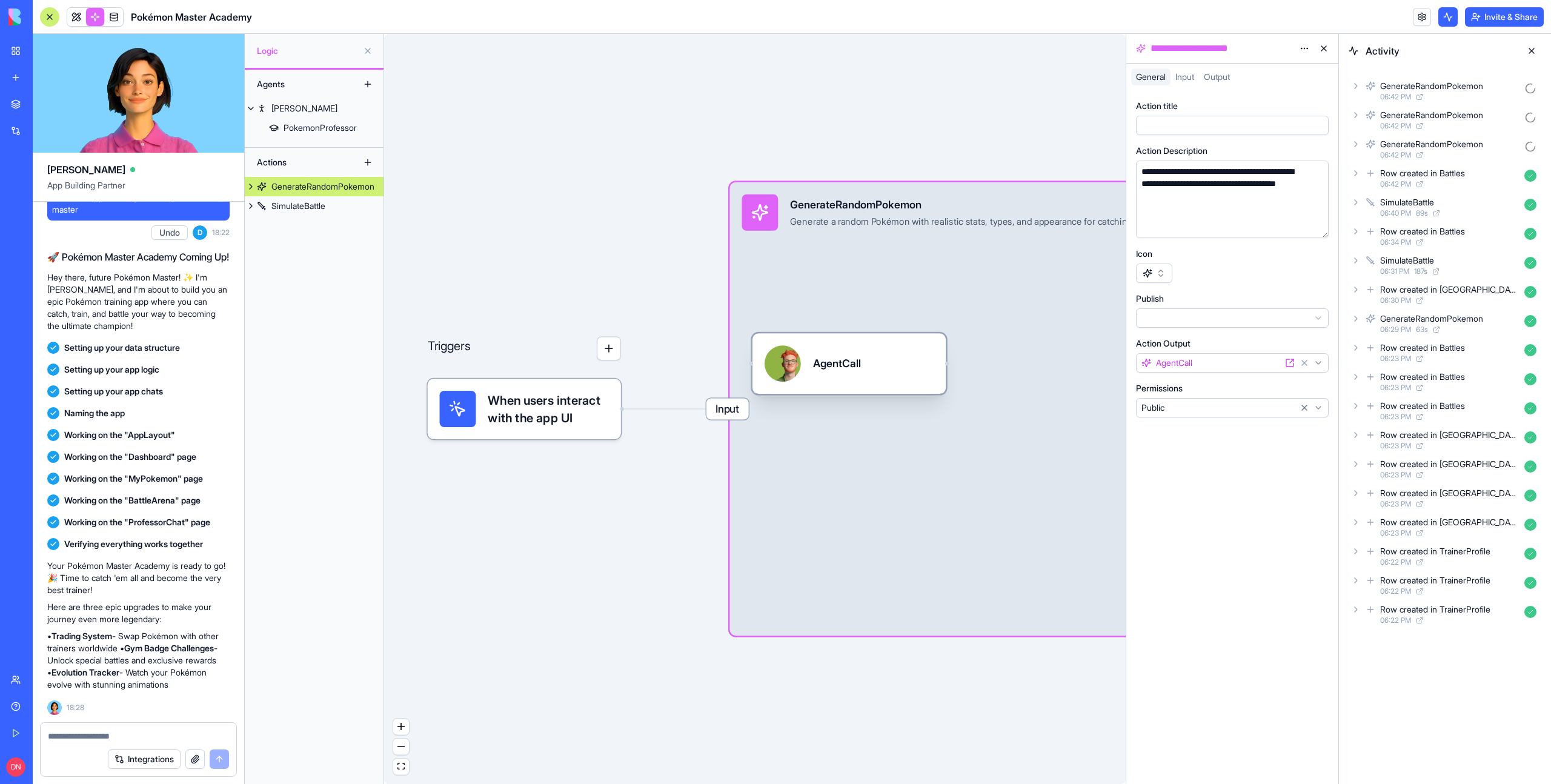
click at [868, 363] on div "AgentCall" at bounding box center [849, 363] width 169 height 36
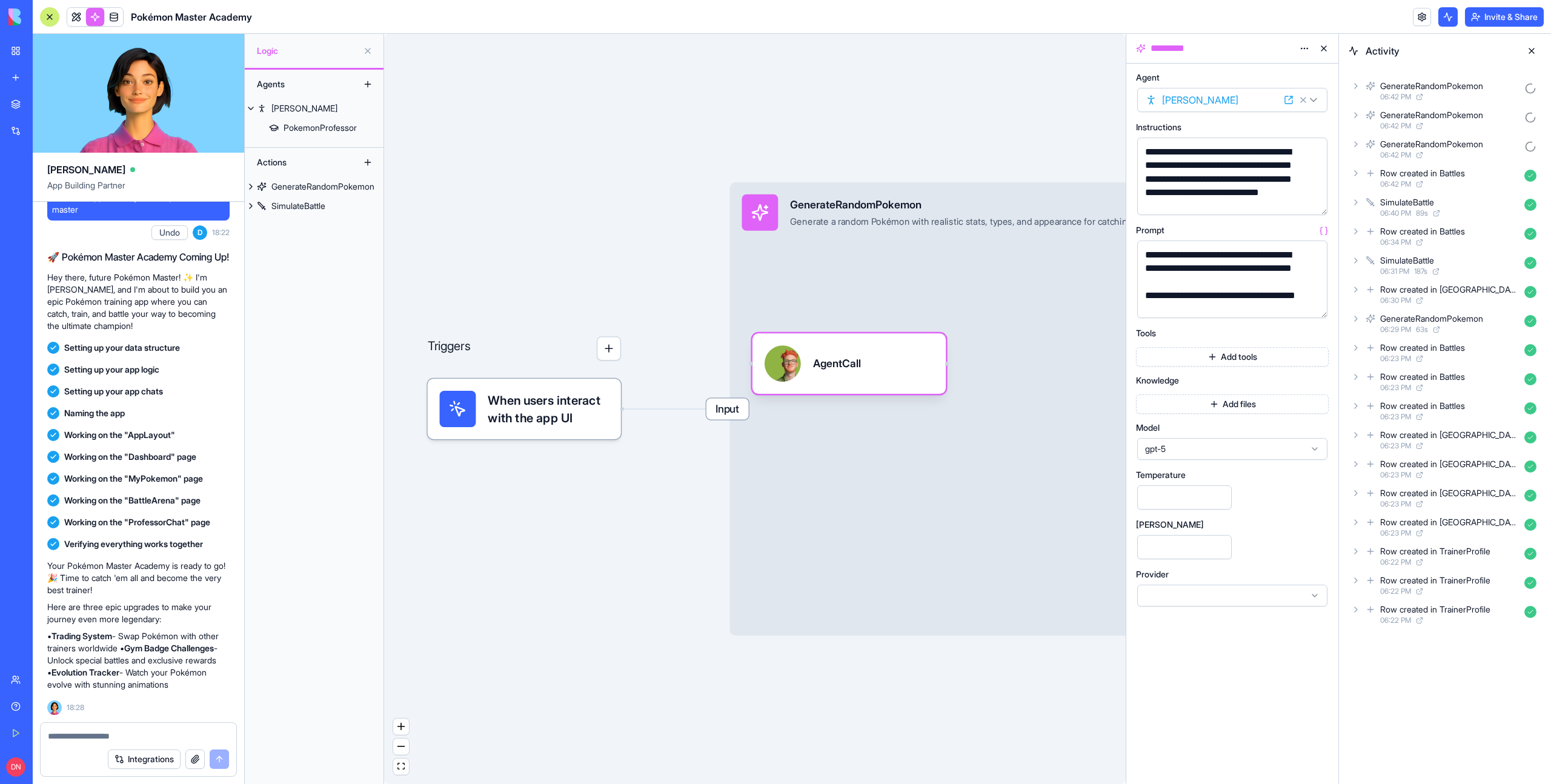
scroll to position [6, 0]
click at [1205, 256] on div "**********" at bounding box center [1222, 269] width 162 height 41
click at [844, 373] on div "AgentCall" at bounding box center [837, 363] width 48 height 36
click at [870, 278] on div "Input GenerateRandomPokemon Generate a random Pokémon with realistic stats, typ…" at bounding box center [1002, 408] width 544 height 453
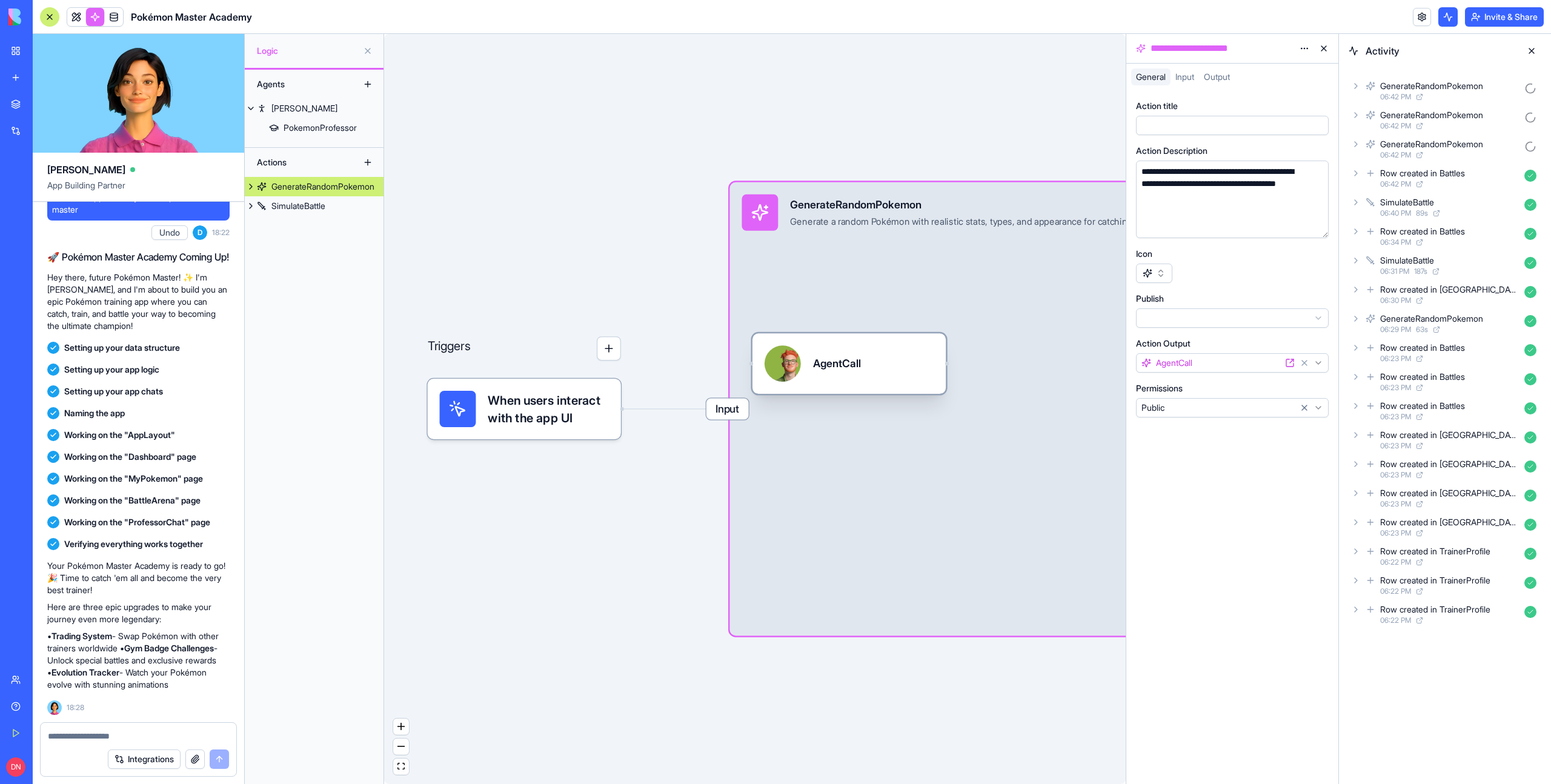
click at [868, 347] on div "AgentCall" at bounding box center [849, 363] width 169 height 36
click at [883, 378] on div "AgentCall" at bounding box center [862, 363] width 48 height 36
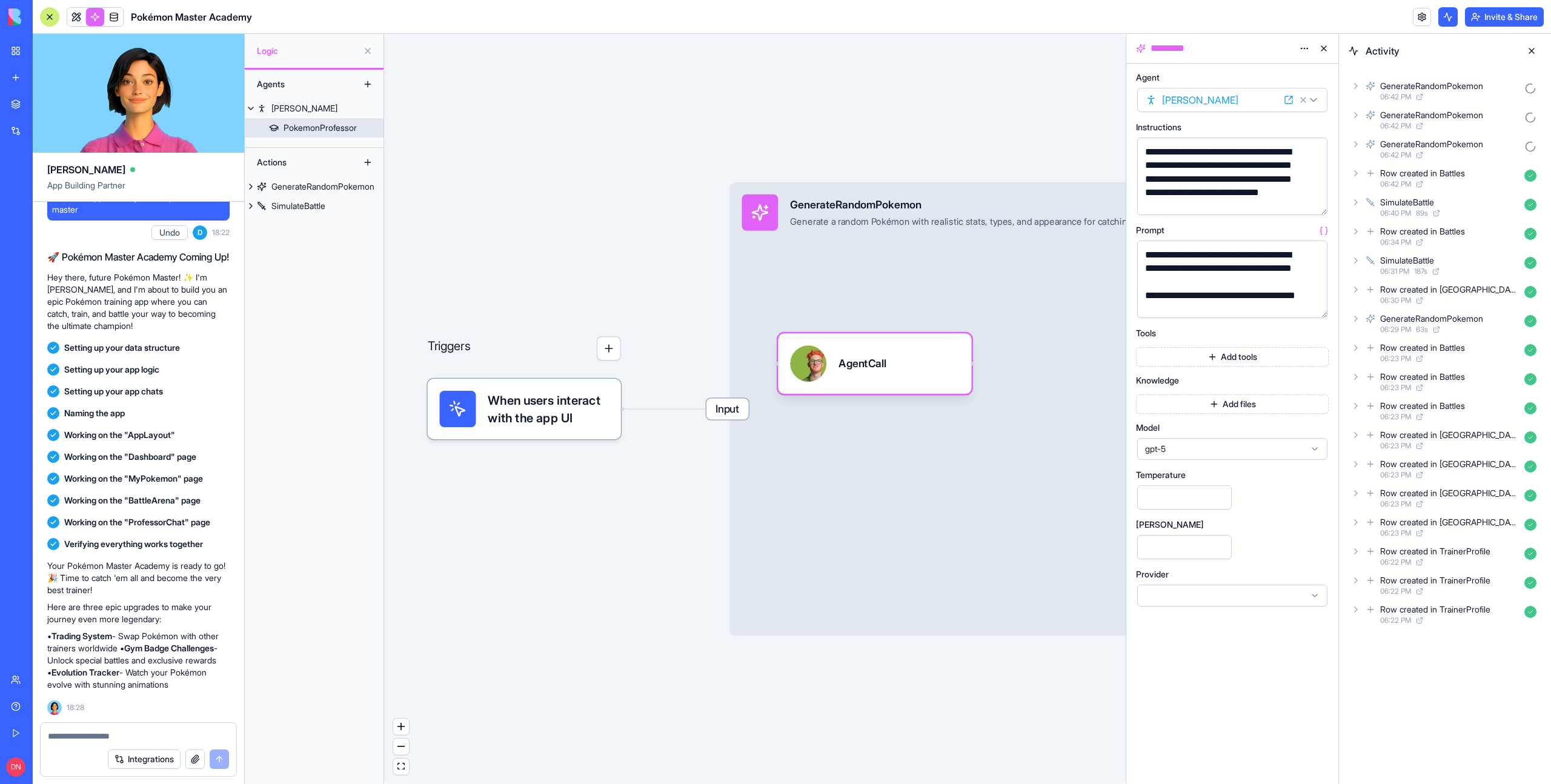
click at [320, 128] on div "PokemonProfessor" at bounding box center [319, 127] width 73 height 12
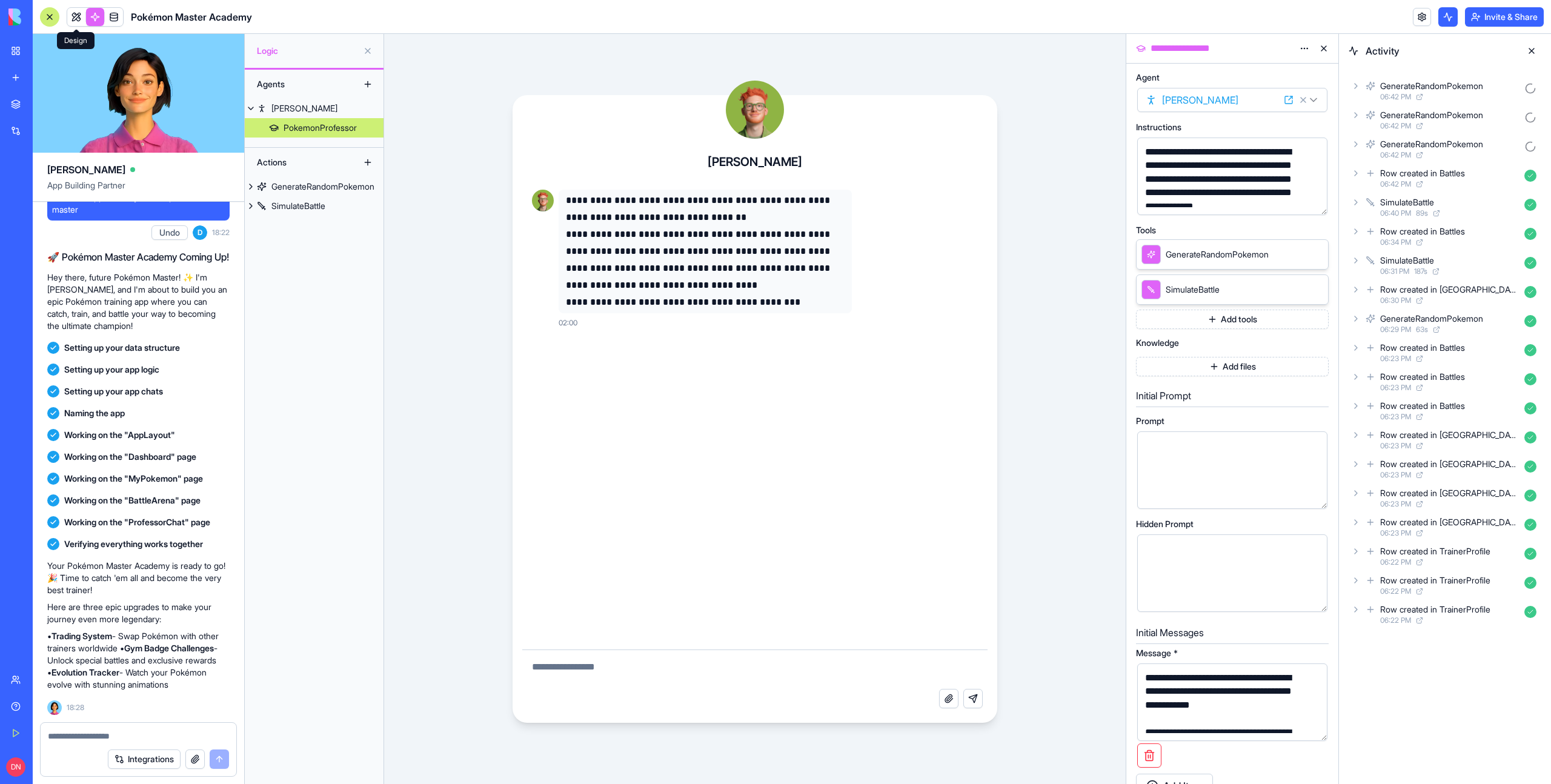
click at [77, 19] on link at bounding box center [76, 17] width 19 height 19
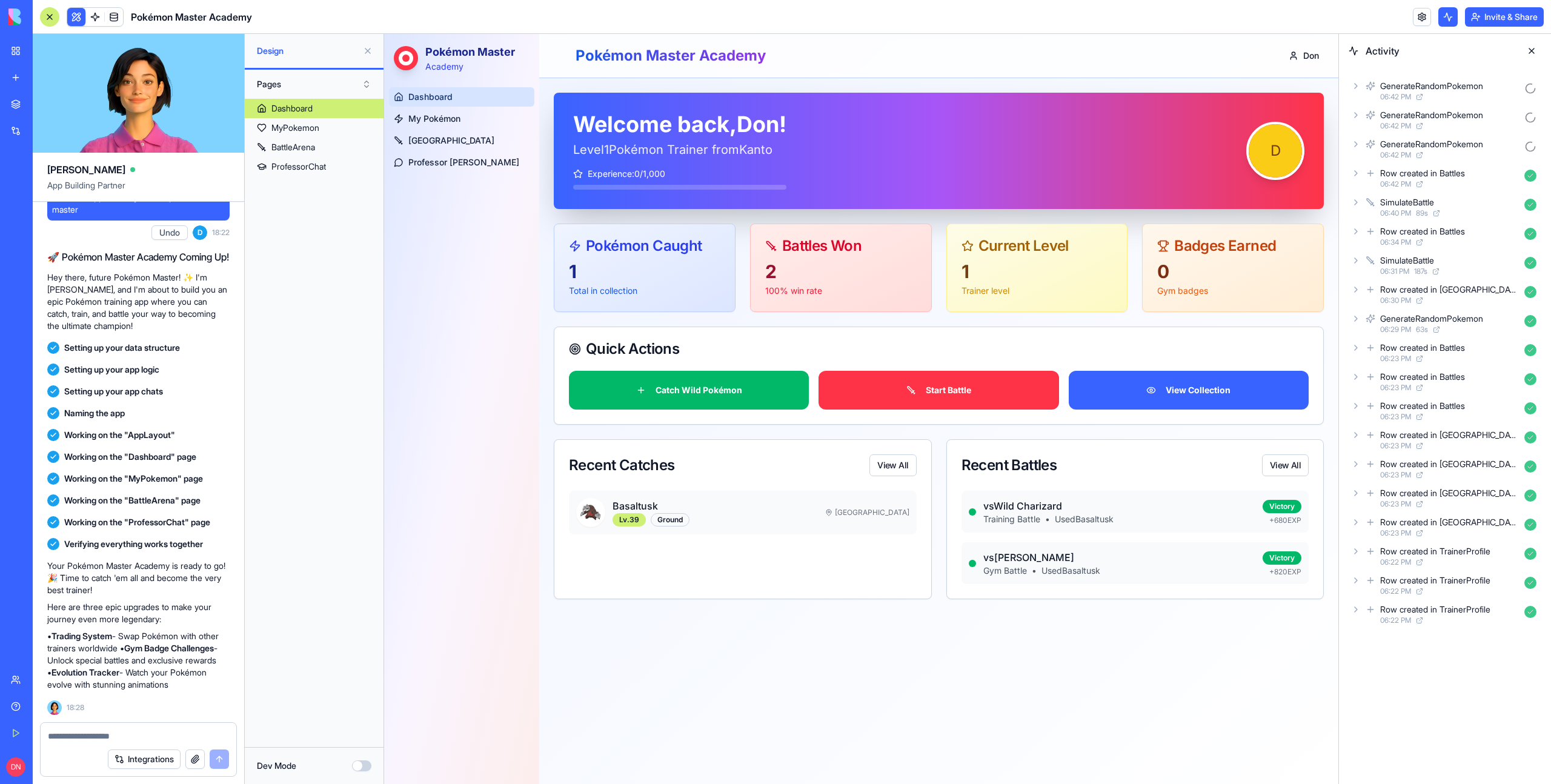
click at [291, 84] on button "Pages" at bounding box center [314, 84] width 126 height 19
click at [292, 130] on div "Components" at bounding box center [314, 128] width 121 height 19
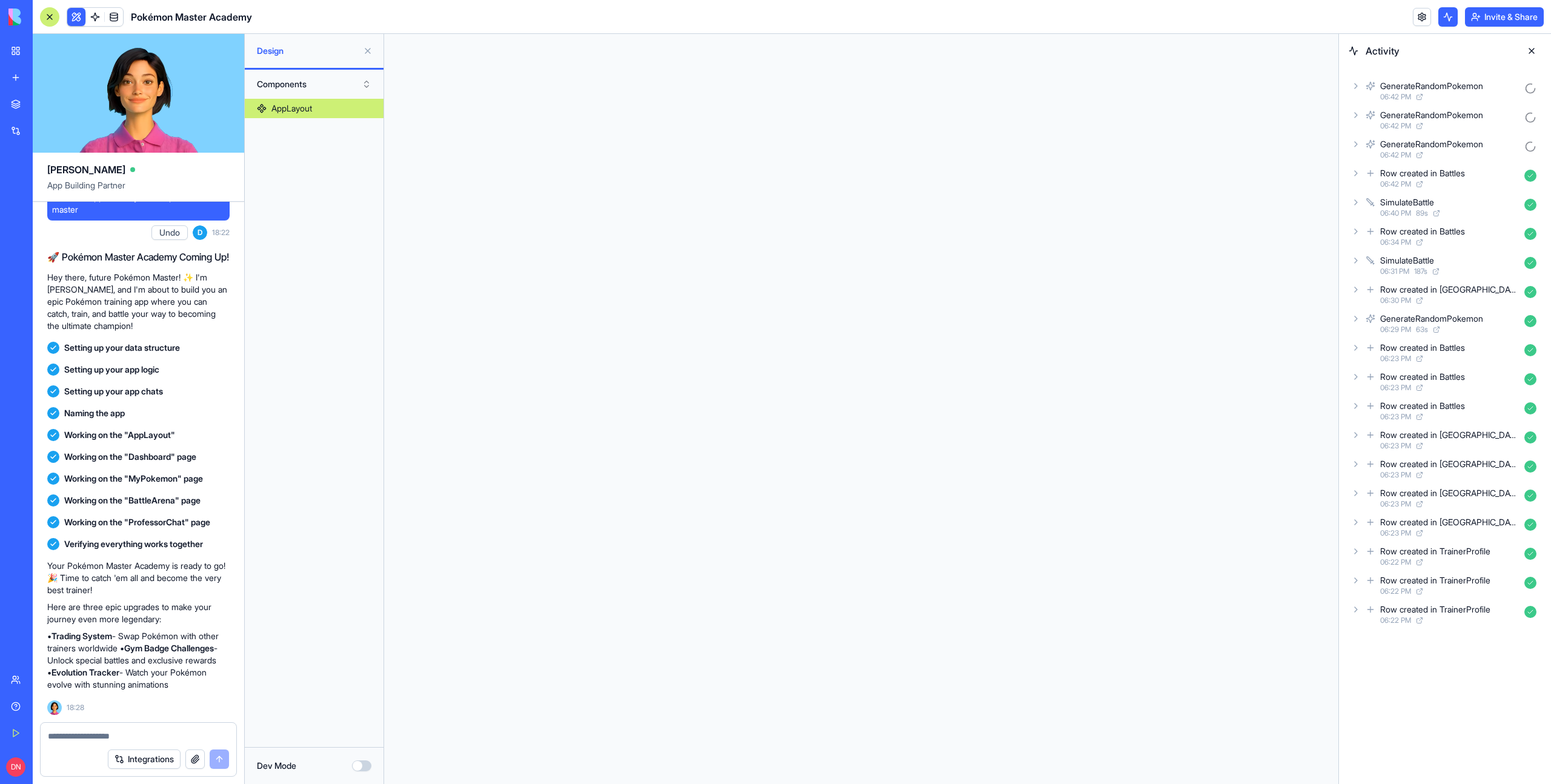
click at [316, 84] on button "Components" at bounding box center [314, 84] width 126 height 19
click at [329, 161] on div "AppLayout" at bounding box center [314, 418] width 138 height 638
click at [300, 87] on button "Components" at bounding box center [314, 84] width 126 height 19
click at [292, 103] on div "Pages" at bounding box center [314, 109] width 121 height 19
click at [316, 128] on div "MyPokemon" at bounding box center [295, 127] width 48 height 12
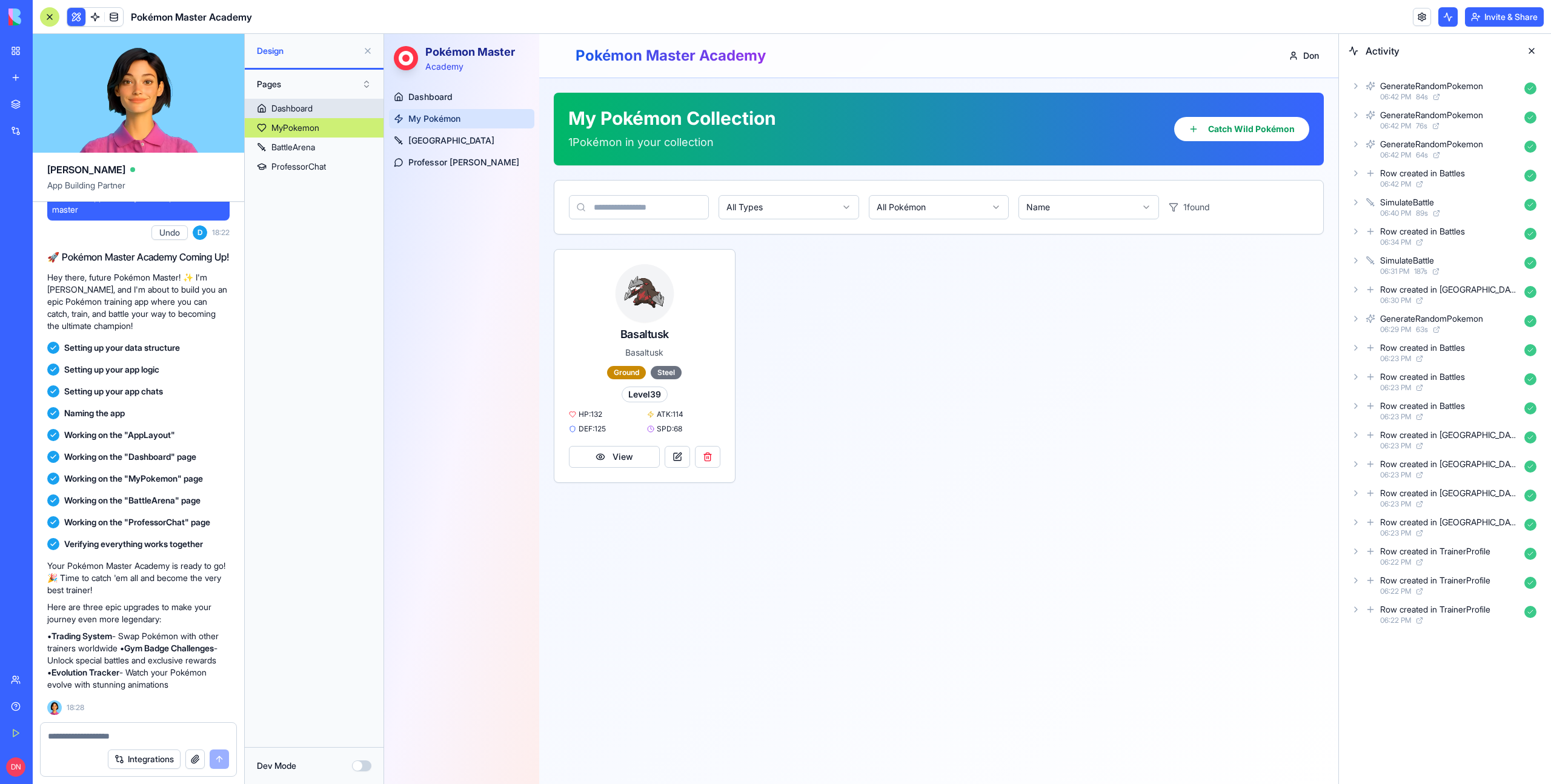
click at [312, 112] on div "Dashboard" at bounding box center [291, 108] width 41 height 12
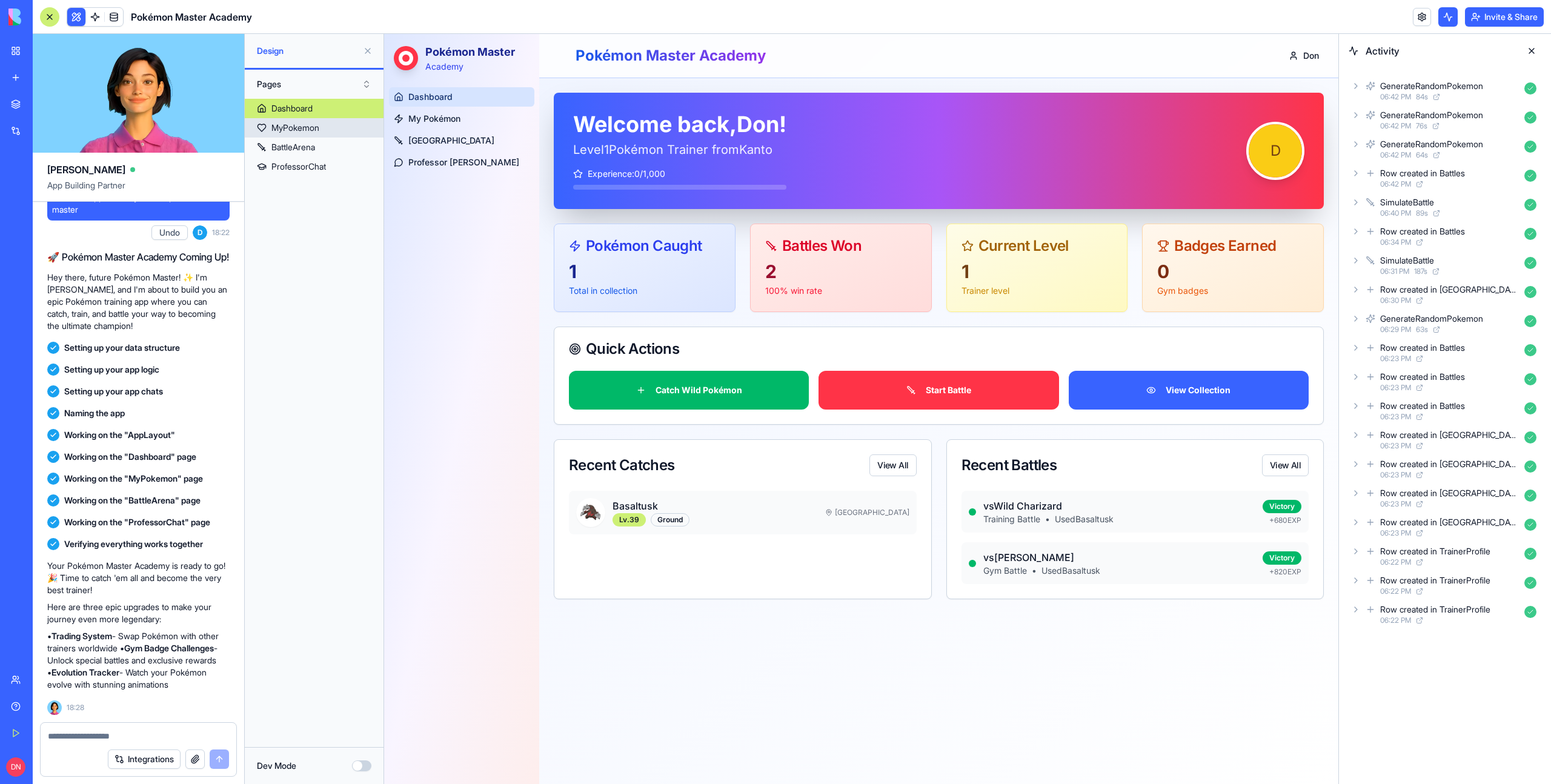
click at [308, 126] on div "MyPokemon" at bounding box center [295, 127] width 48 height 12
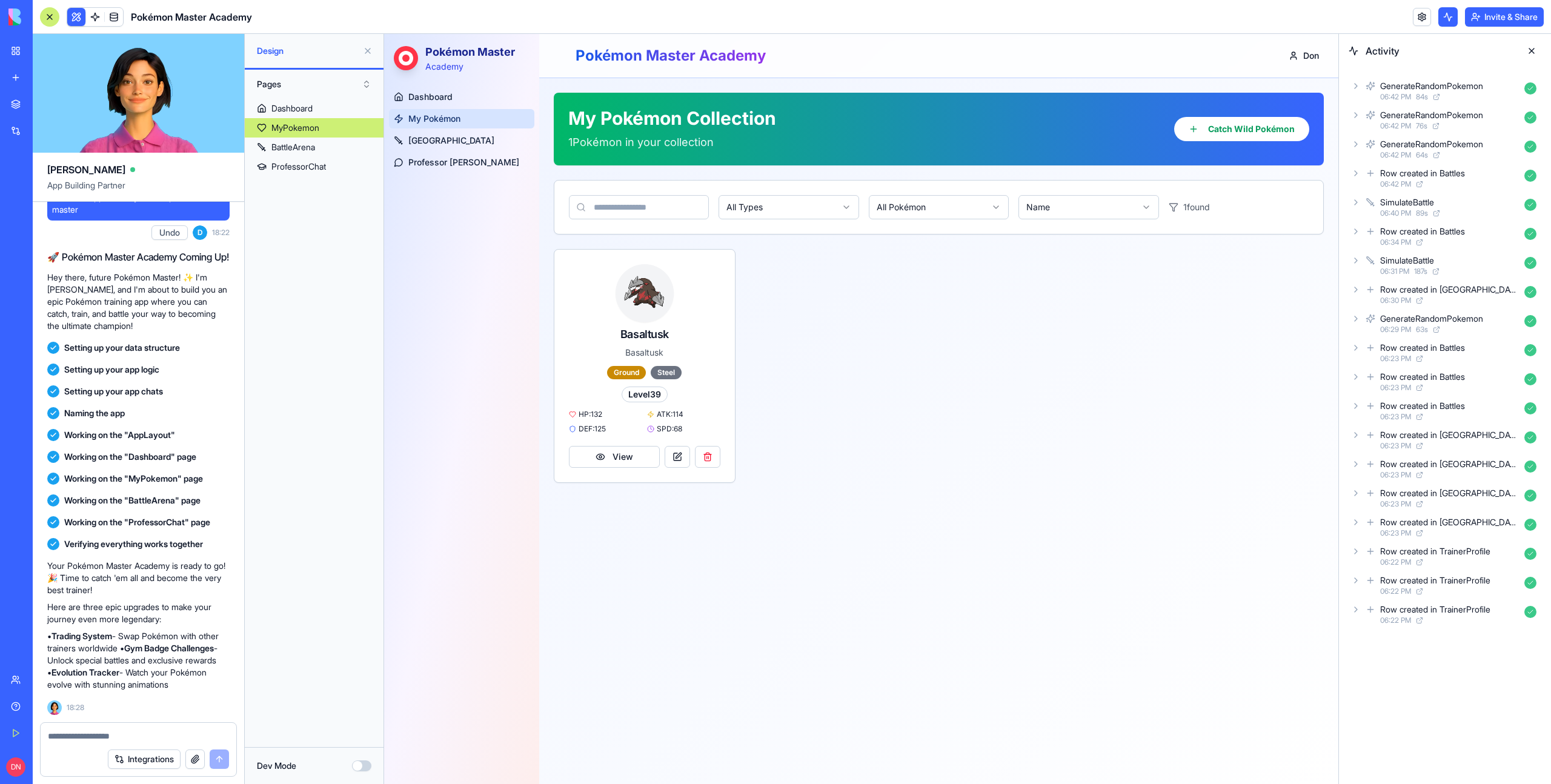
click at [1356, 142] on icon at bounding box center [1356, 144] width 9 height 9
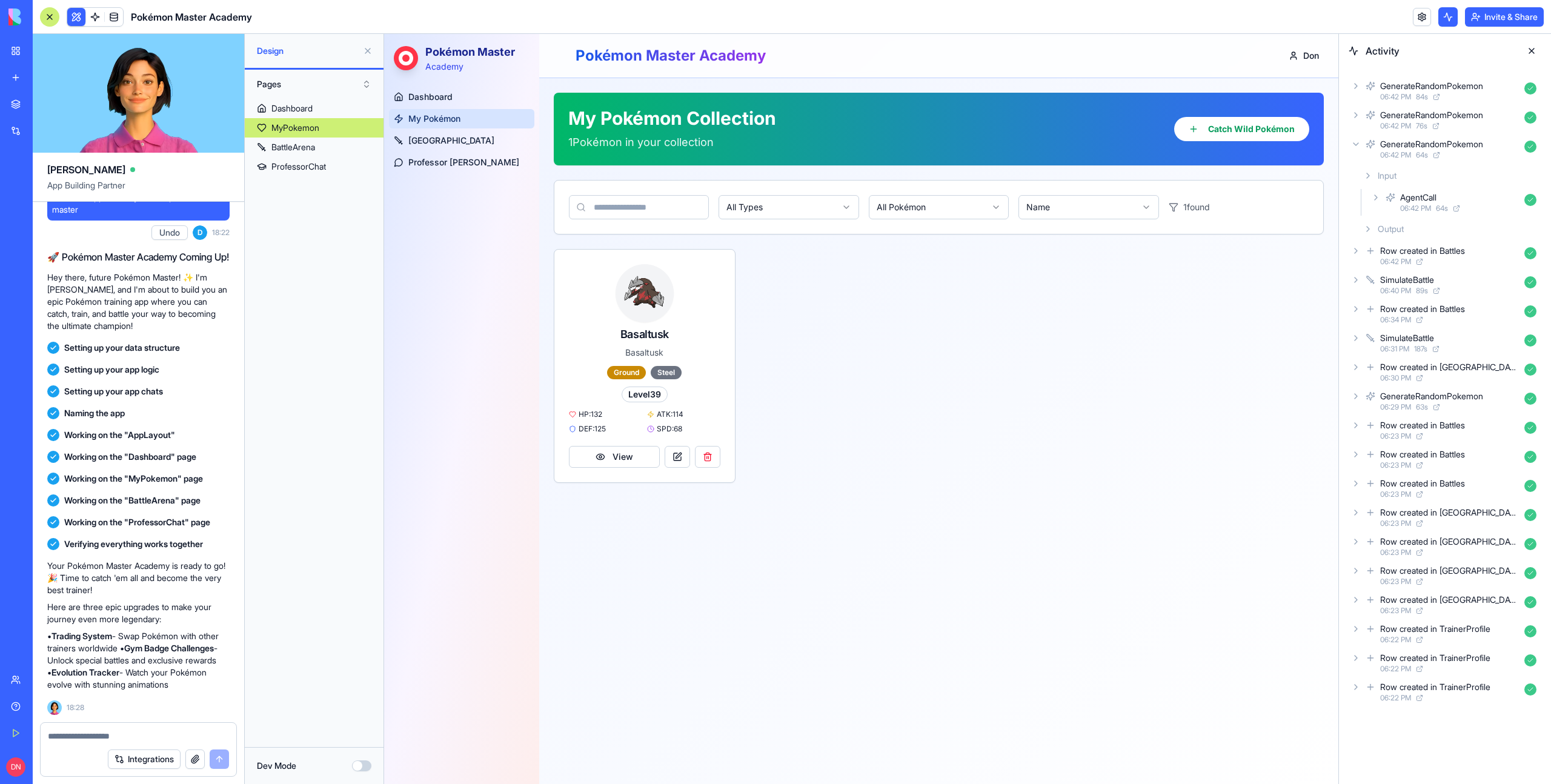
click at [1358, 143] on icon at bounding box center [1355, 144] width 5 height 3
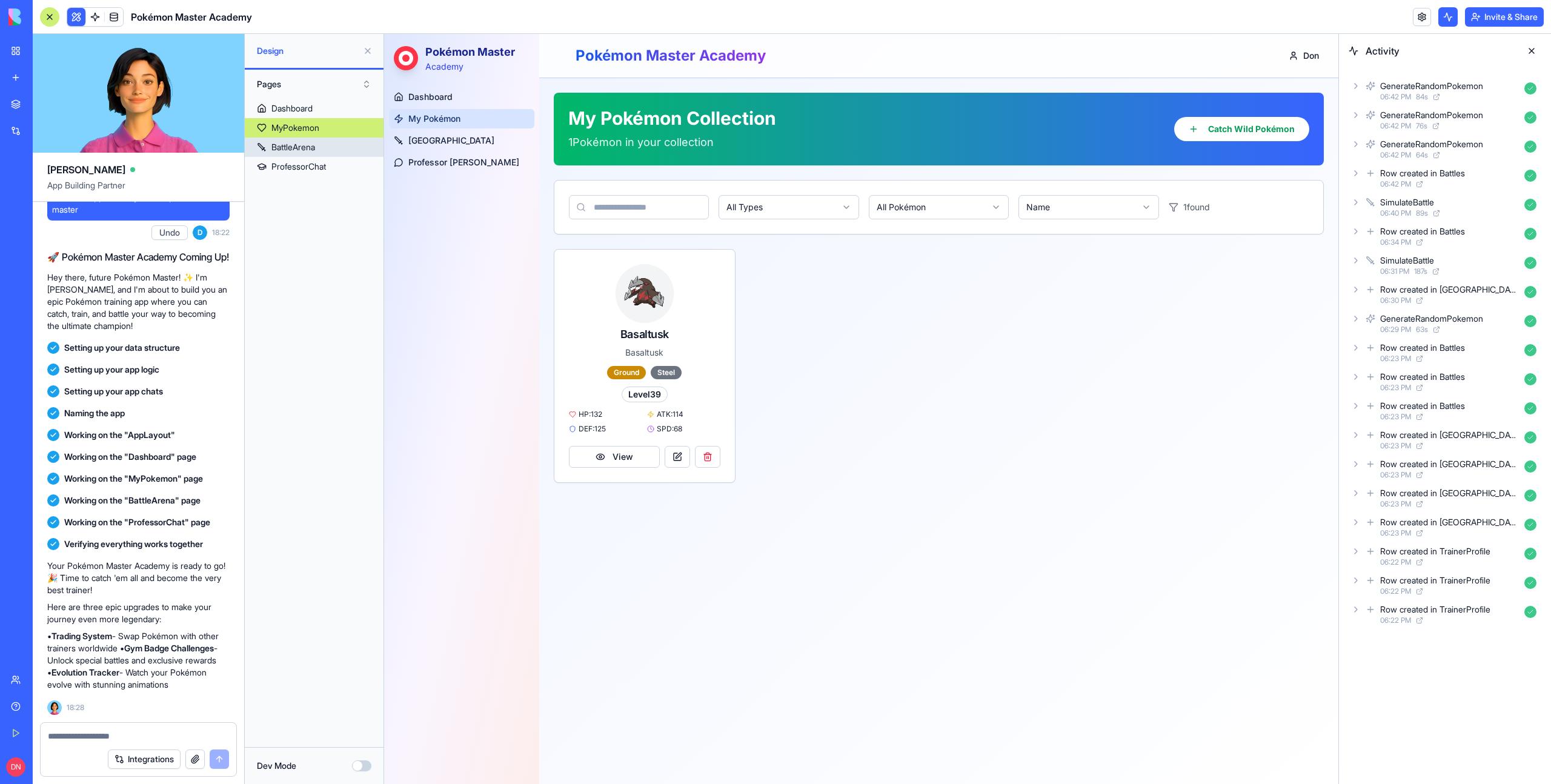
click at [303, 148] on div "BattleArena" at bounding box center [292, 147] width 44 height 12
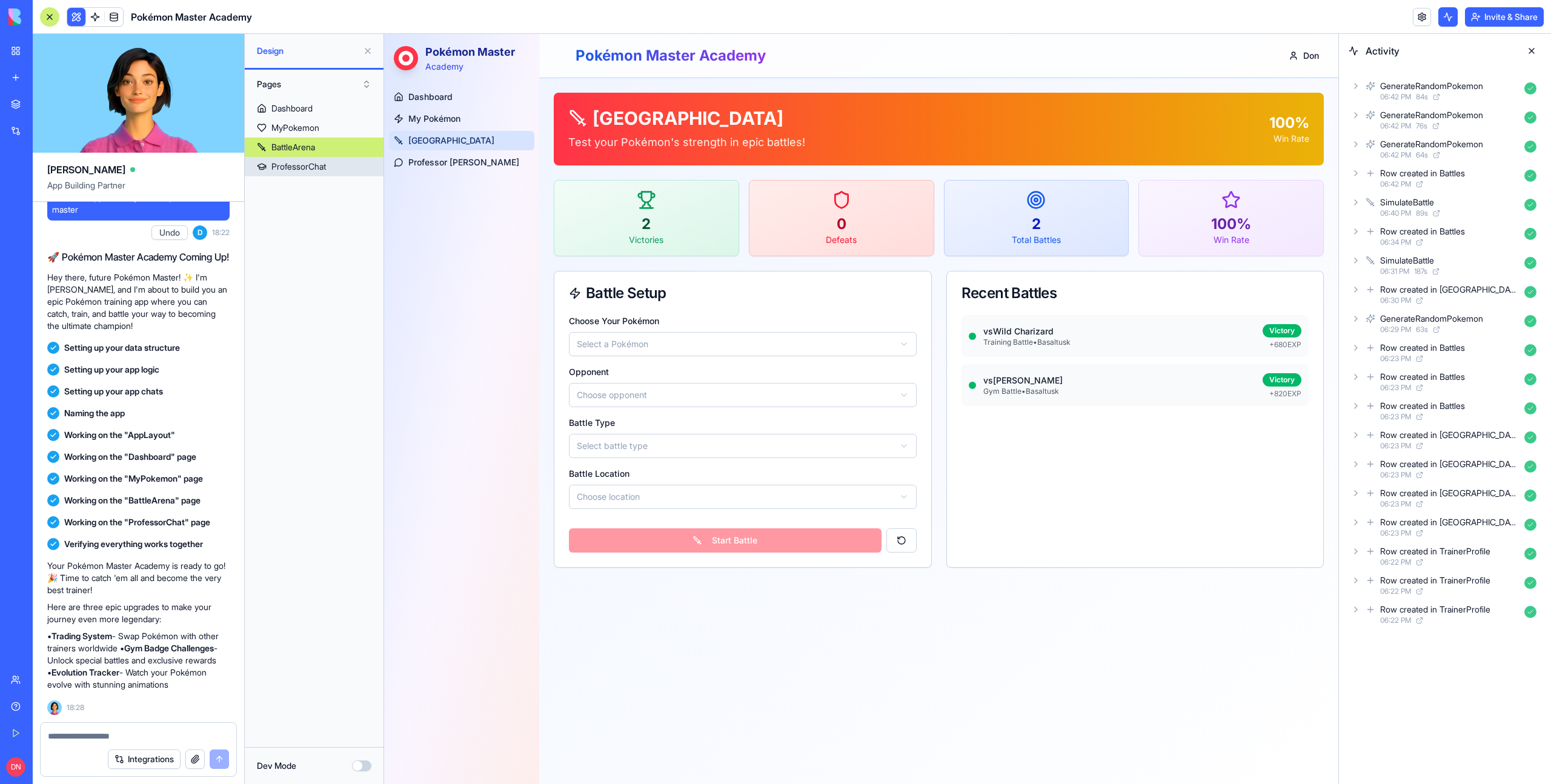
click at [314, 165] on div "ProfessorChat" at bounding box center [298, 166] width 55 height 12
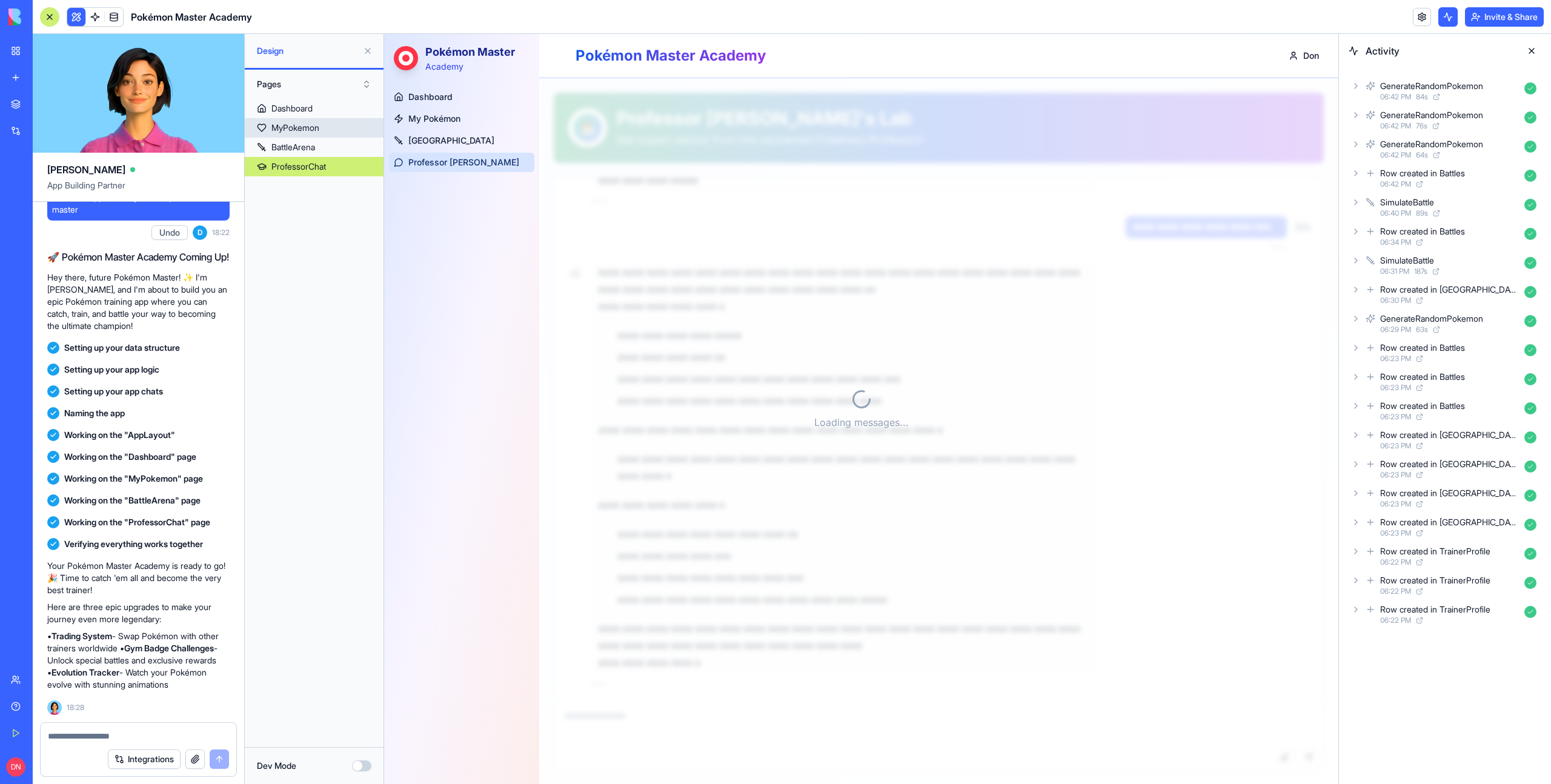
scroll to position [1514, 0]
click at [300, 133] on div "MyPokemon" at bounding box center [295, 127] width 48 height 12
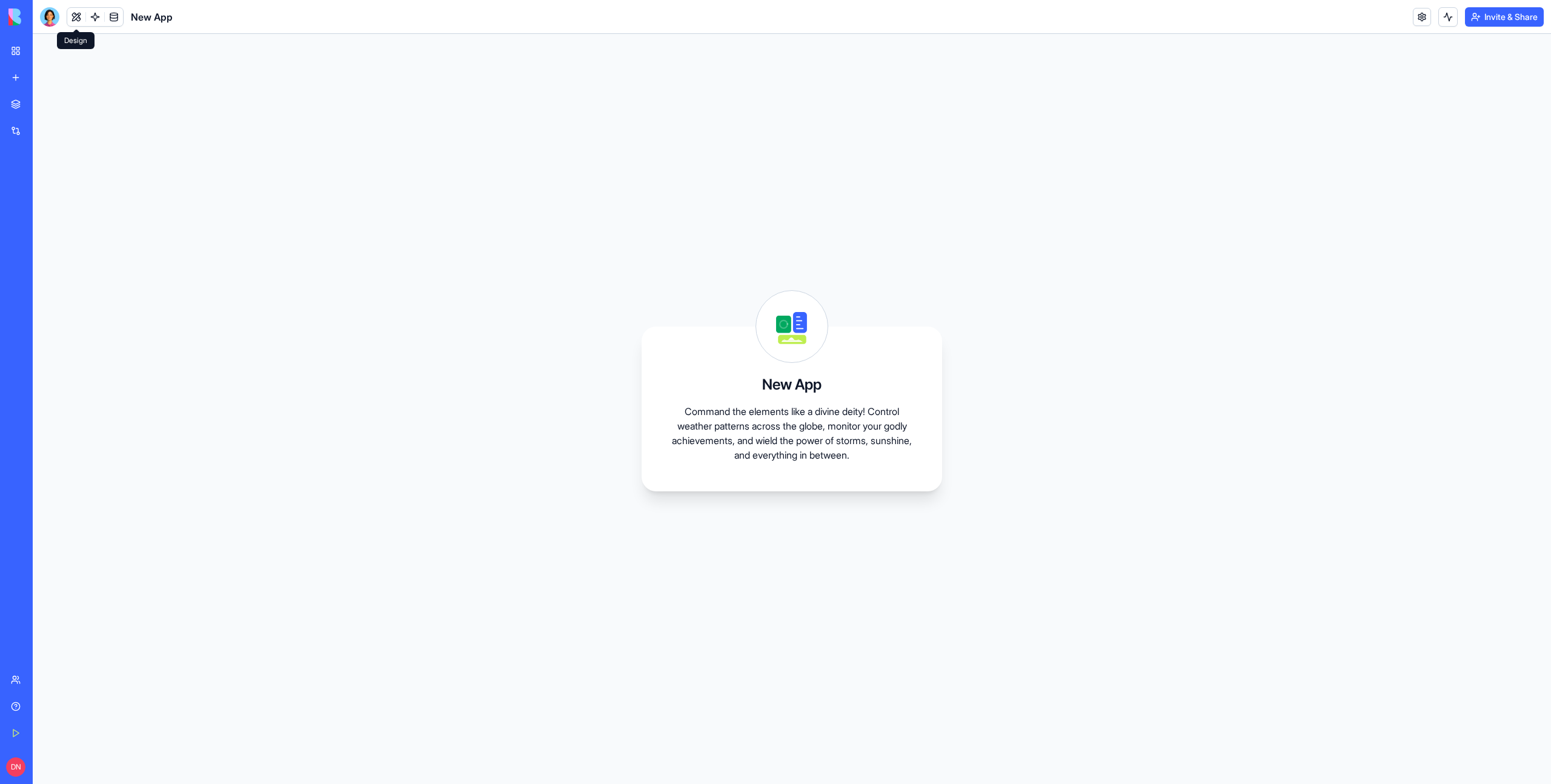
click at [69, 19] on button at bounding box center [76, 17] width 19 height 19
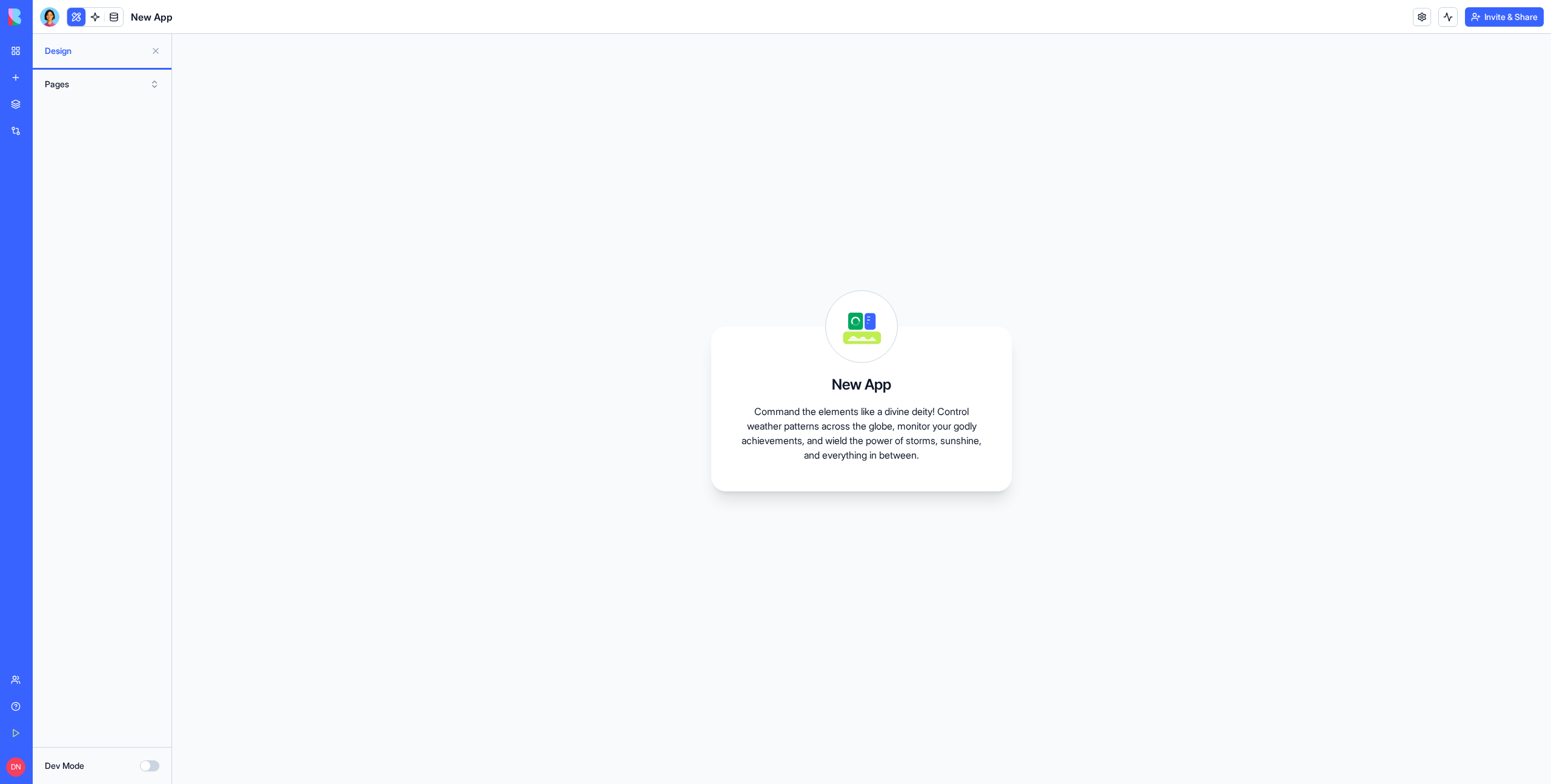
click at [117, 77] on button "Pages" at bounding box center [102, 84] width 126 height 19
click at [114, 132] on div "Components" at bounding box center [102, 128] width 121 height 19
click at [57, 18] on div at bounding box center [49, 17] width 19 height 19
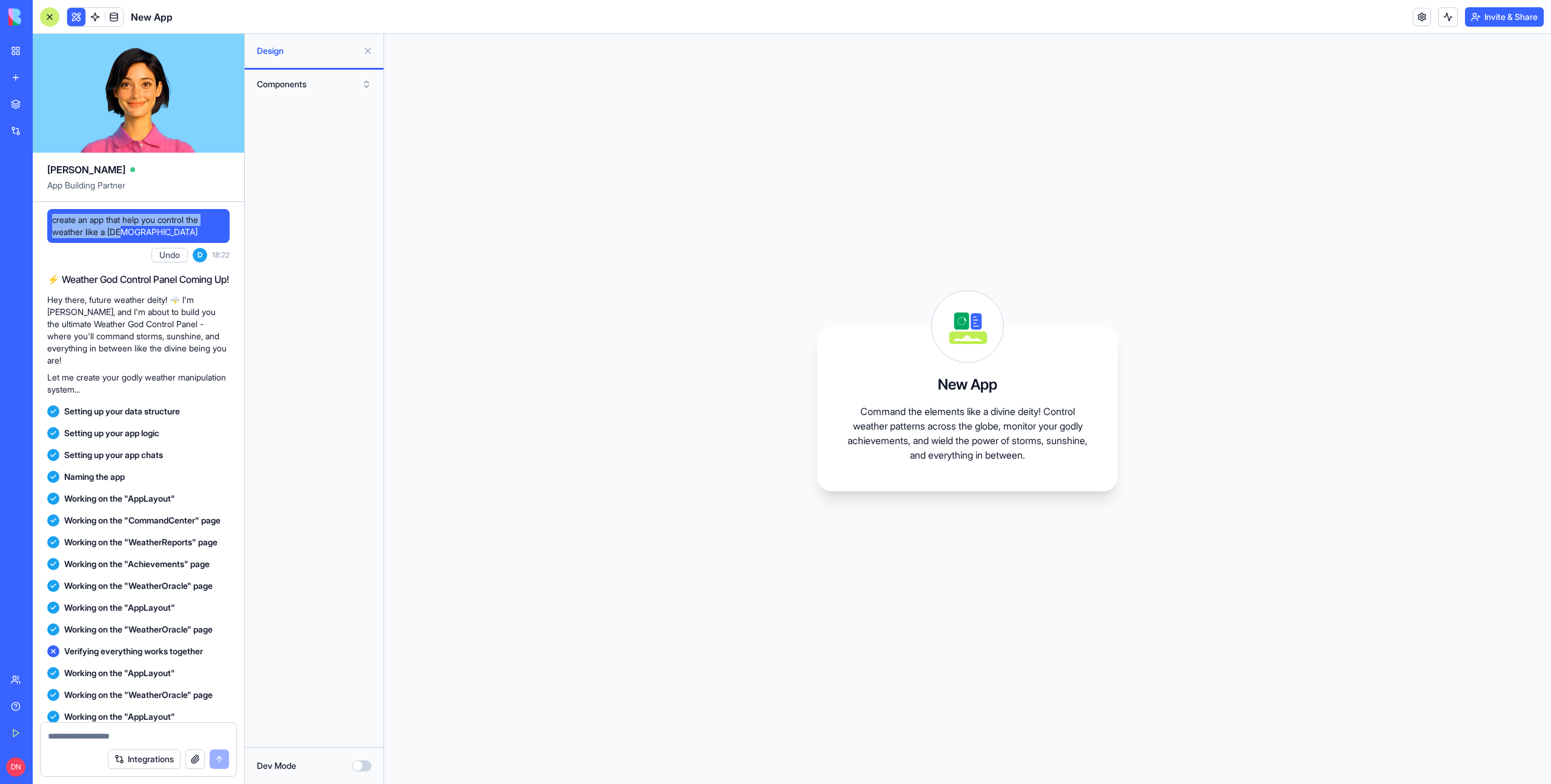
drag, startPoint x: 148, startPoint y: 232, endPoint x: 46, endPoint y: 227, distance: 102.1
click at [46, 227] on div "create an app that help you control the weather like a god Undo D 18:22 ⚡ Weath…" at bounding box center [138, 544] width 212 height 686
copy span "weather like a [DEMOGRAPHIC_DATA]"
click at [144, 224] on span "create an app that help you control the weather like a [DEMOGRAPHIC_DATA]" at bounding box center [138, 225] width 173 height 24
drag, startPoint x: 146, startPoint y: 239, endPoint x: 52, endPoint y: 223, distance: 95.4
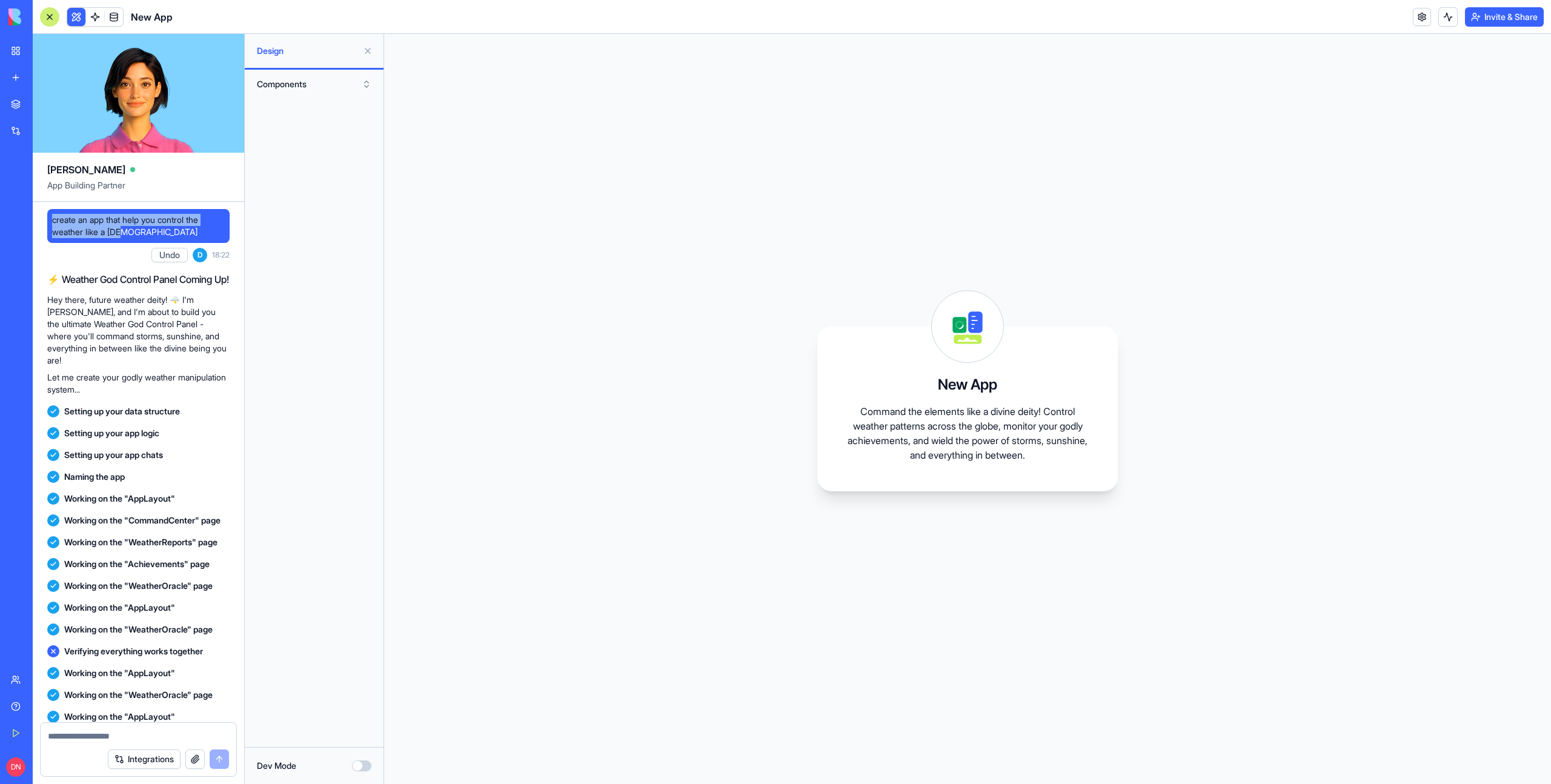
click at [52, 223] on div "create an app that help you control the weather like a [DEMOGRAPHIC_DATA]" at bounding box center [138, 225] width 182 height 34
copy span "create an app that help you control the weather like a [DEMOGRAPHIC_DATA]"
click at [15, 80] on link "New app" at bounding box center [28, 77] width 48 height 24
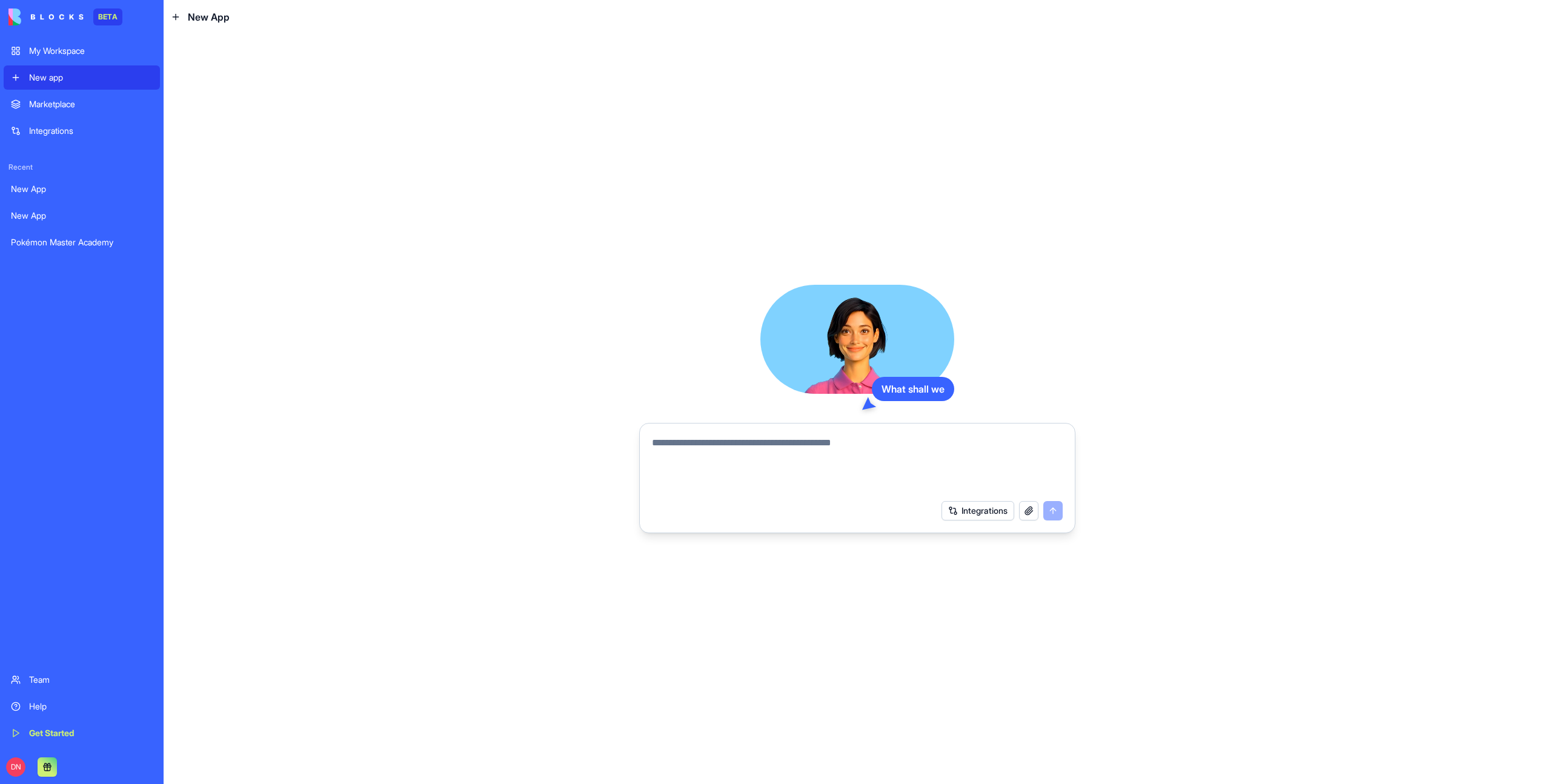
click at [795, 459] on textarea at bounding box center [857, 464] width 411 height 58
paste textarea "**********"
type textarea "**********"
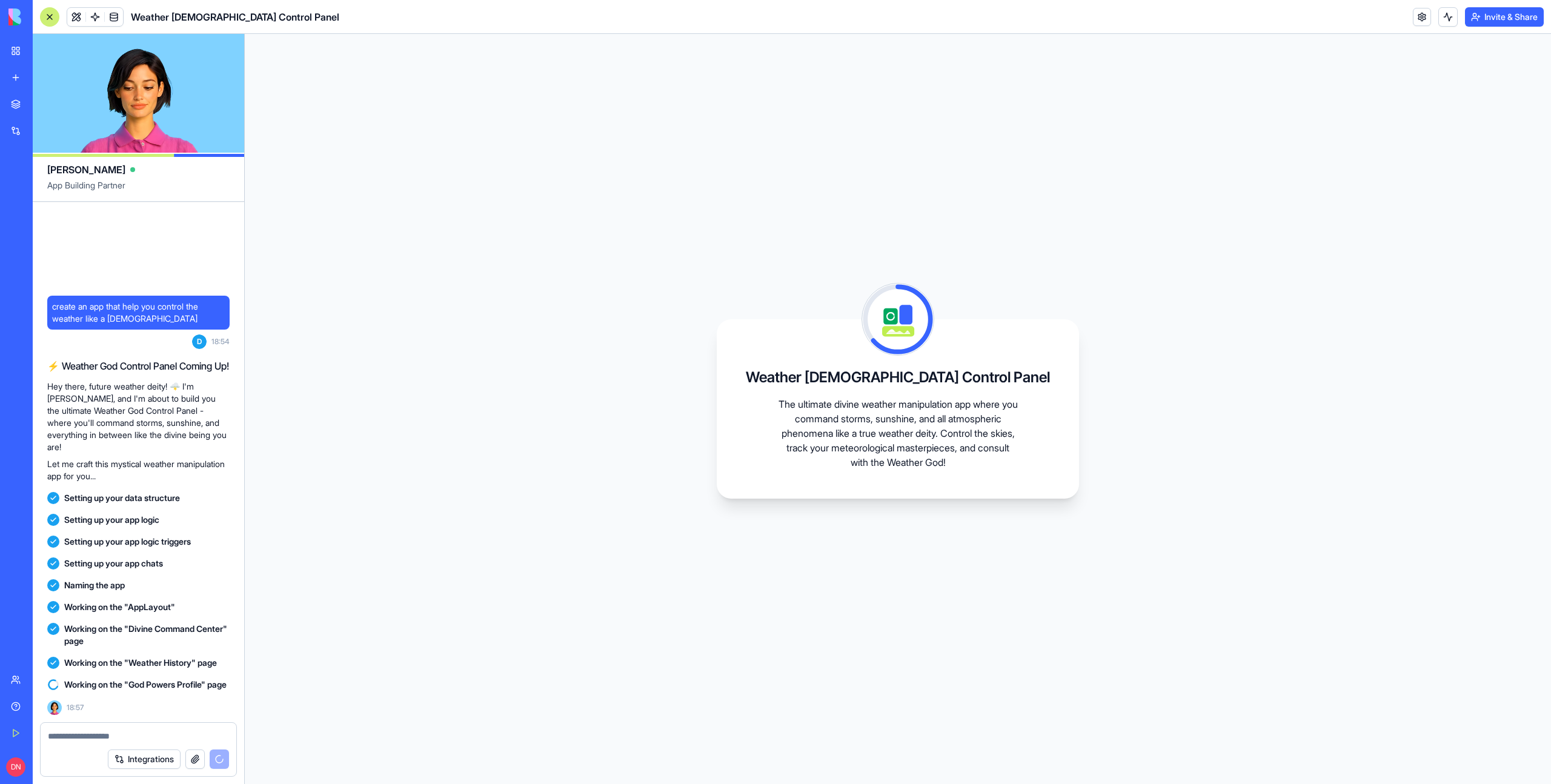
click at [205, 657] on span "Working on the "Weather History" page" at bounding box center [140, 662] width 152 height 12
click at [74, 20] on span at bounding box center [76, 17] width 34 height 34
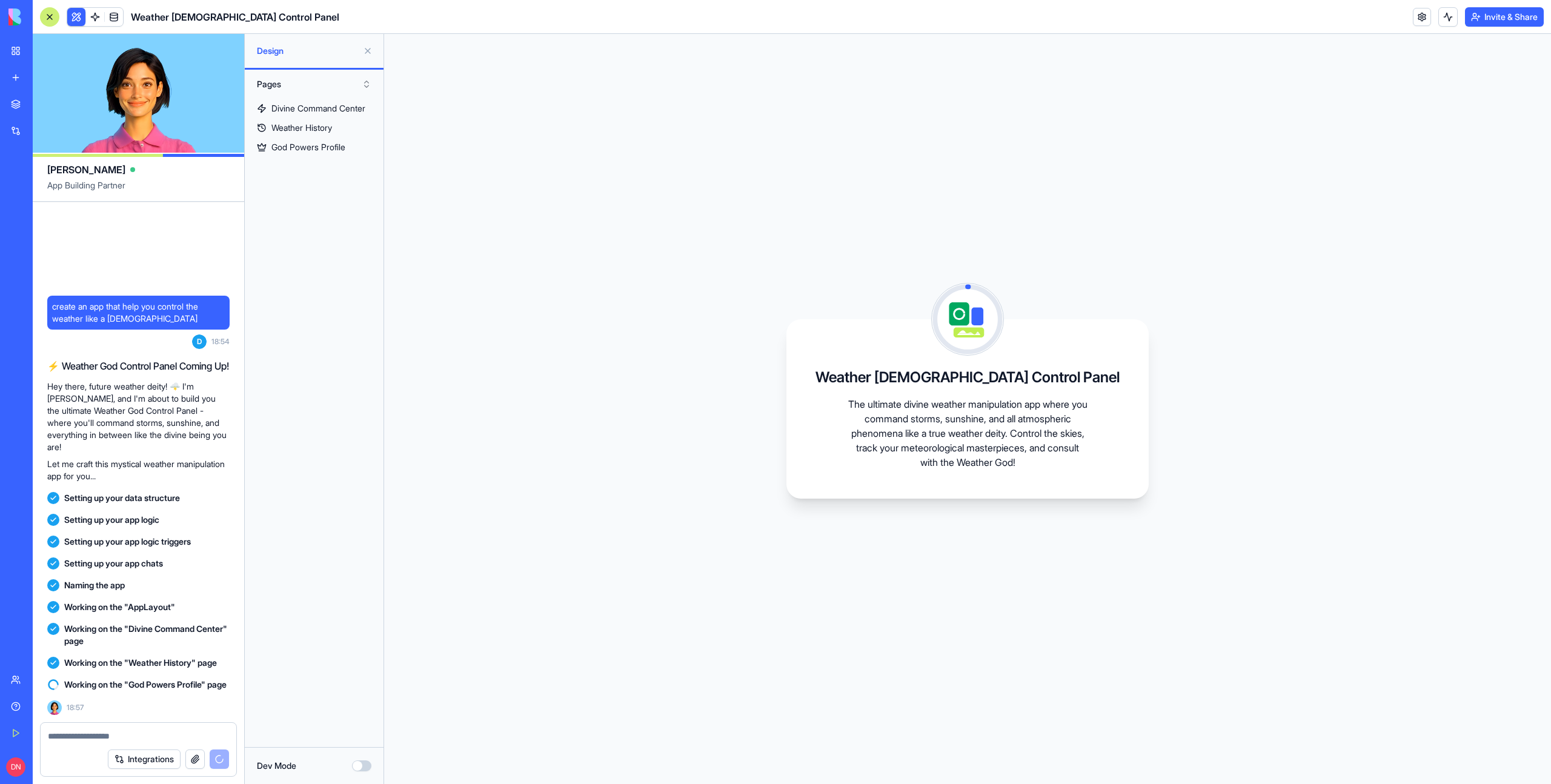
click at [294, 60] on div "Design" at bounding box center [314, 51] width 138 height 34
click at [294, 85] on button "Pages" at bounding box center [314, 84] width 126 height 19
click at [294, 123] on div "Components" at bounding box center [314, 128] width 121 height 19
click at [293, 86] on button "Components" at bounding box center [314, 84] width 126 height 19
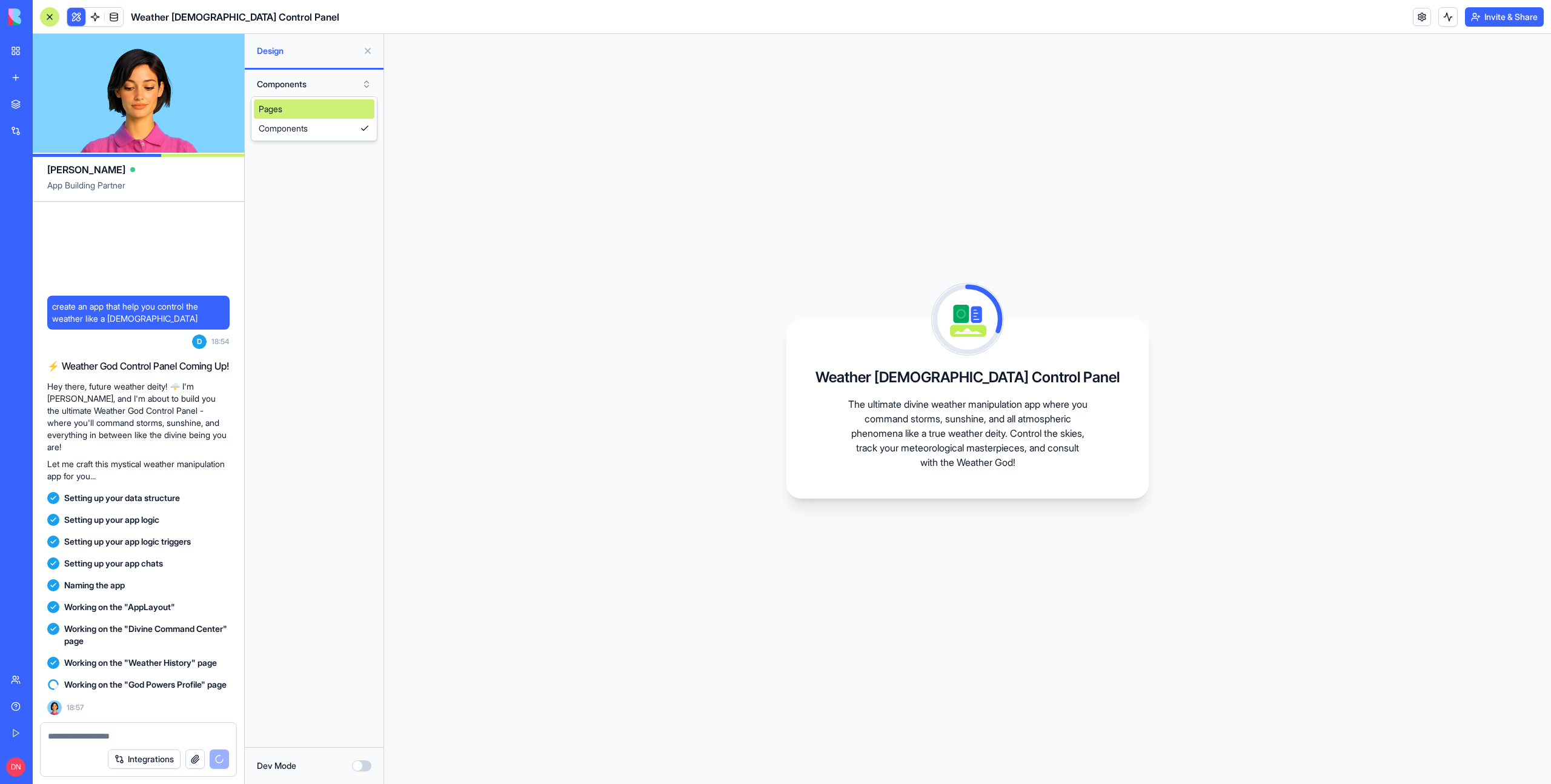
click at [293, 108] on div "Pages" at bounding box center [314, 109] width 121 height 19
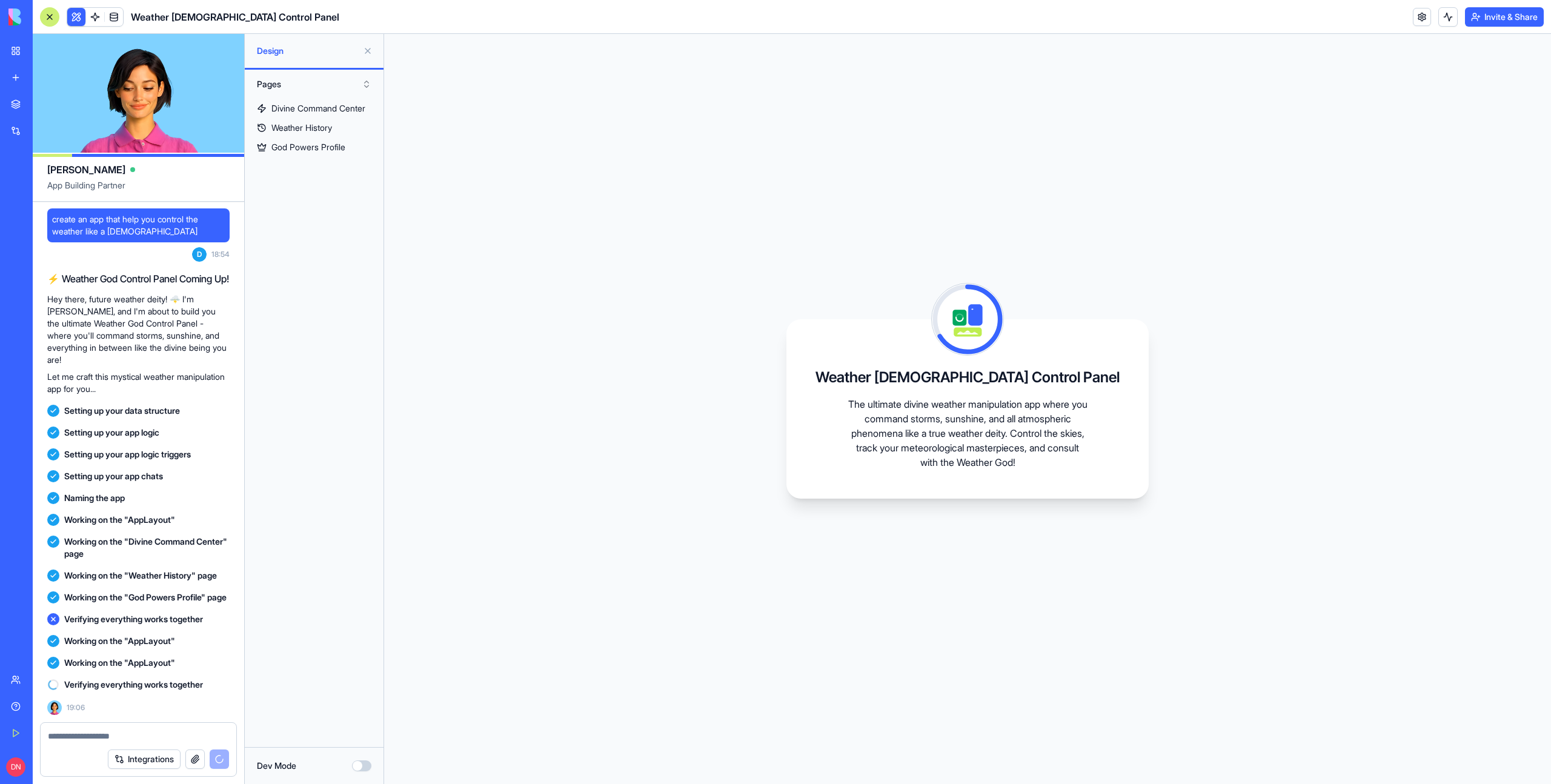
scroll to position [22, 0]
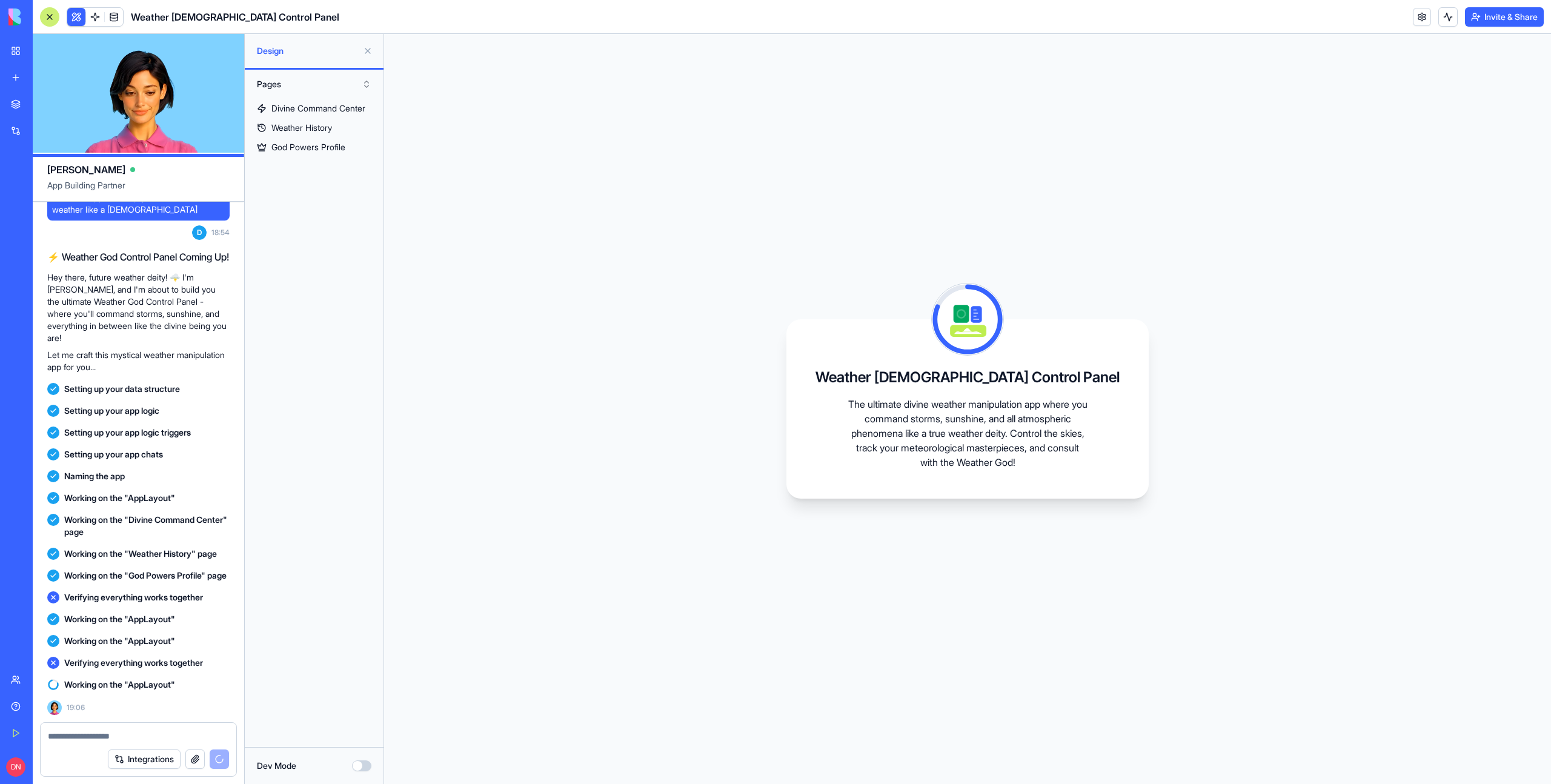
click at [301, 84] on button "Pages" at bounding box center [314, 84] width 126 height 19
click at [301, 136] on div "Components" at bounding box center [314, 128] width 121 height 19
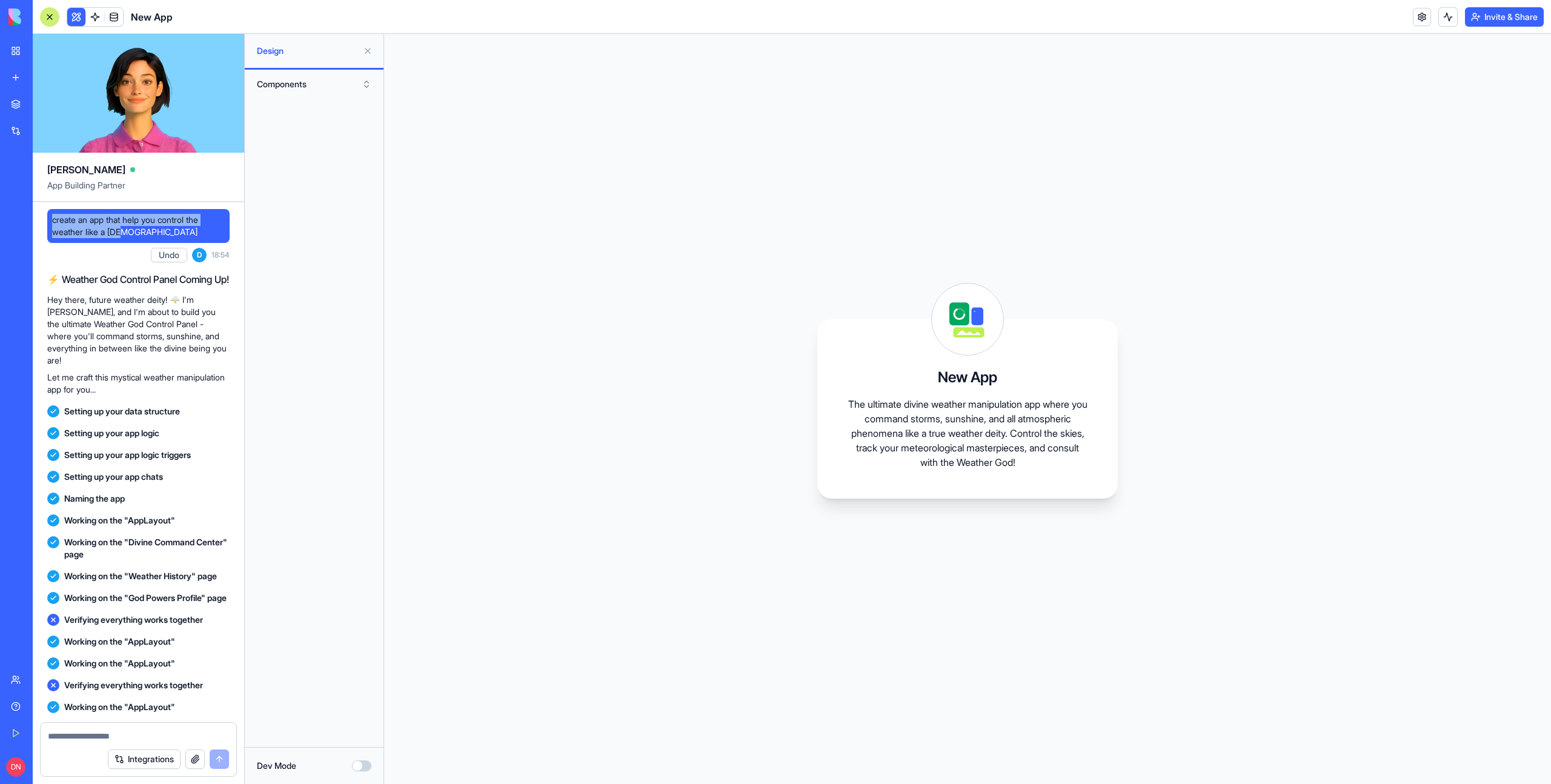
drag, startPoint x: 155, startPoint y: 233, endPoint x: 52, endPoint y: 225, distance: 103.3
click at [52, 225] on span "create an app that help you control the weather like a [DEMOGRAPHIC_DATA]" at bounding box center [138, 225] width 173 height 24
copy span "create an app that help you control the weather like a [DEMOGRAPHIC_DATA]"
click at [7, 84] on link "New app" at bounding box center [28, 77] width 48 height 24
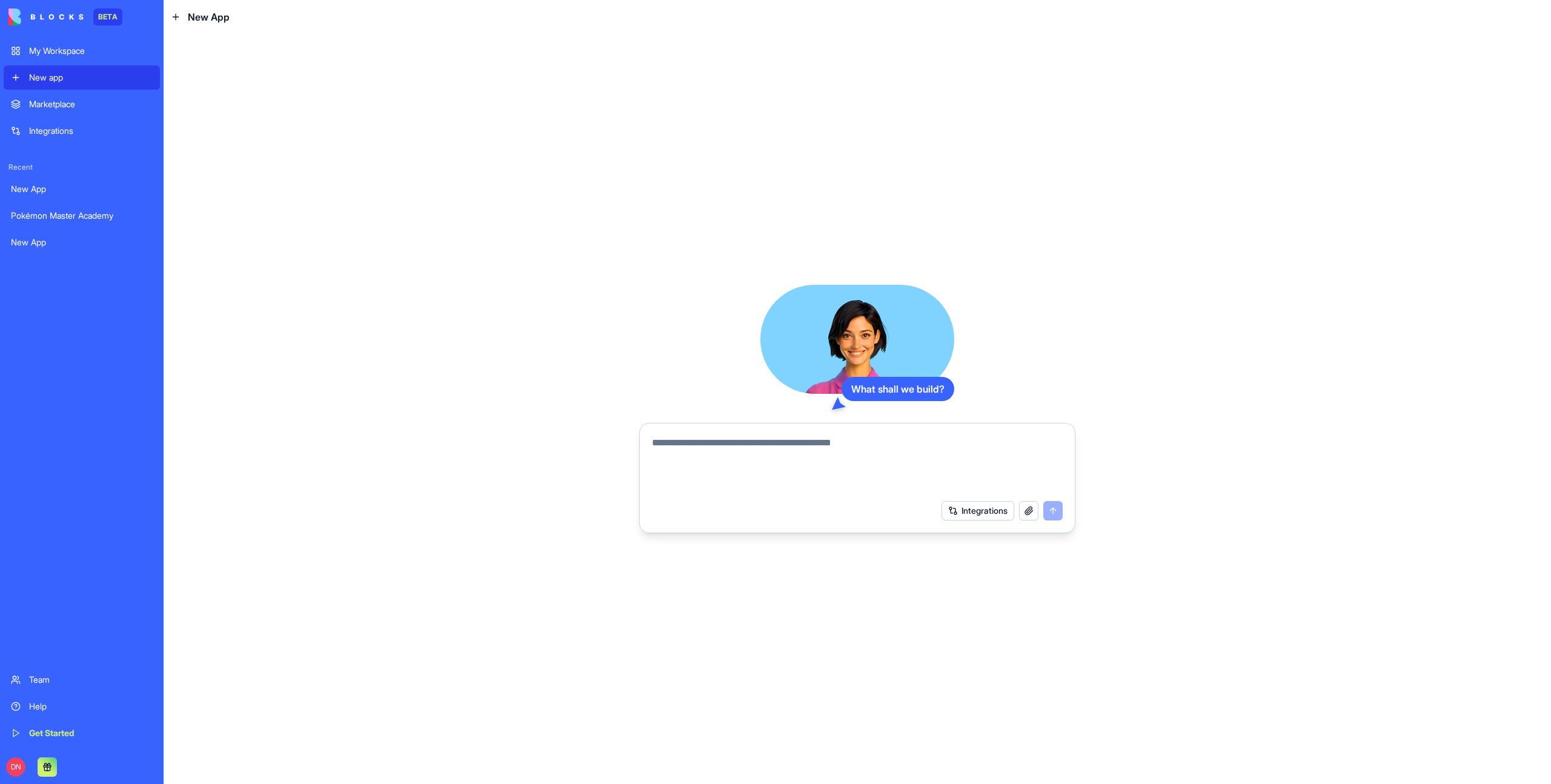
click at [723, 442] on textarea at bounding box center [857, 464] width 411 height 58
paste textarea "**********"
type textarea "**********"
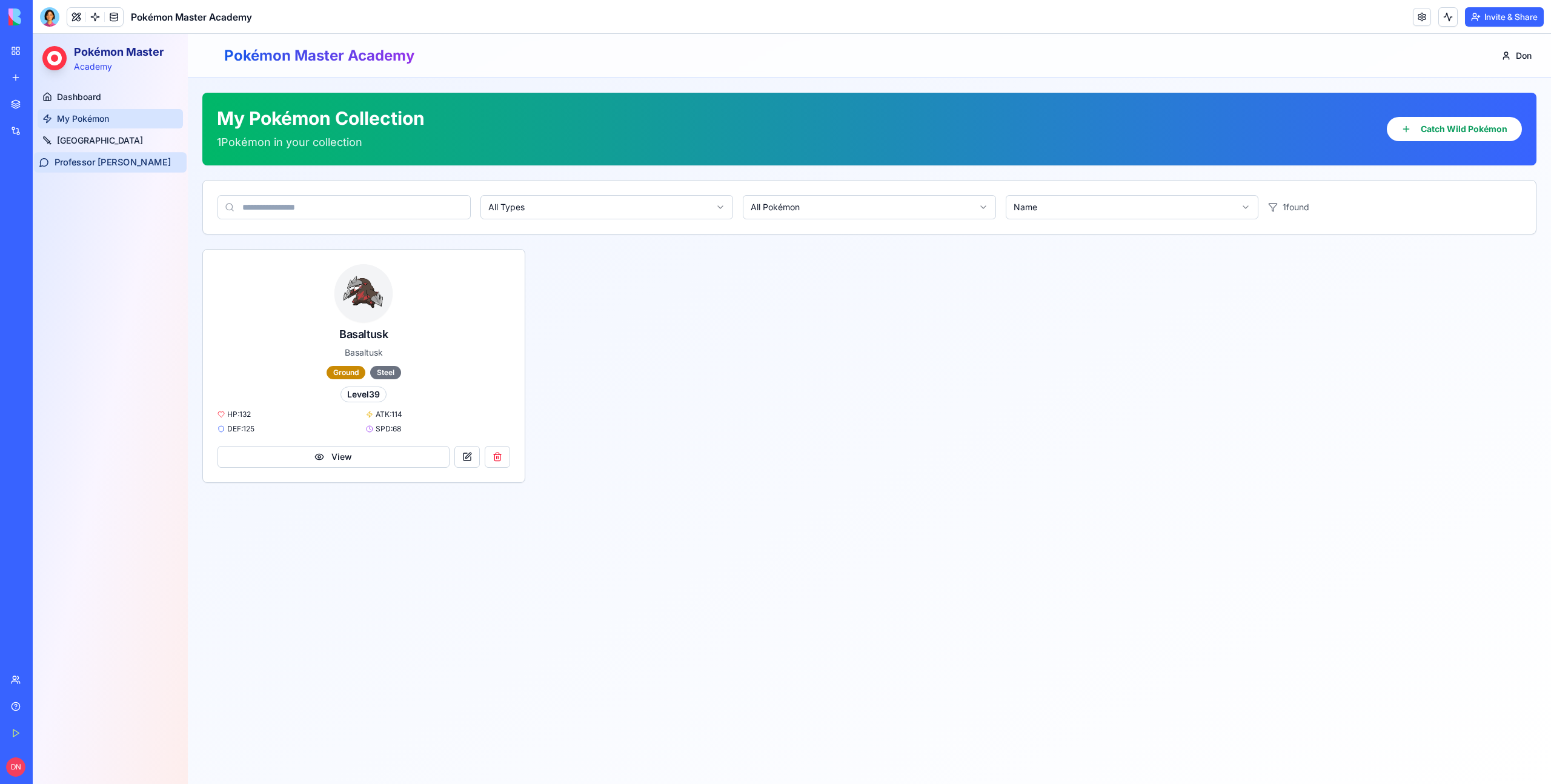
click at [88, 165] on span "Professor Oak" at bounding box center [112, 162] width 116 height 13
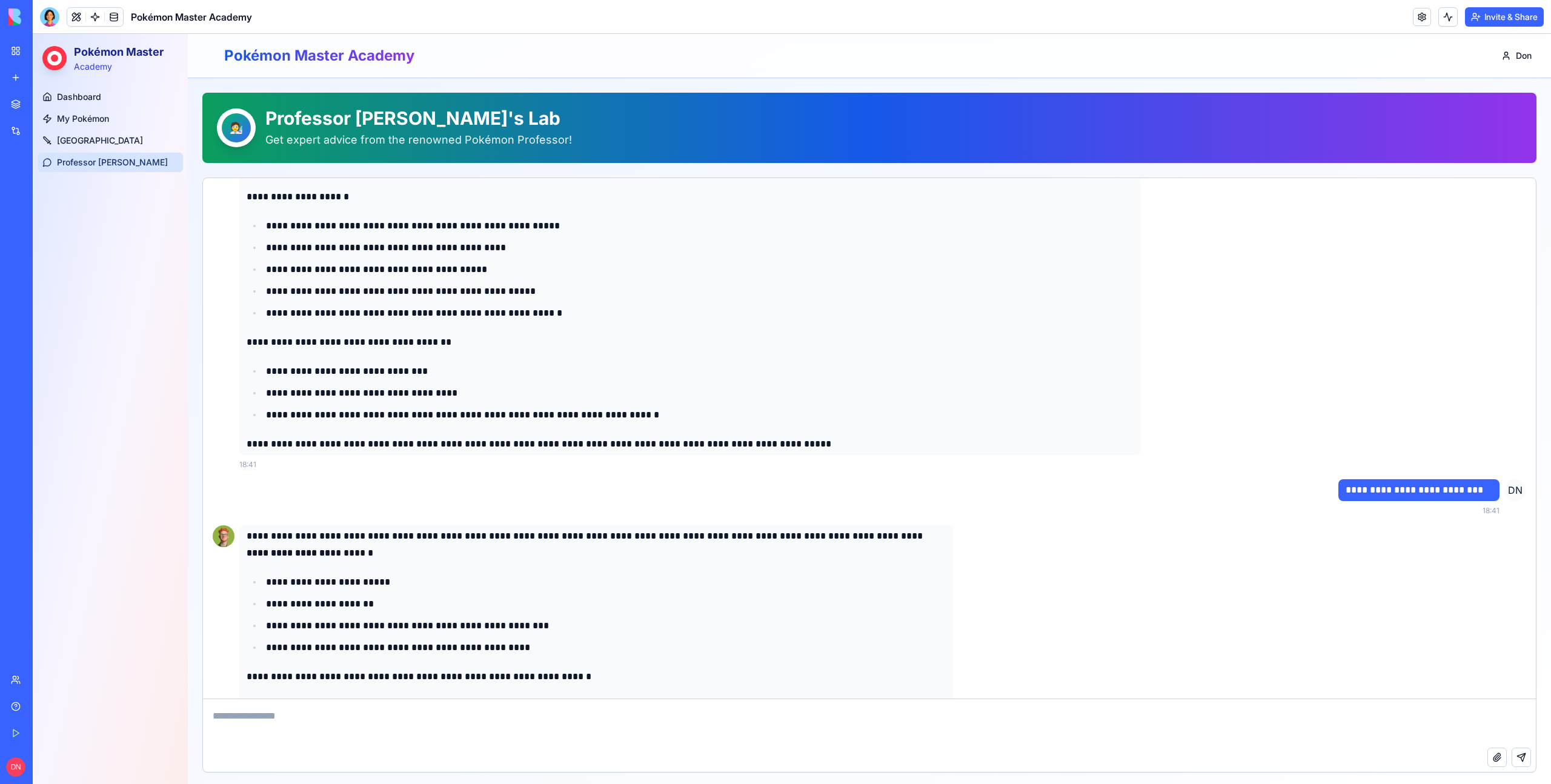
scroll to position [1311, 0]
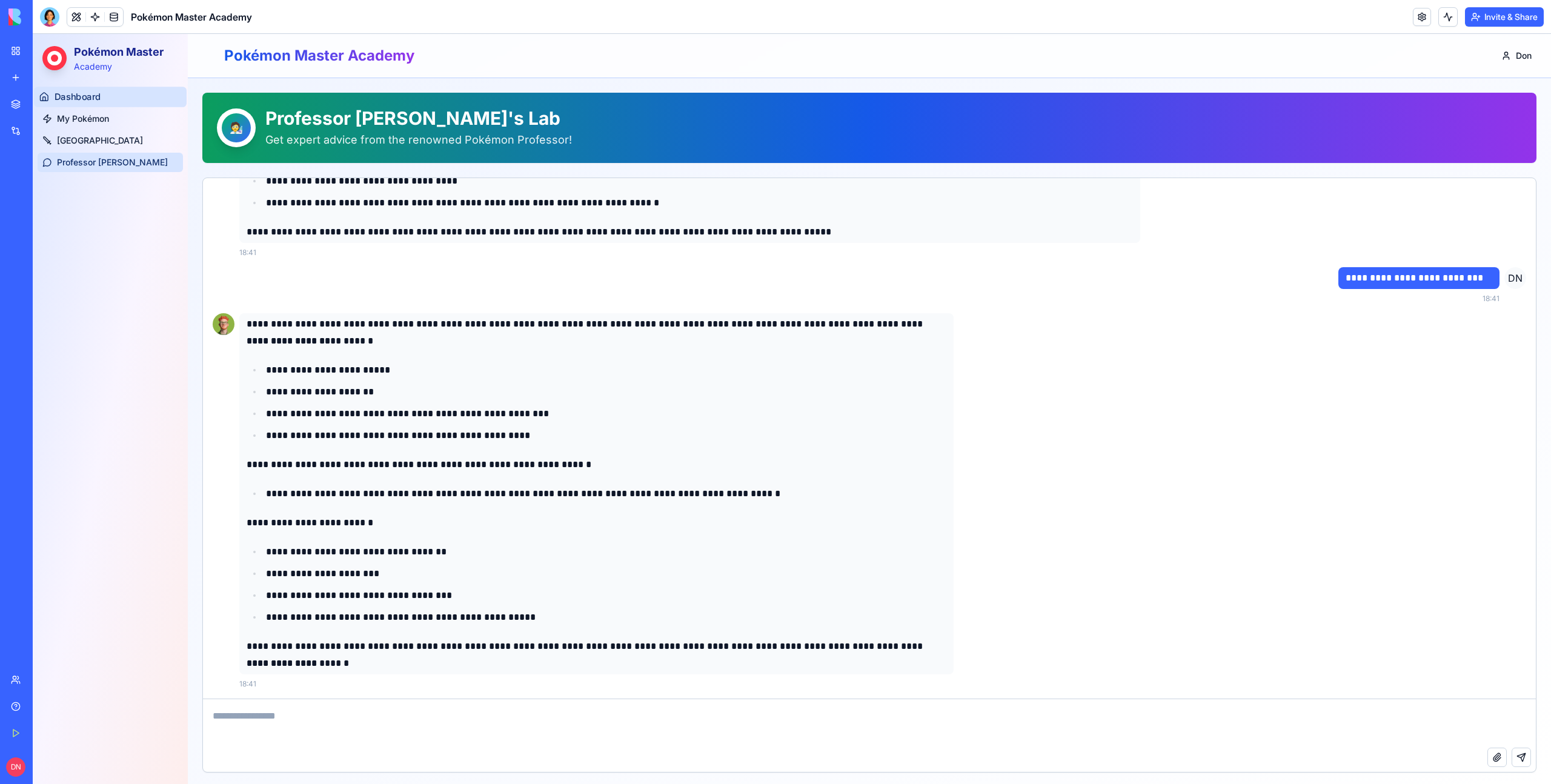
click at [112, 95] on link "Dashboard" at bounding box center [110, 96] width 152 height 20
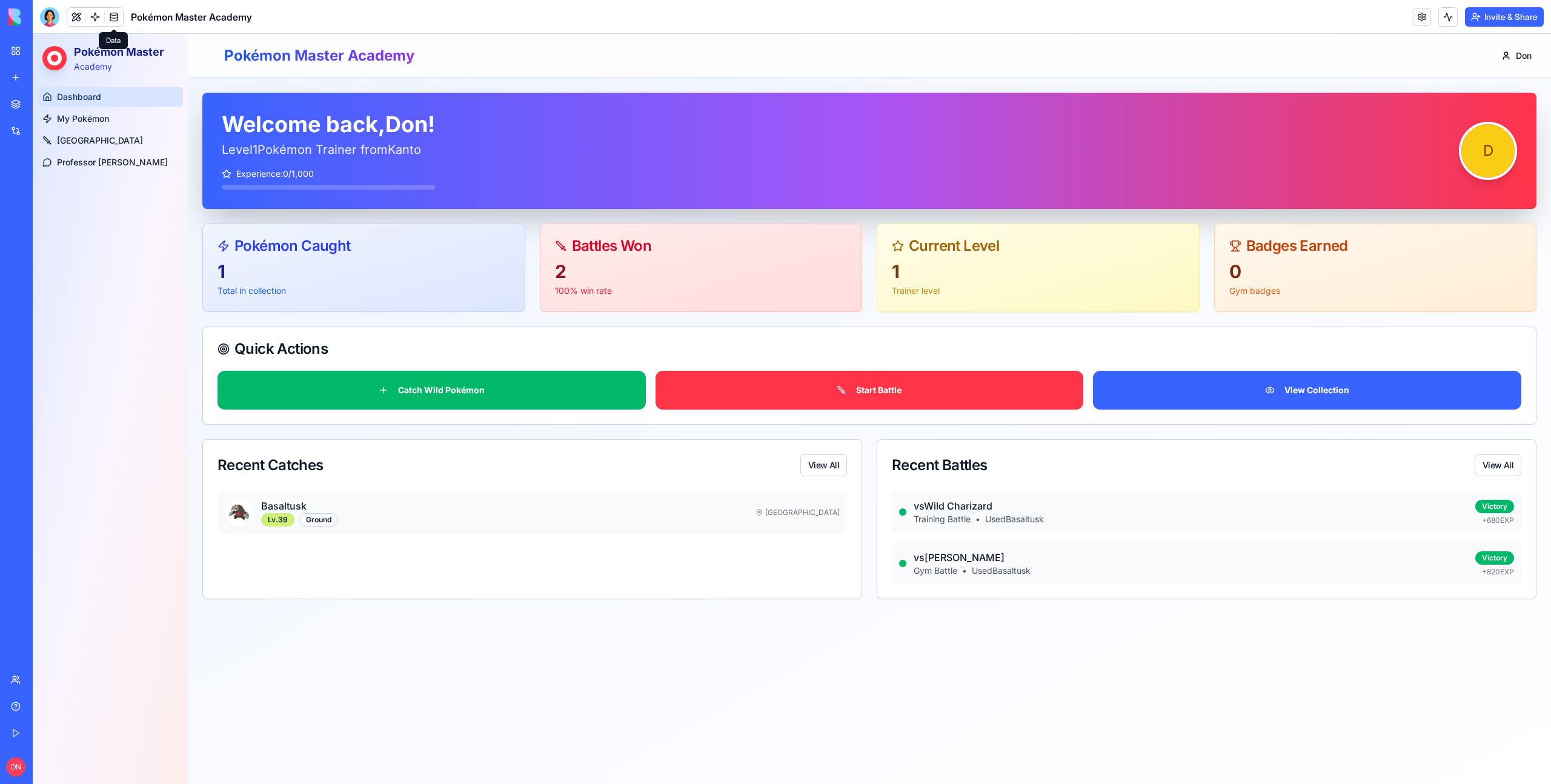
click at [118, 13] on link at bounding box center [114, 17] width 19 height 19
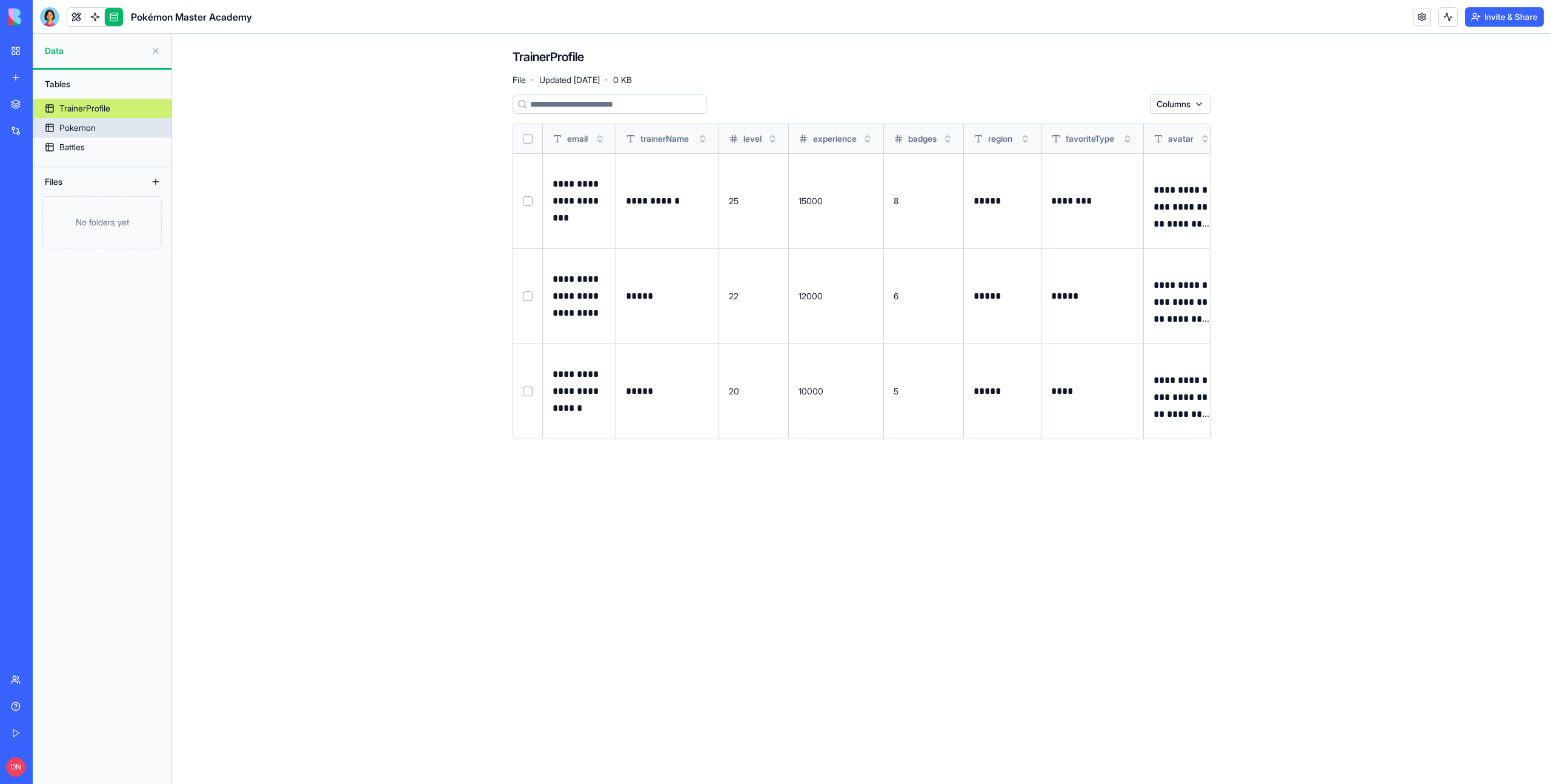
click at [96, 134] on div "Pokemon" at bounding box center [77, 127] width 36 height 12
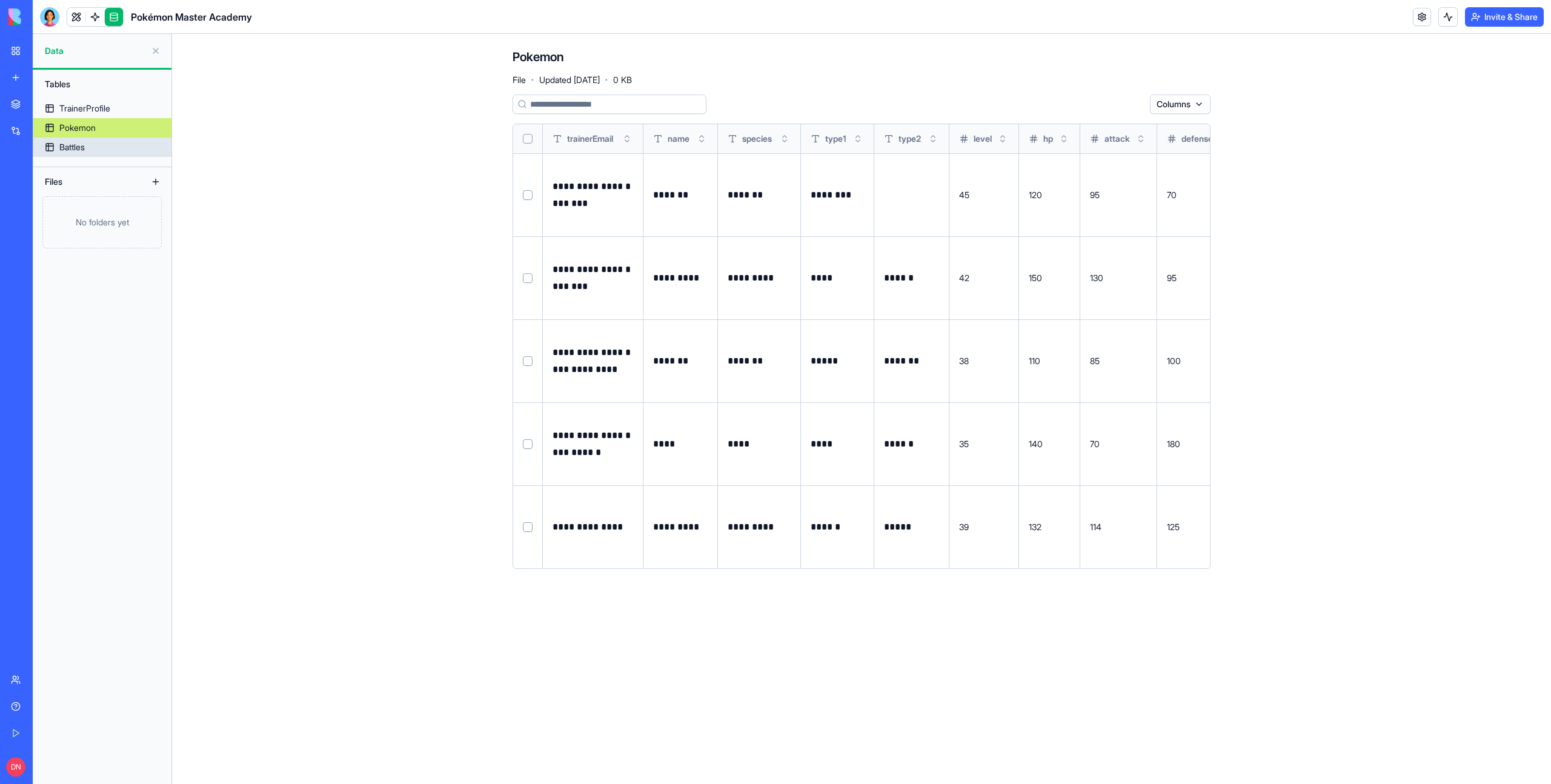
click at [123, 143] on link "Battles" at bounding box center [101, 147] width 138 height 19
